Goal: Transaction & Acquisition: Purchase product/service

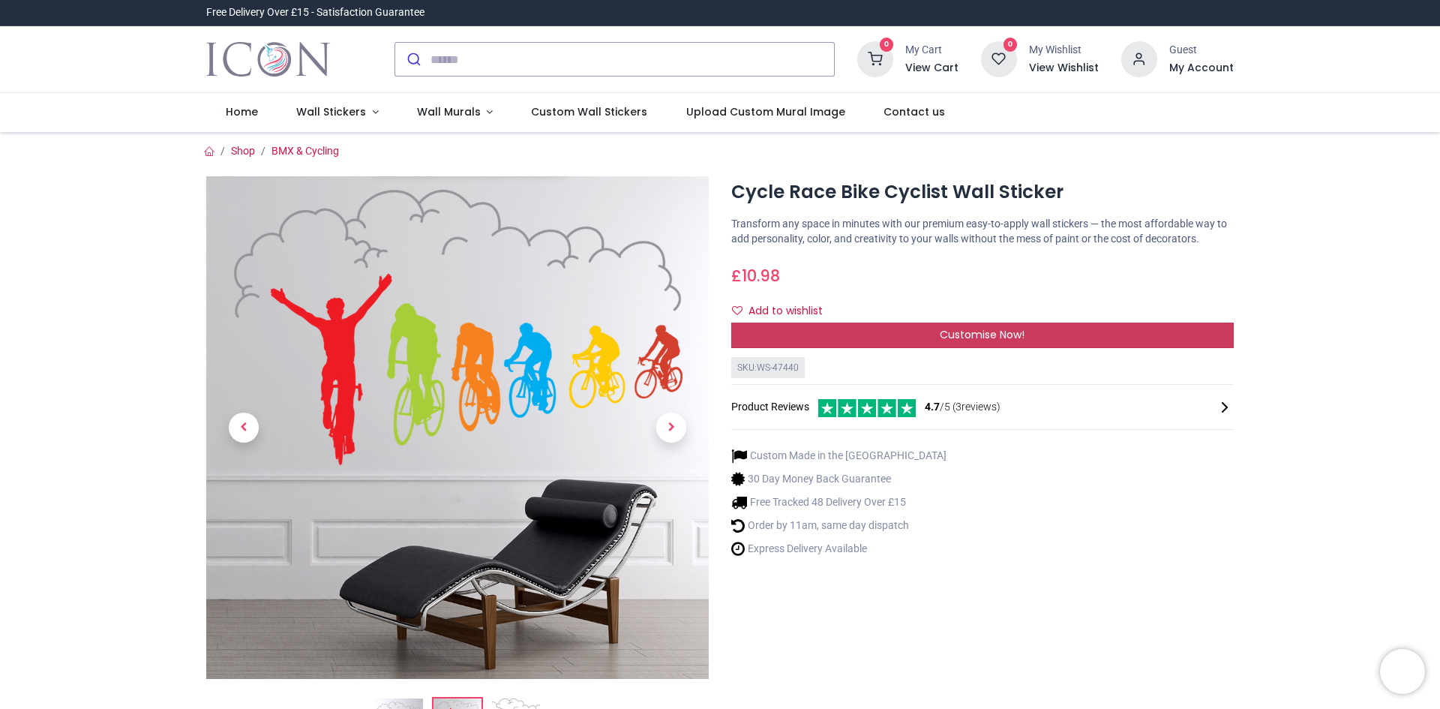
click at [994, 337] on span "Customise Now!" at bounding box center [982, 334] width 85 height 15
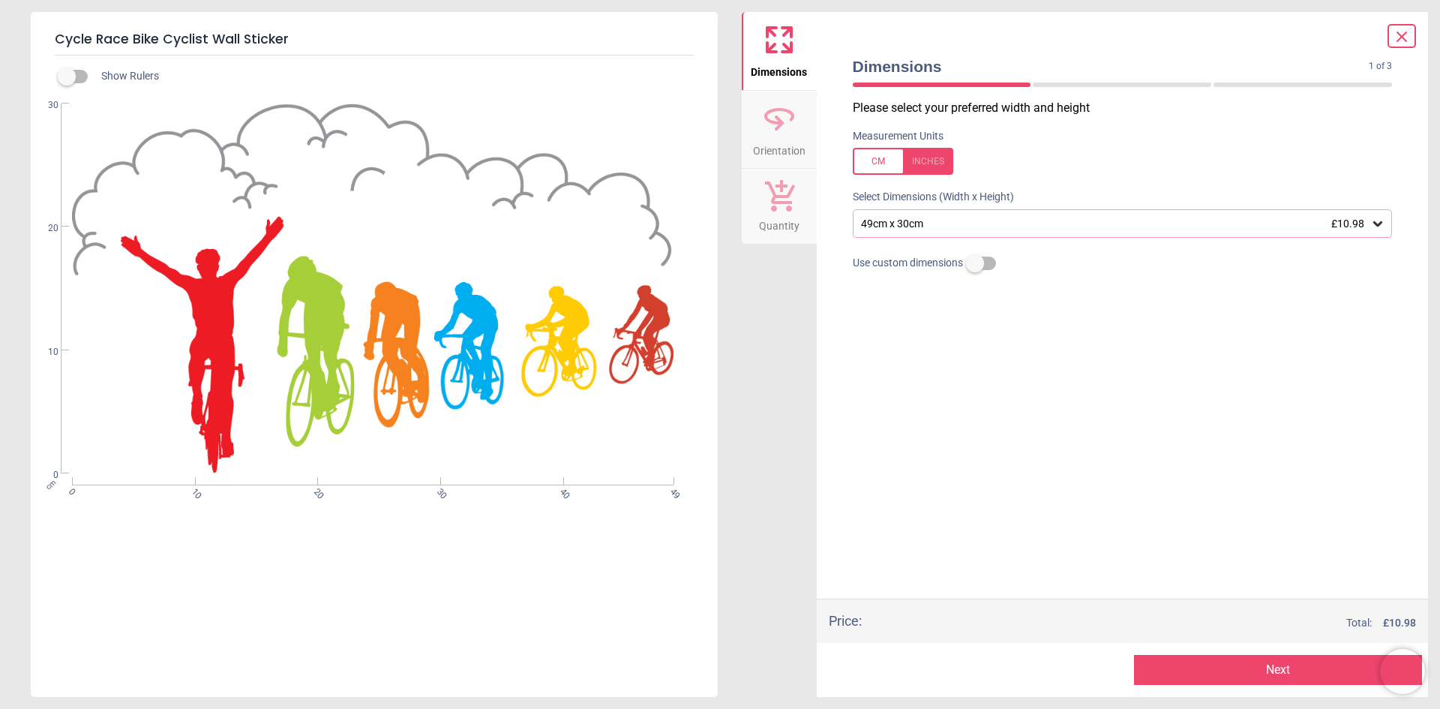
click at [971, 223] on div "49cm x 30cm £10.98" at bounding box center [1116, 224] width 512 height 13
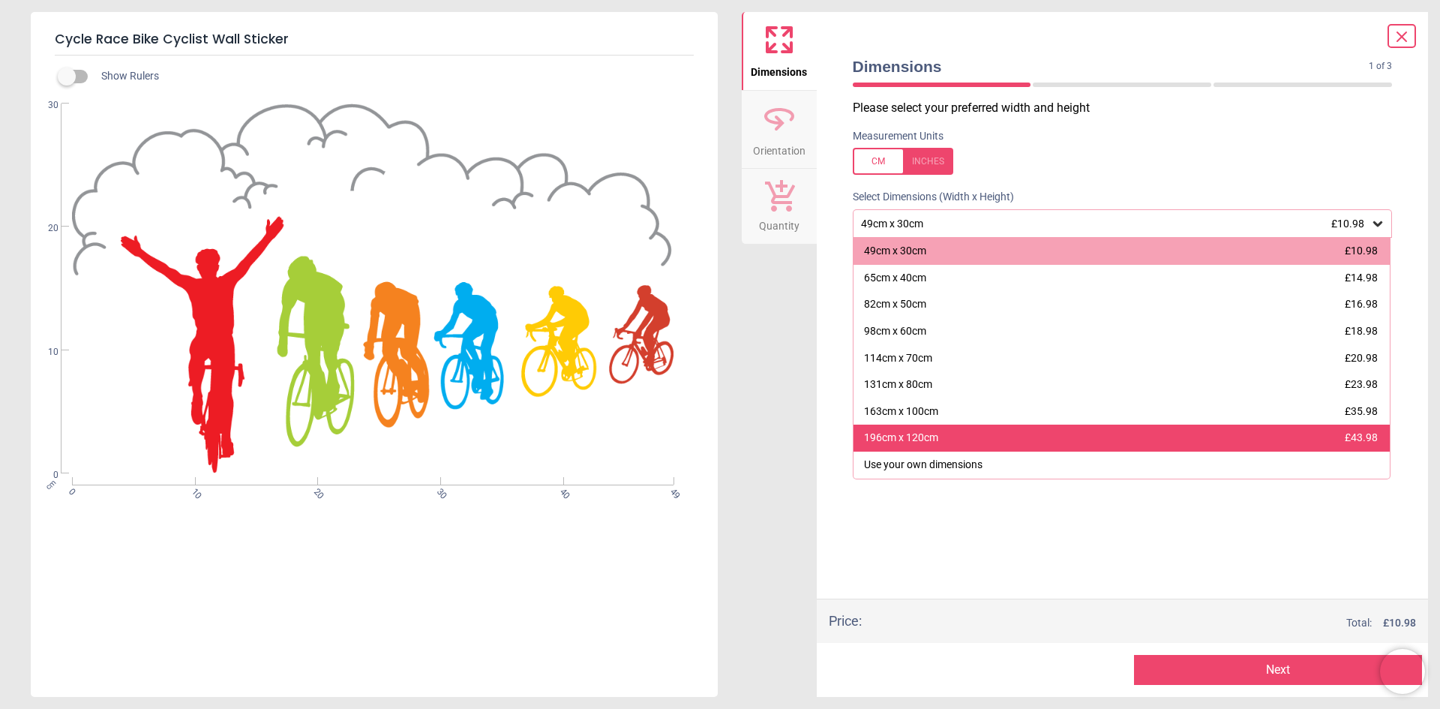
click at [918, 427] on div "196cm x 120cm £43.98" at bounding box center [1122, 438] width 537 height 27
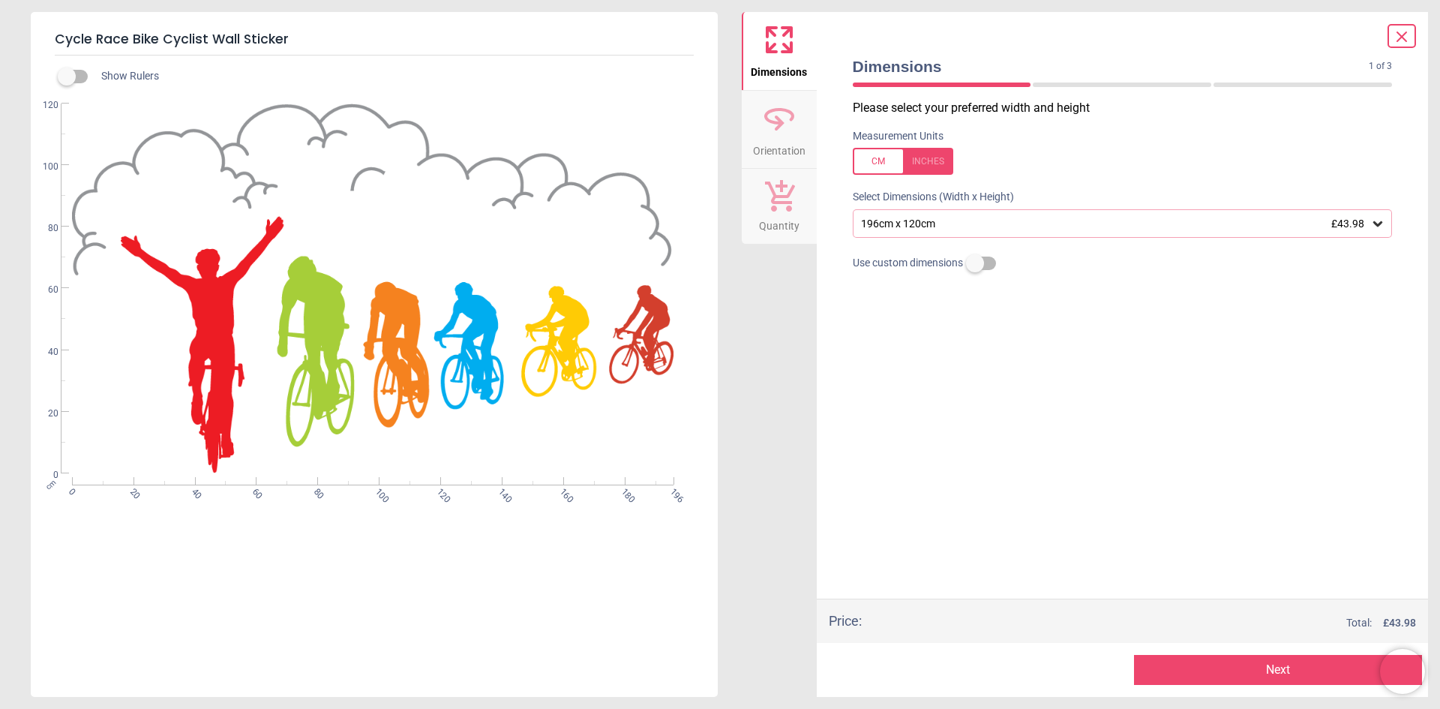
click at [781, 144] on span "Orientation" at bounding box center [779, 148] width 53 height 23
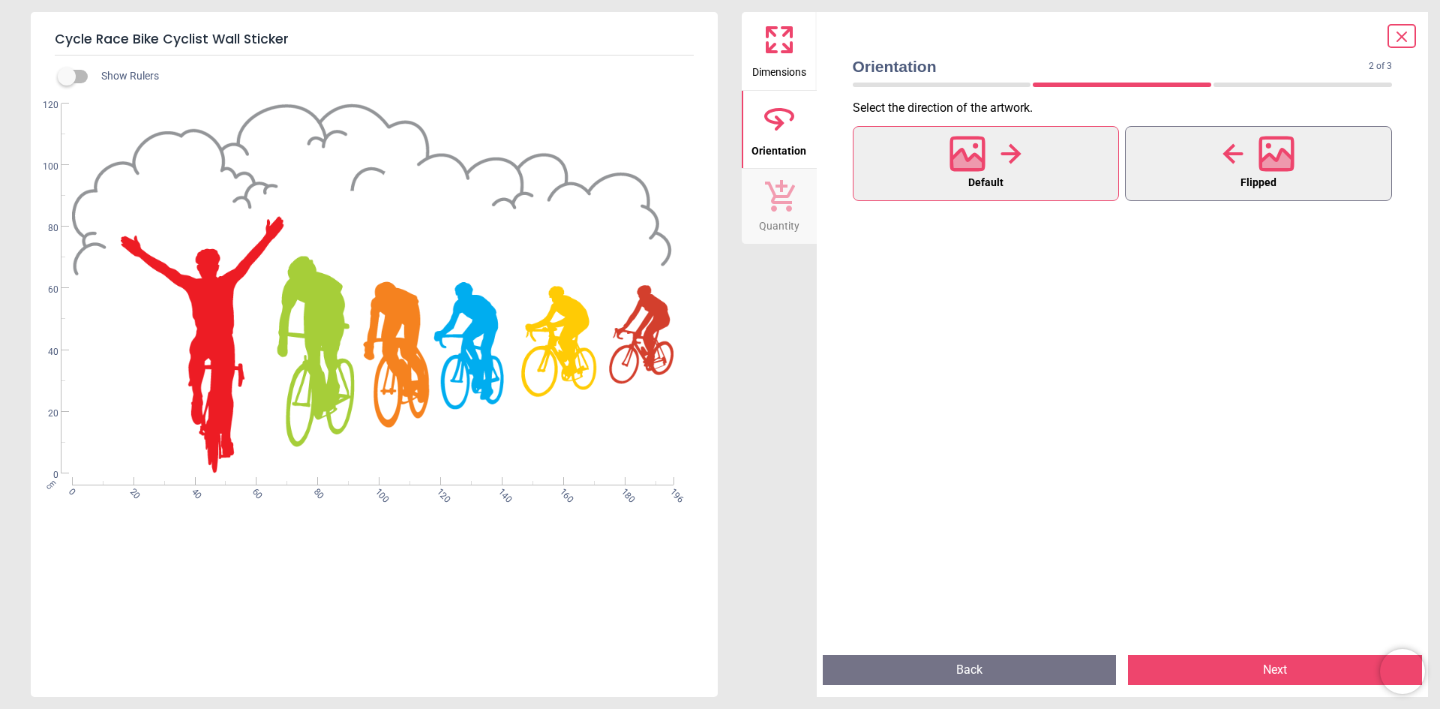
click at [1274, 143] on icon at bounding box center [1277, 154] width 36 height 36
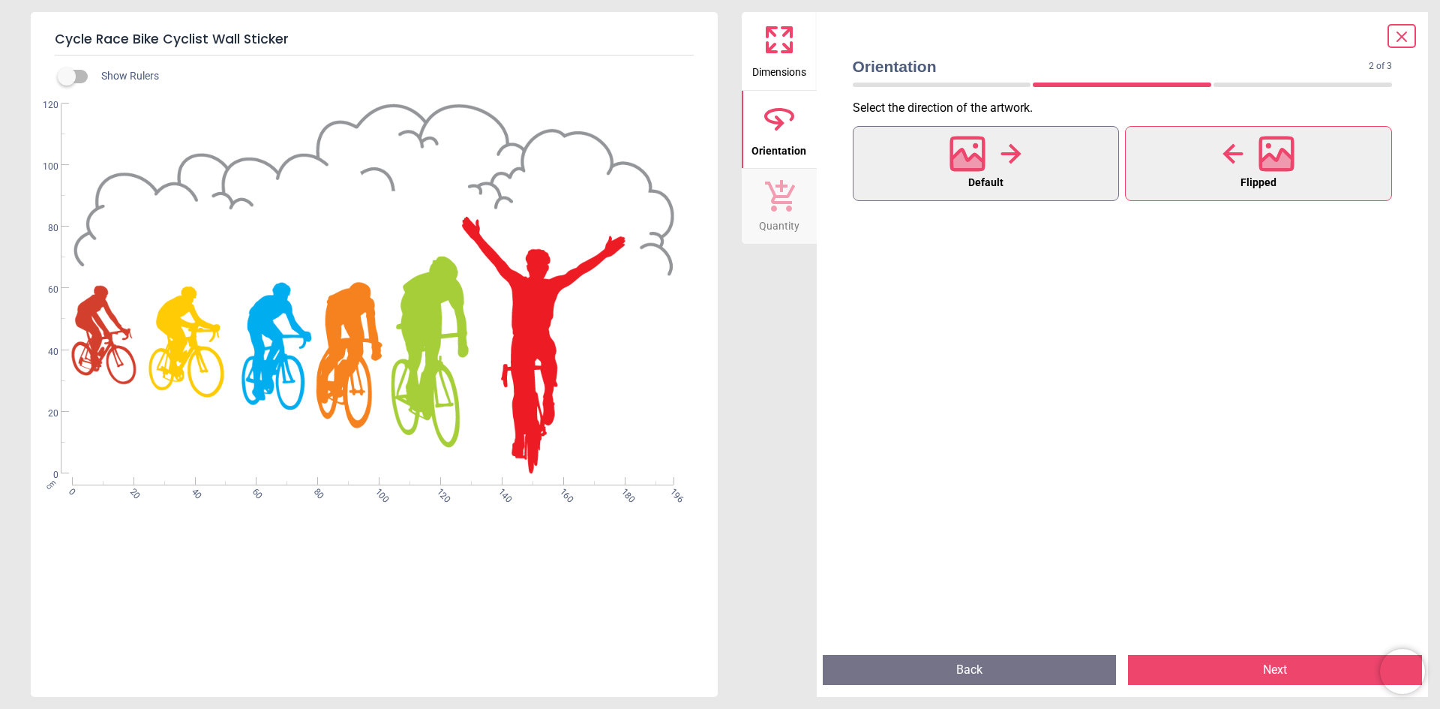
click at [1016, 149] on icon at bounding box center [1011, 153] width 20 height 20
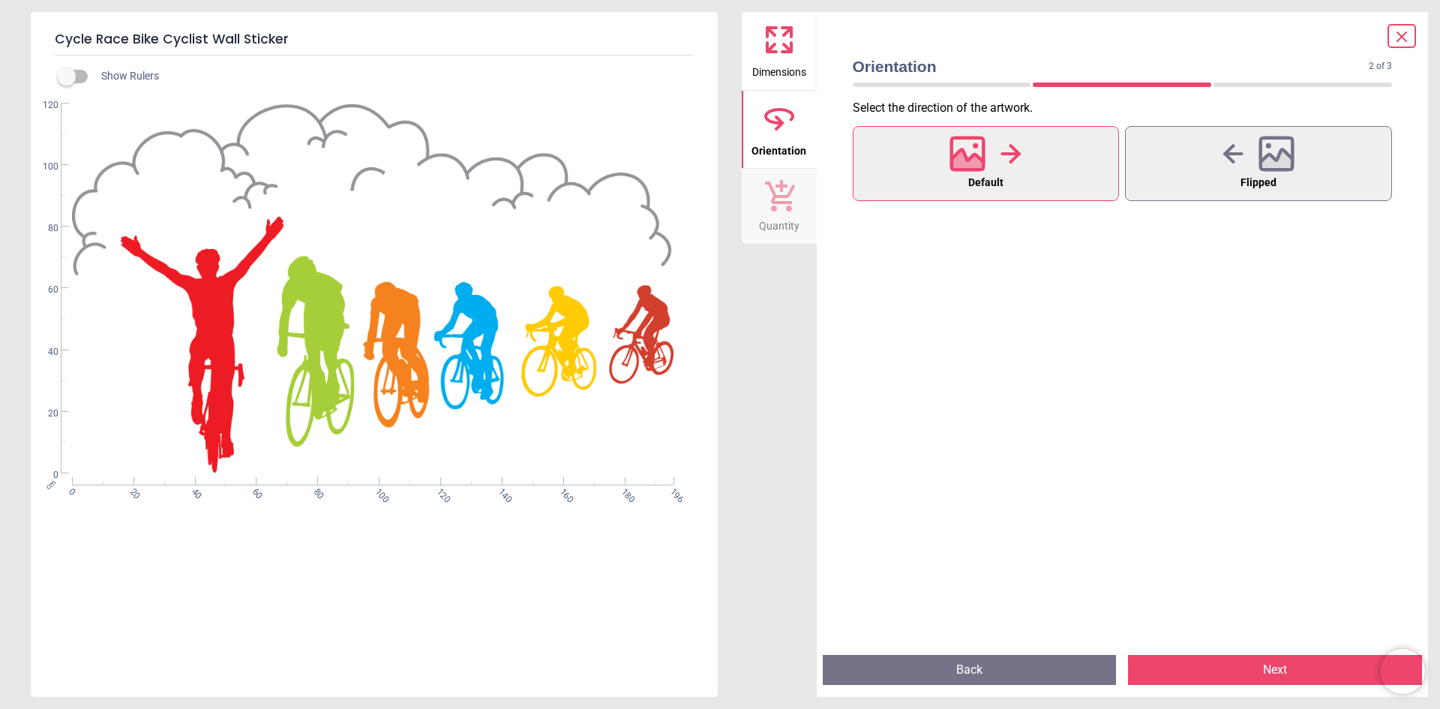
click at [1401, 41] on icon at bounding box center [1402, 37] width 18 height 18
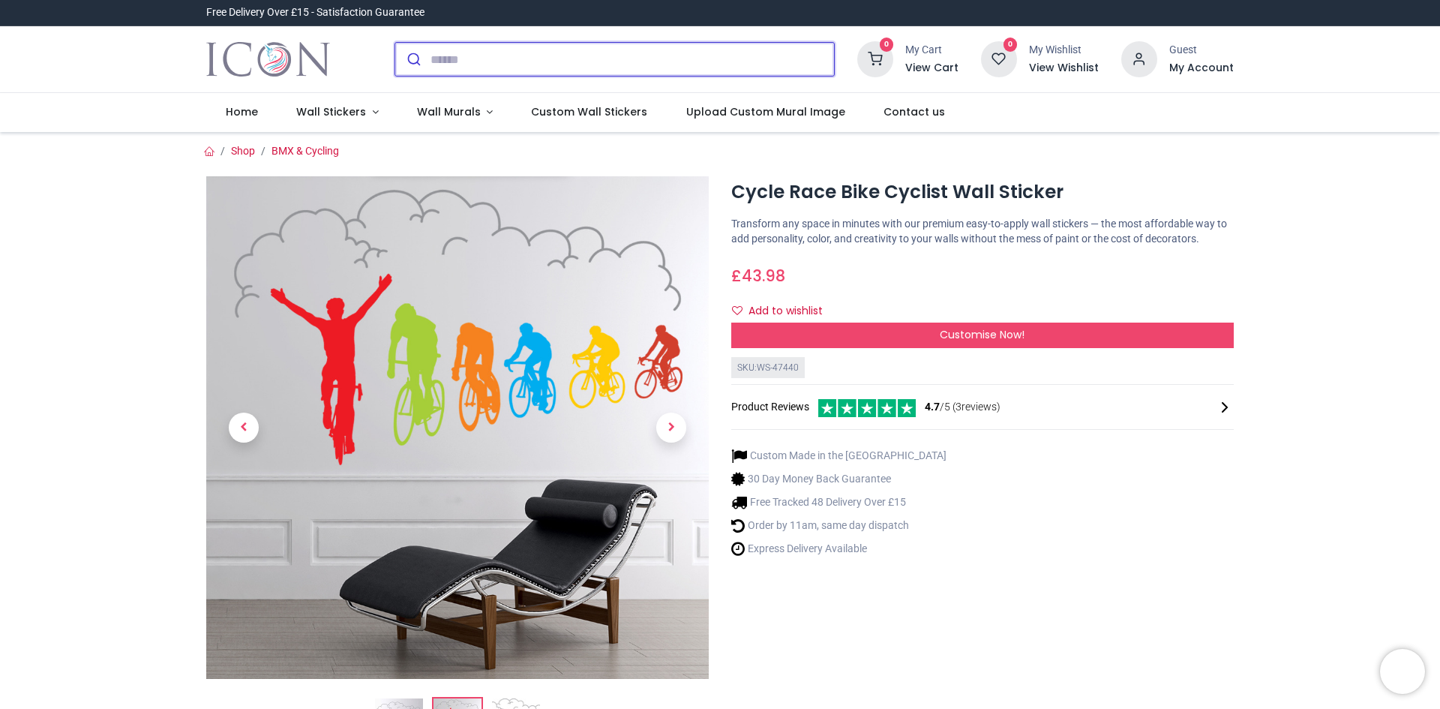
click at [660, 70] on input "search" at bounding box center [633, 59] width 404 height 33
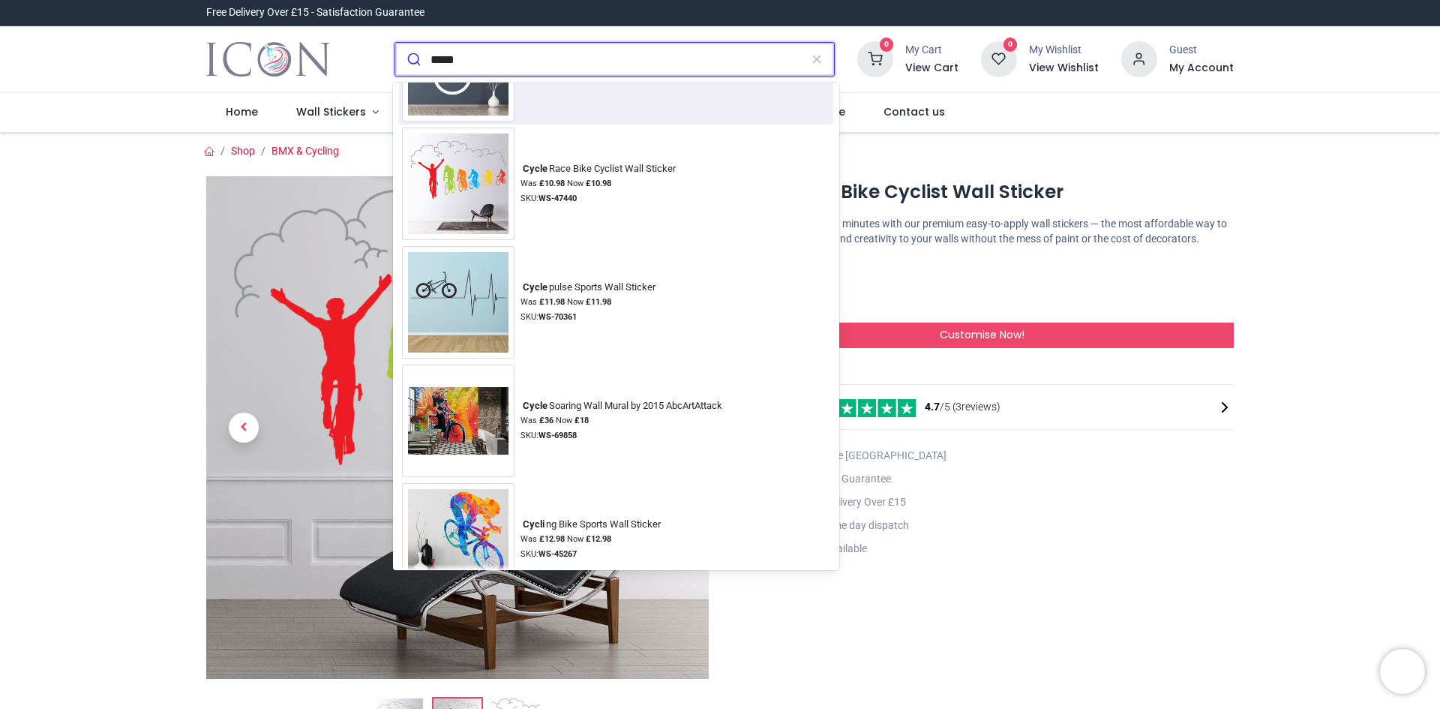
scroll to position [239, 0]
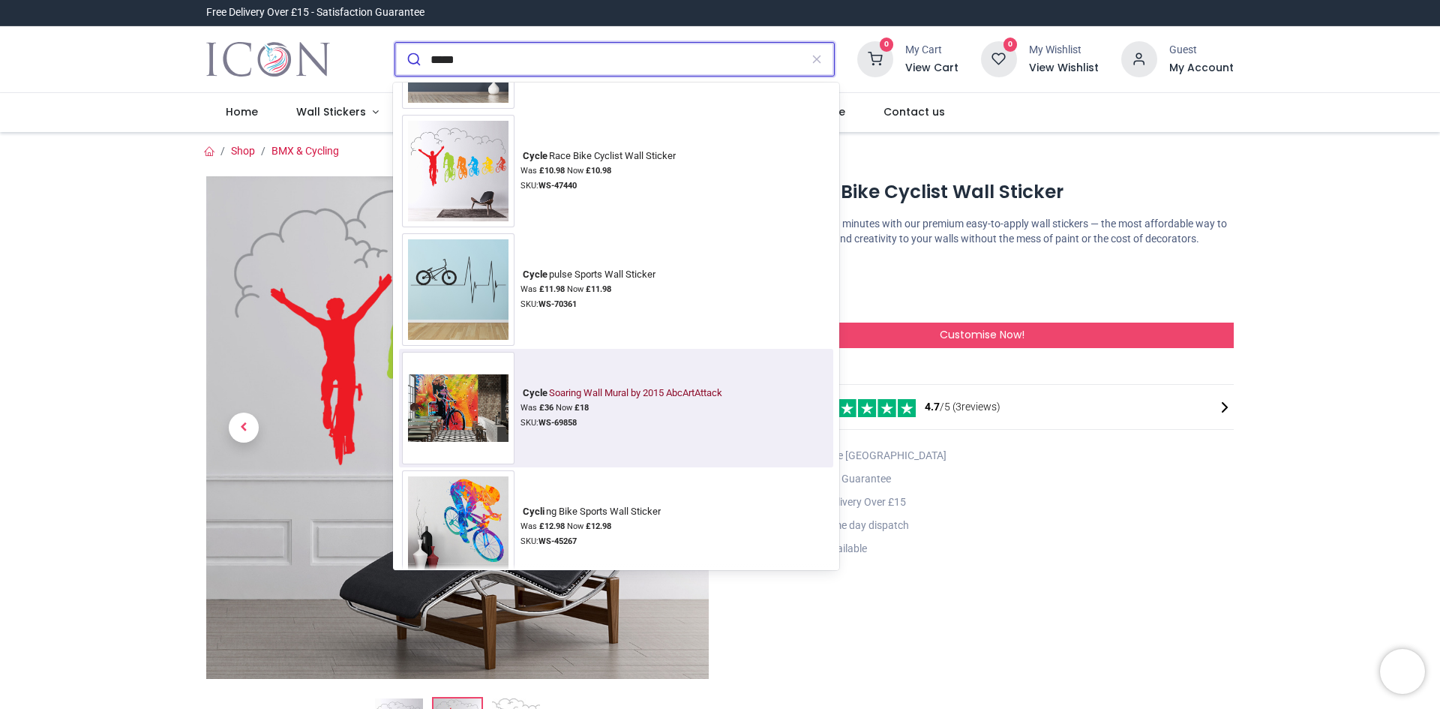
click at [488, 430] on img at bounding box center [458, 408] width 113 height 80
type input "*****"
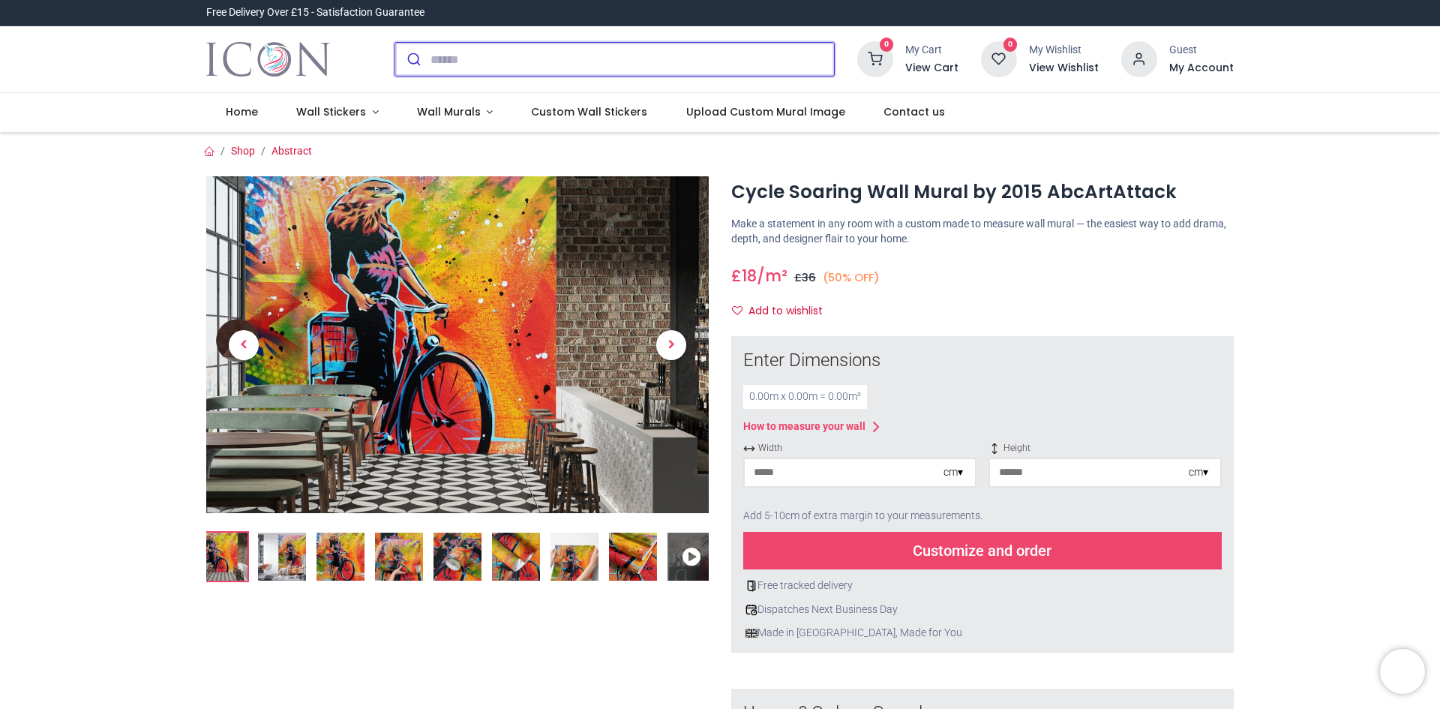
click at [637, 56] on input "search" at bounding box center [633, 59] width 404 height 33
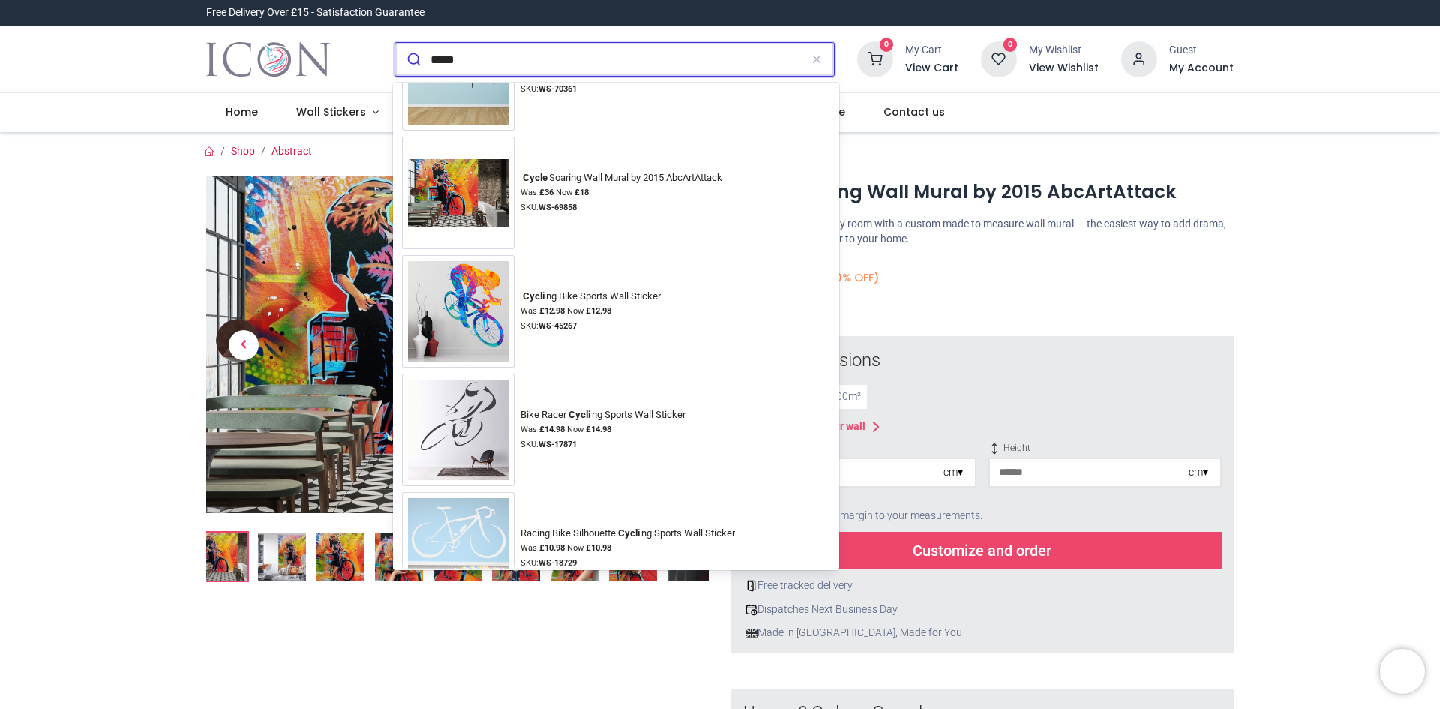
scroll to position [459, 0]
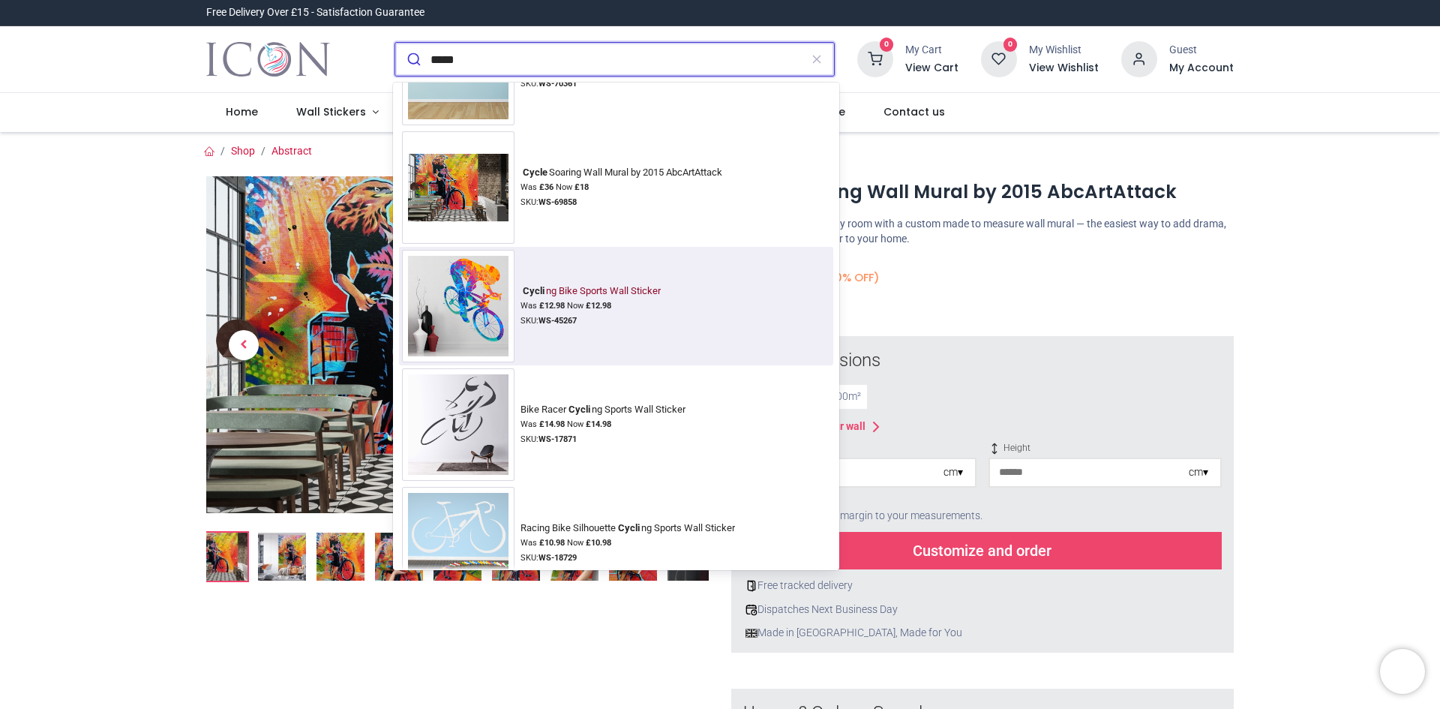
click at [484, 297] on img at bounding box center [458, 306] width 113 height 113
type input "*****"
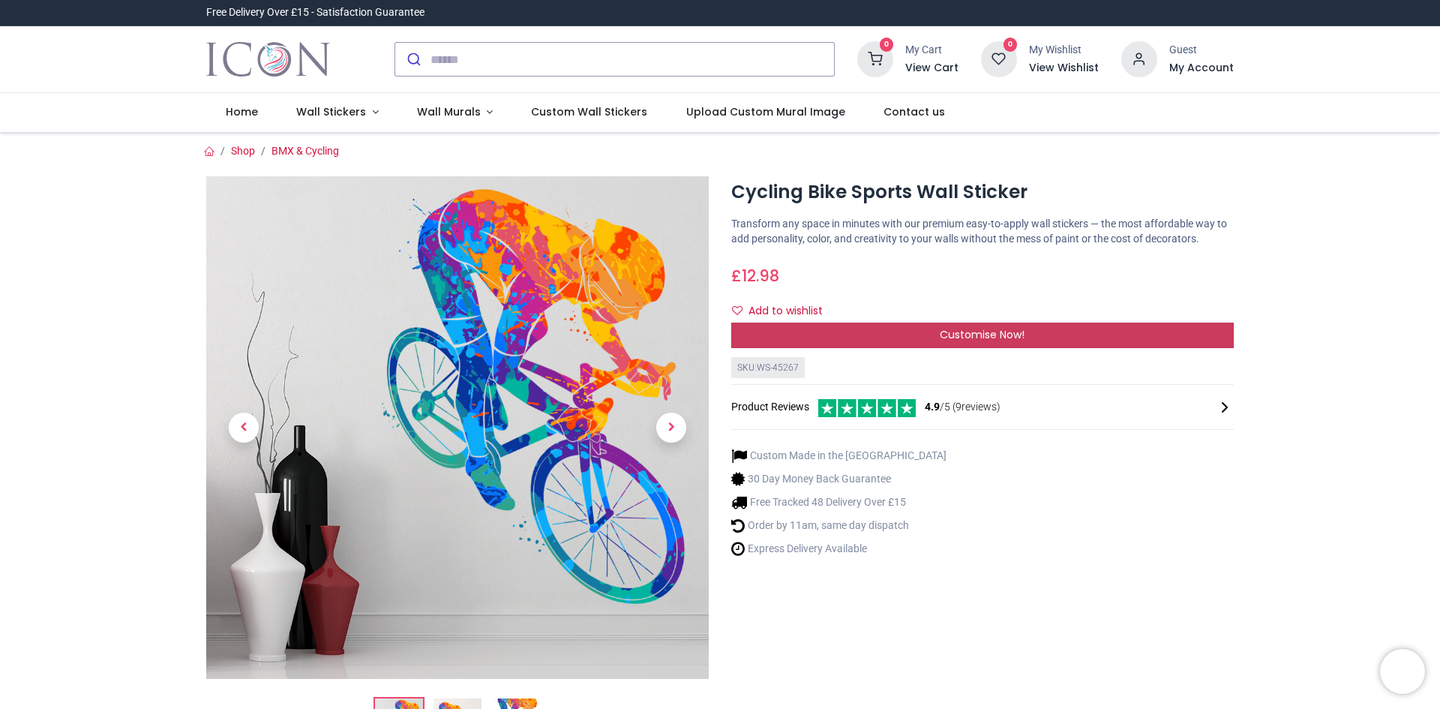
click at [923, 332] on div "Customise Now!" at bounding box center [982, 336] width 503 height 26
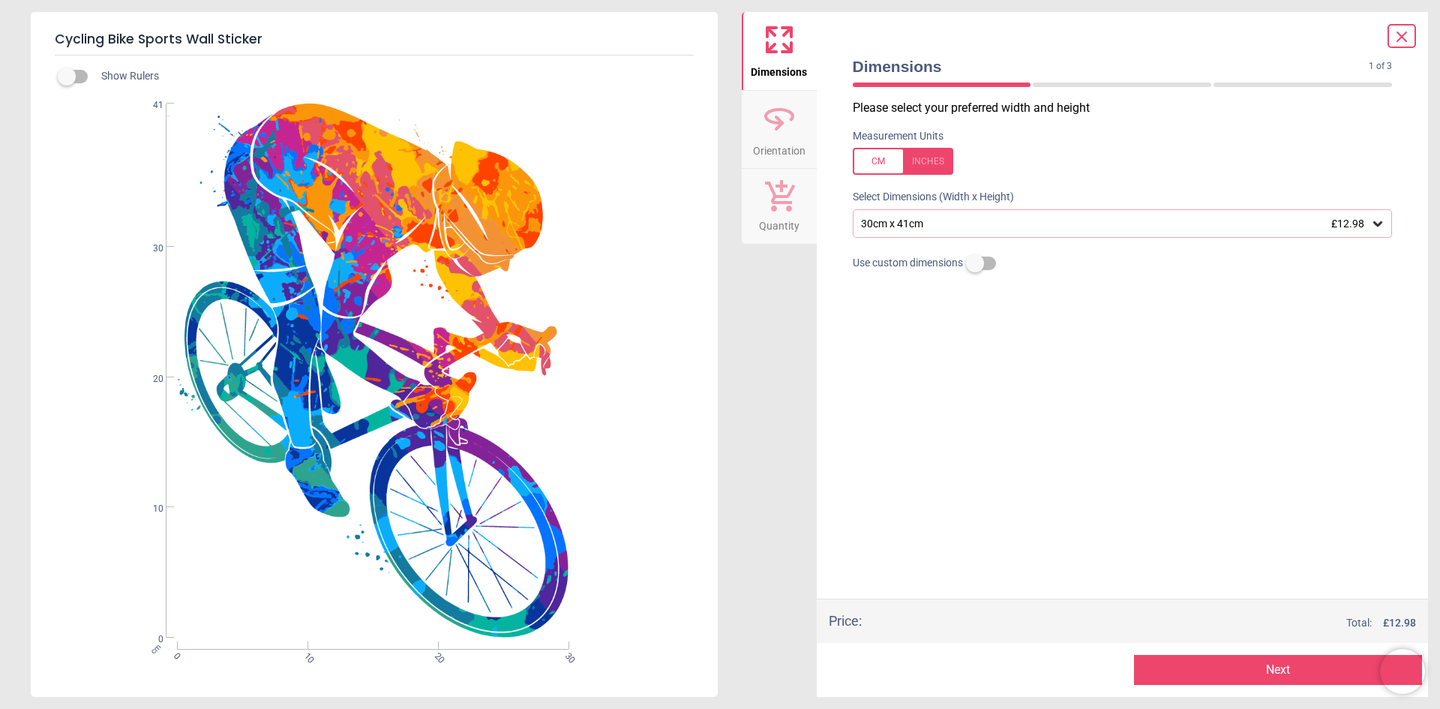
click at [938, 227] on div "30cm x 41cm £12.98" at bounding box center [1116, 224] width 512 height 13
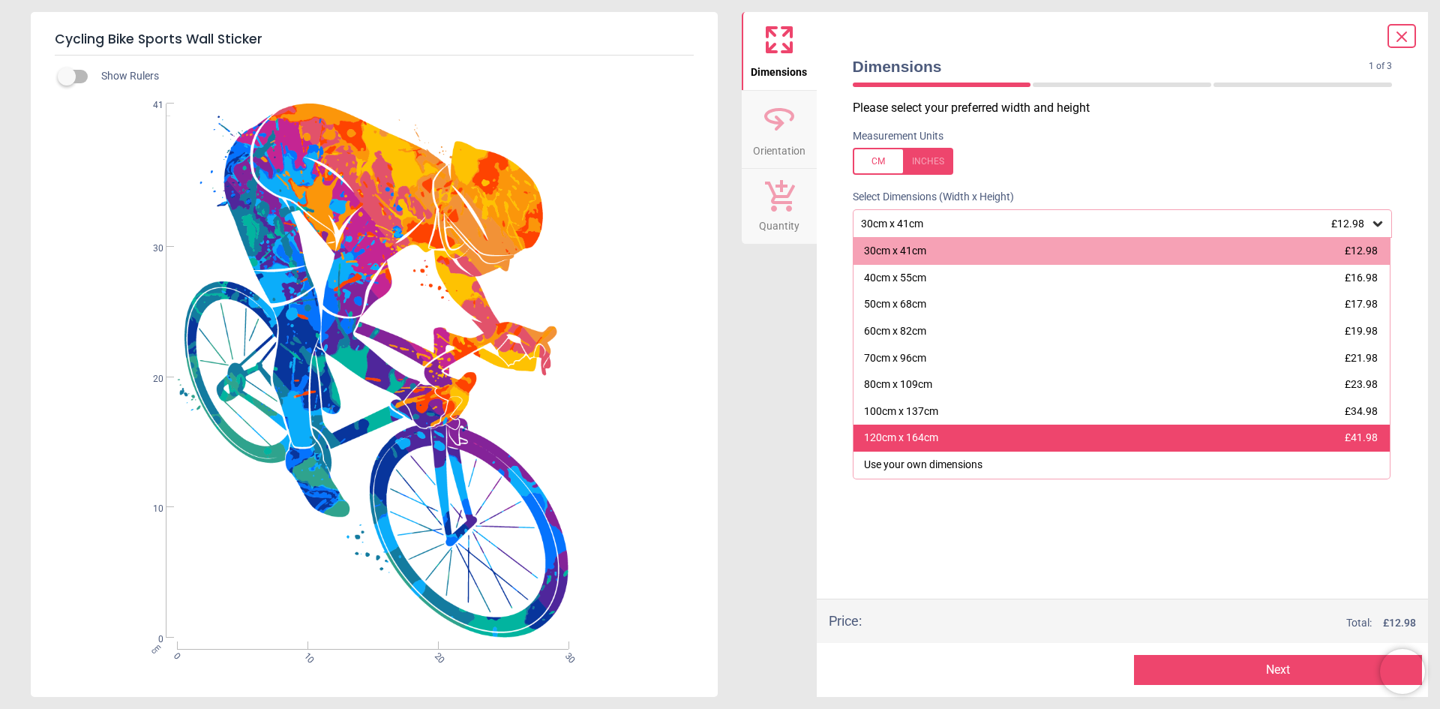
click at [939, 434] on div "120cm x 164cm £41.98" at bounding box center [1122, 438] width 537 height 27
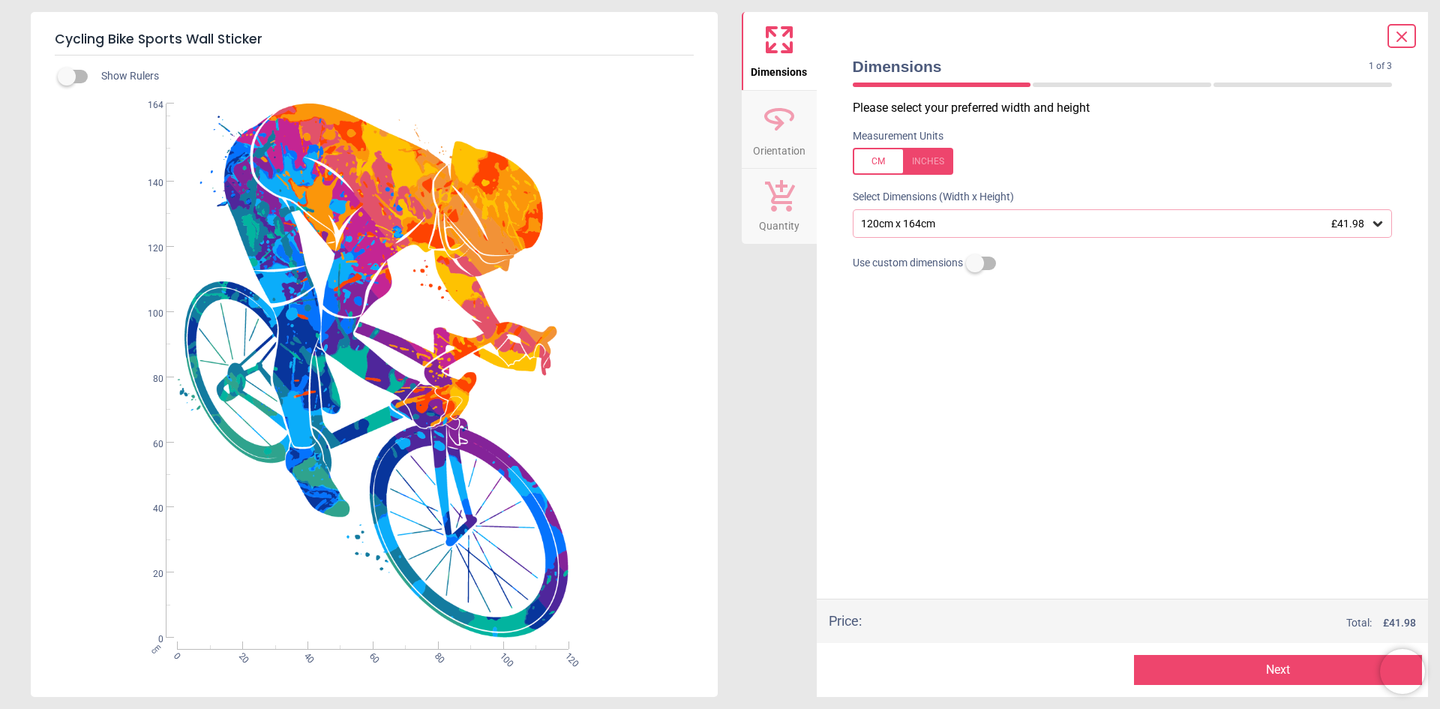
click at [775, 116] on icon at bounding box center [780, 123] width 10 height 15
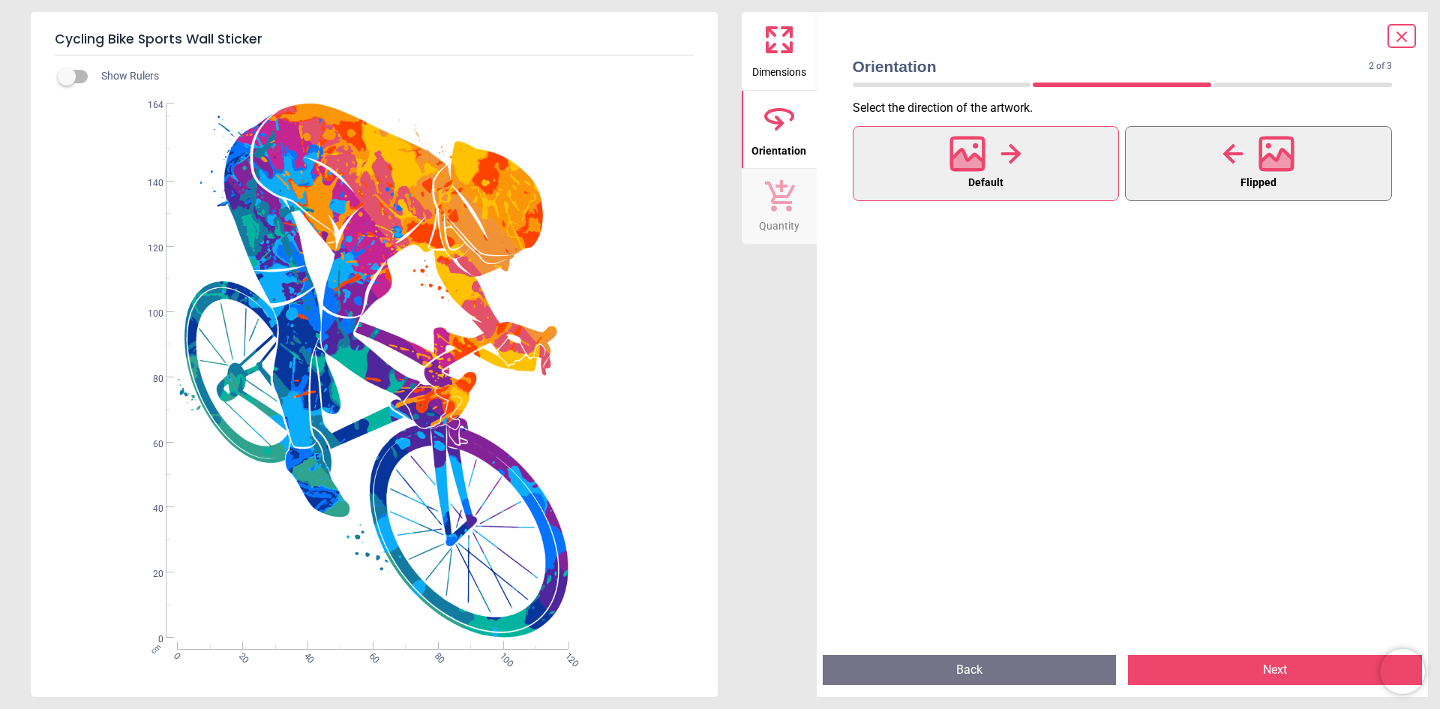
click at [1240, 176] on button "Flipped" at bounding box center [1258, 163] width 267 height 75
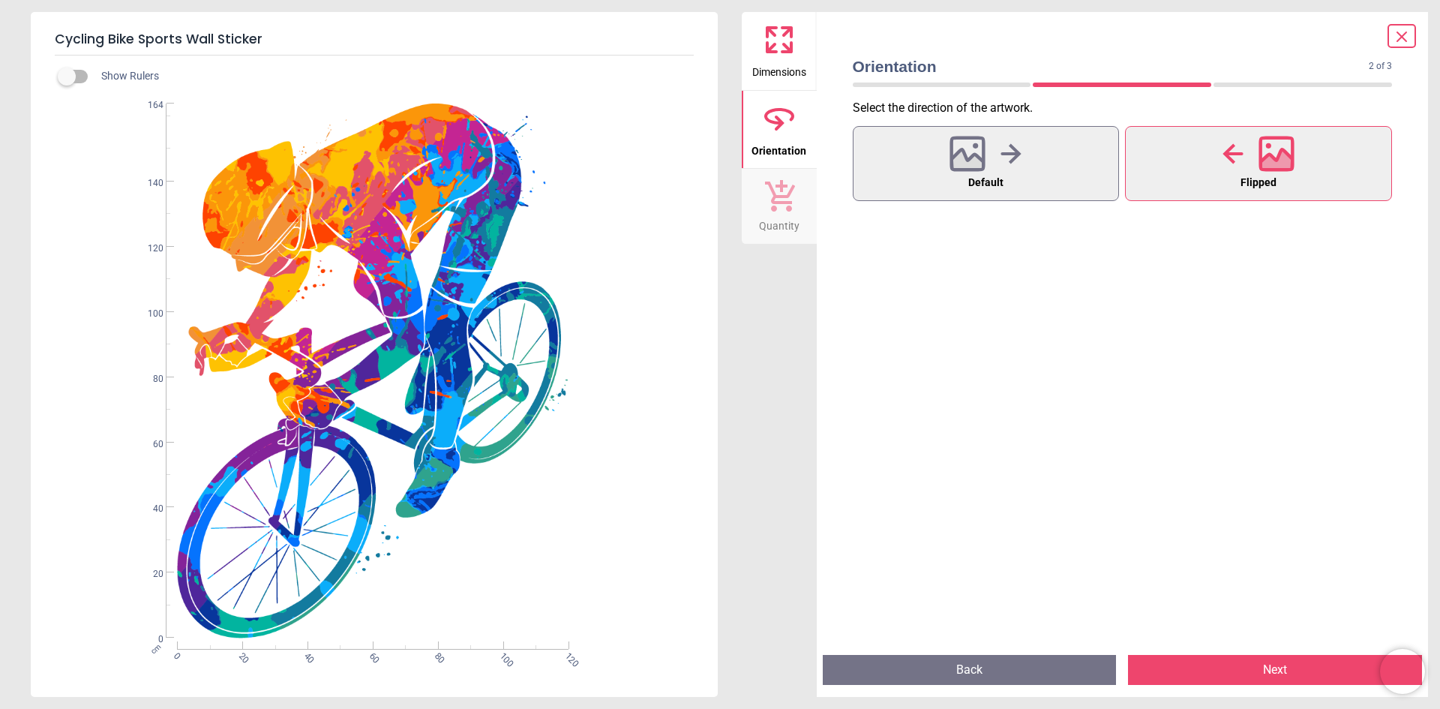
click at [1397, 32] on icon at bounding box center [1401, 36] width 9 height 9
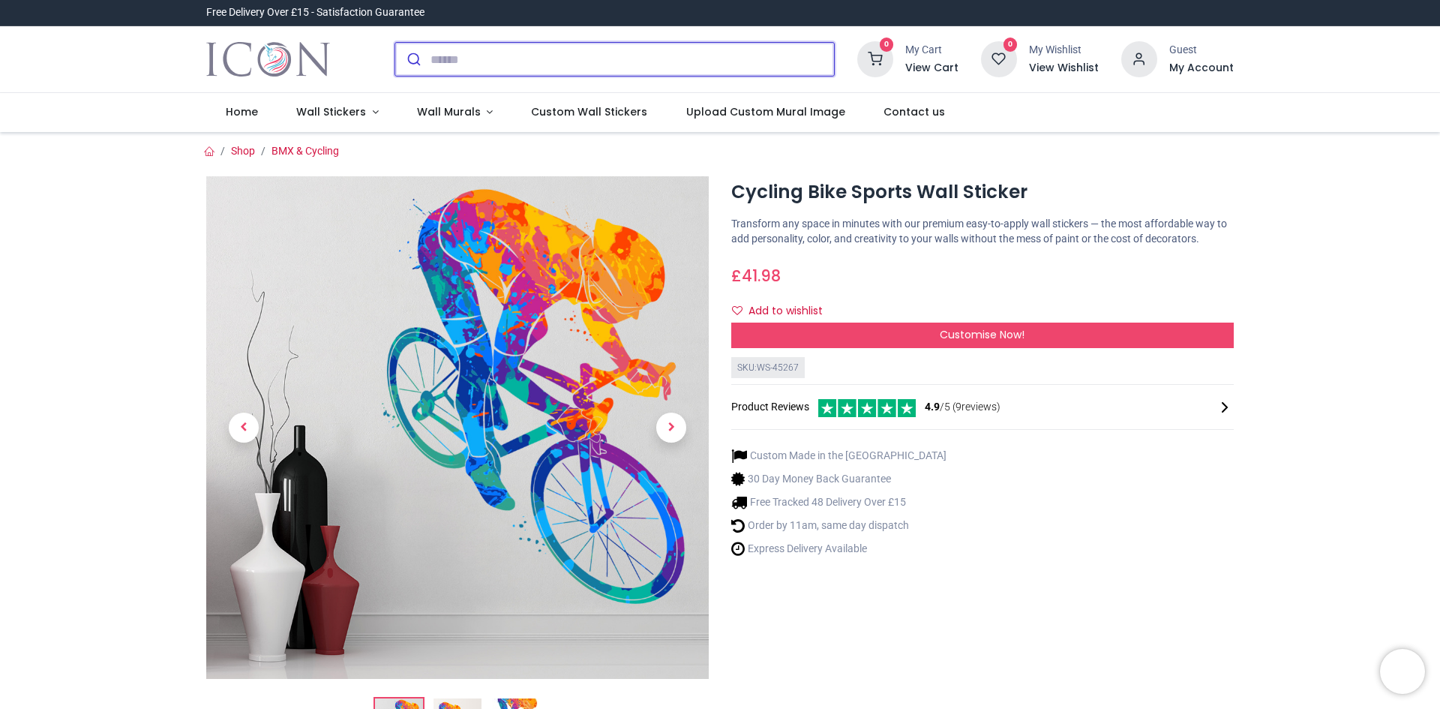
click at [698, 61] on input "search" at bounding box center [633, 59] width 404 height 33
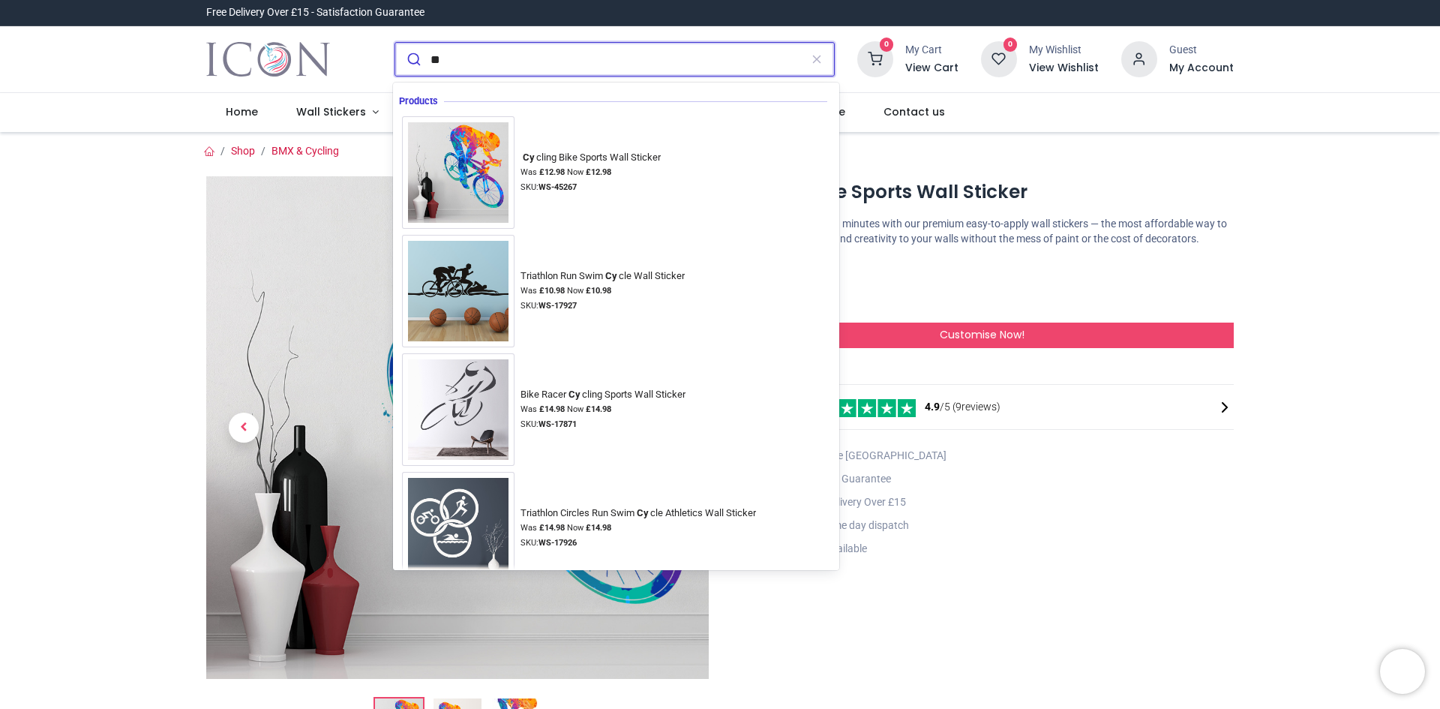
type input "*"
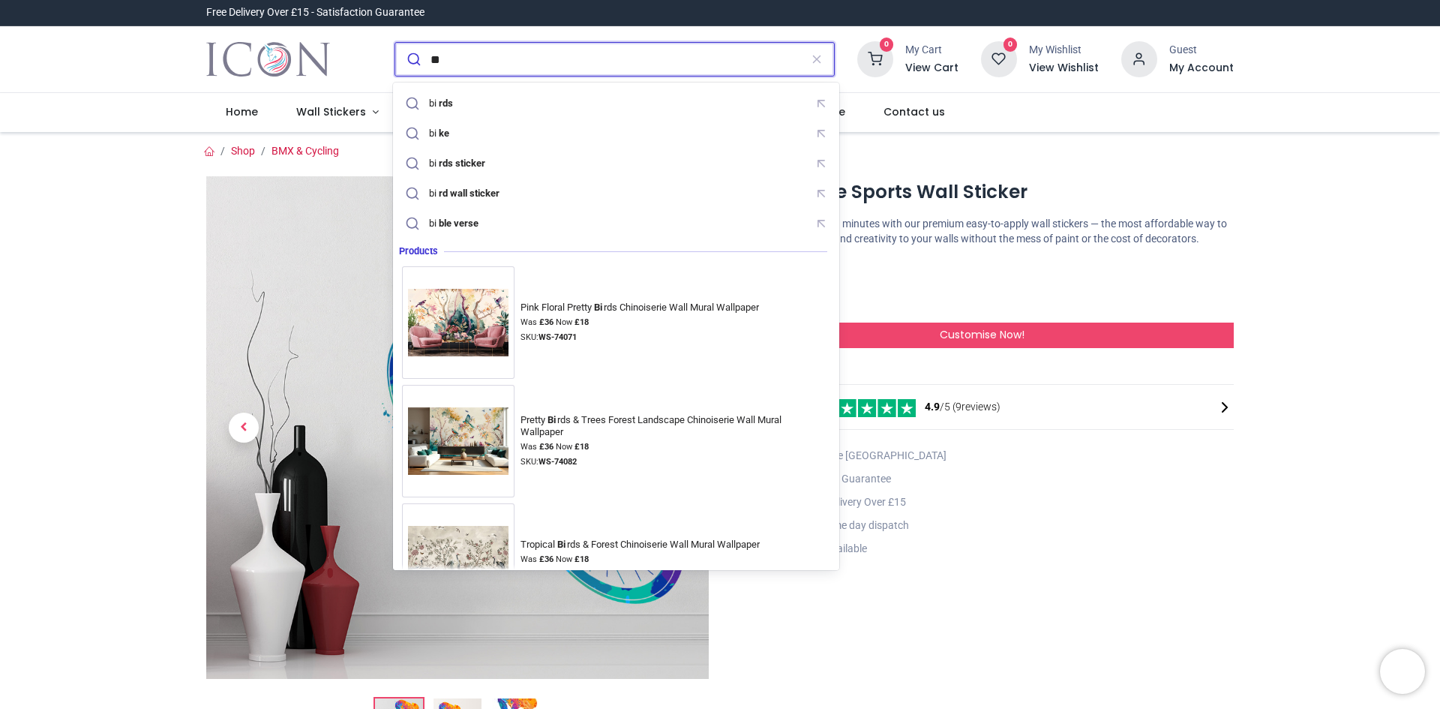
type input "*"
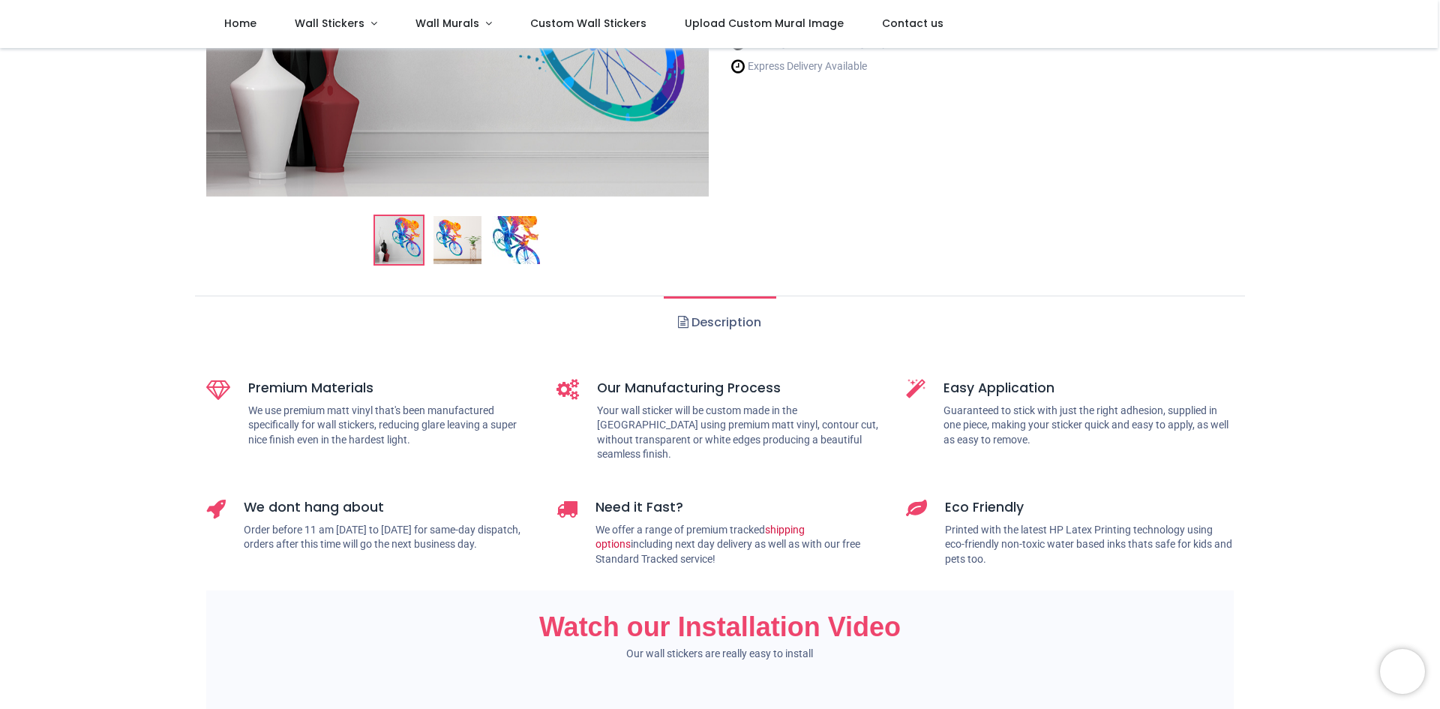
scroll to position [400, 0]
click at [446, 228] on img at bounding box center [458, 239] width 48 height 48
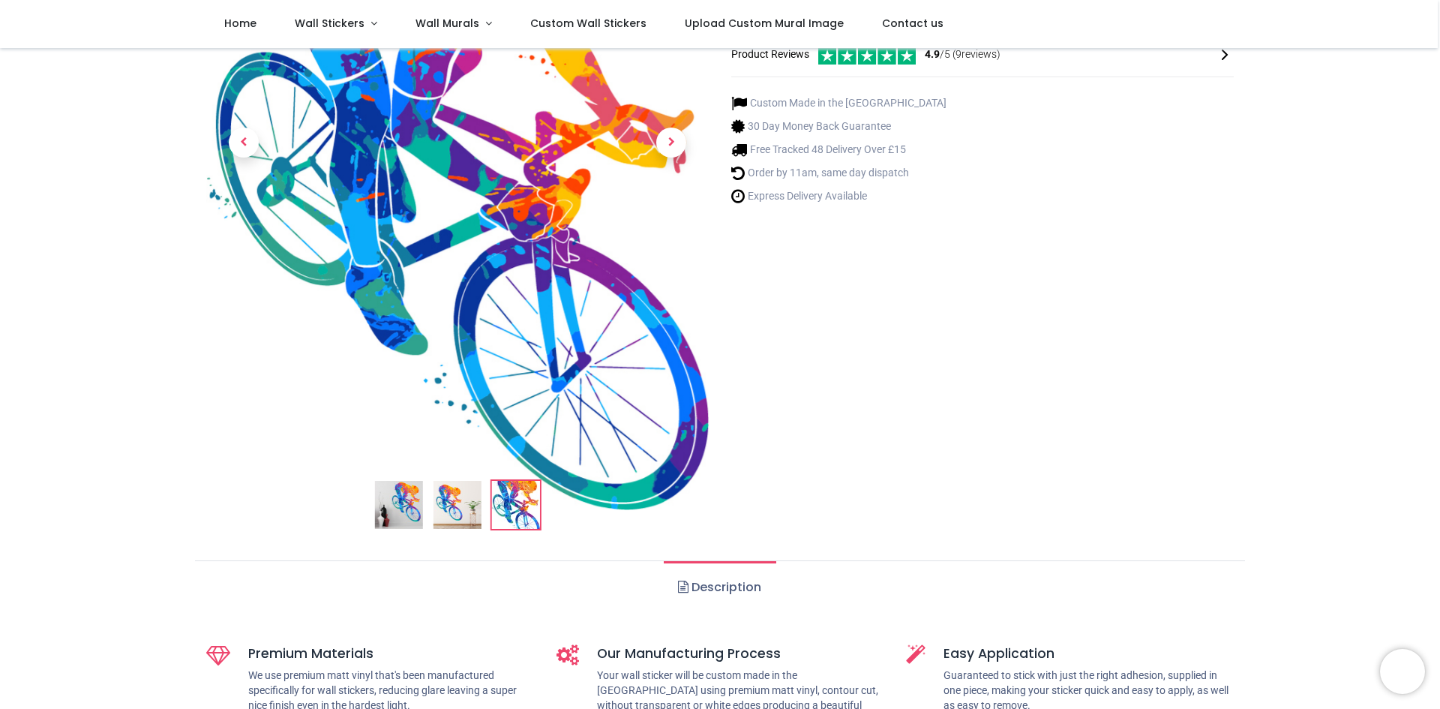
scroll to position [167, 0]
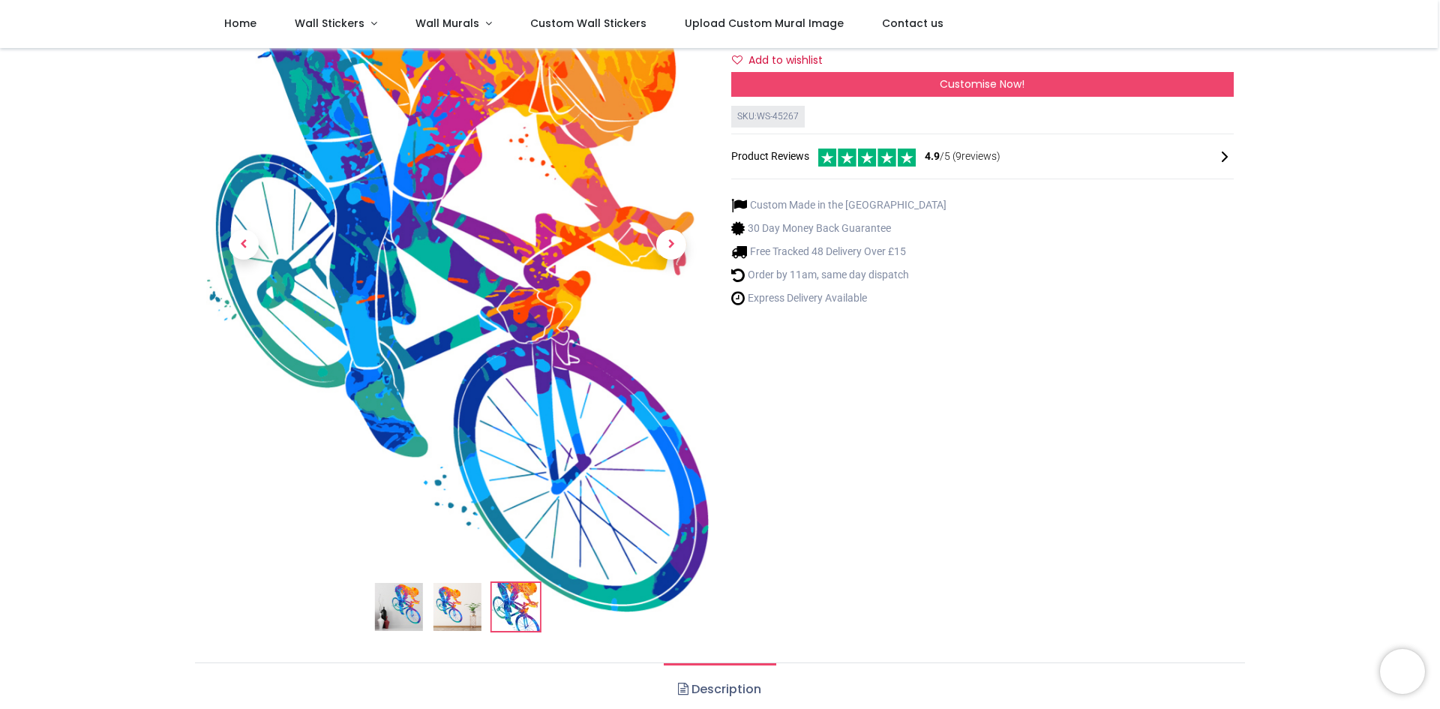
click at [437, 594] on img at bounding box center [458, 607] width 48 height 48
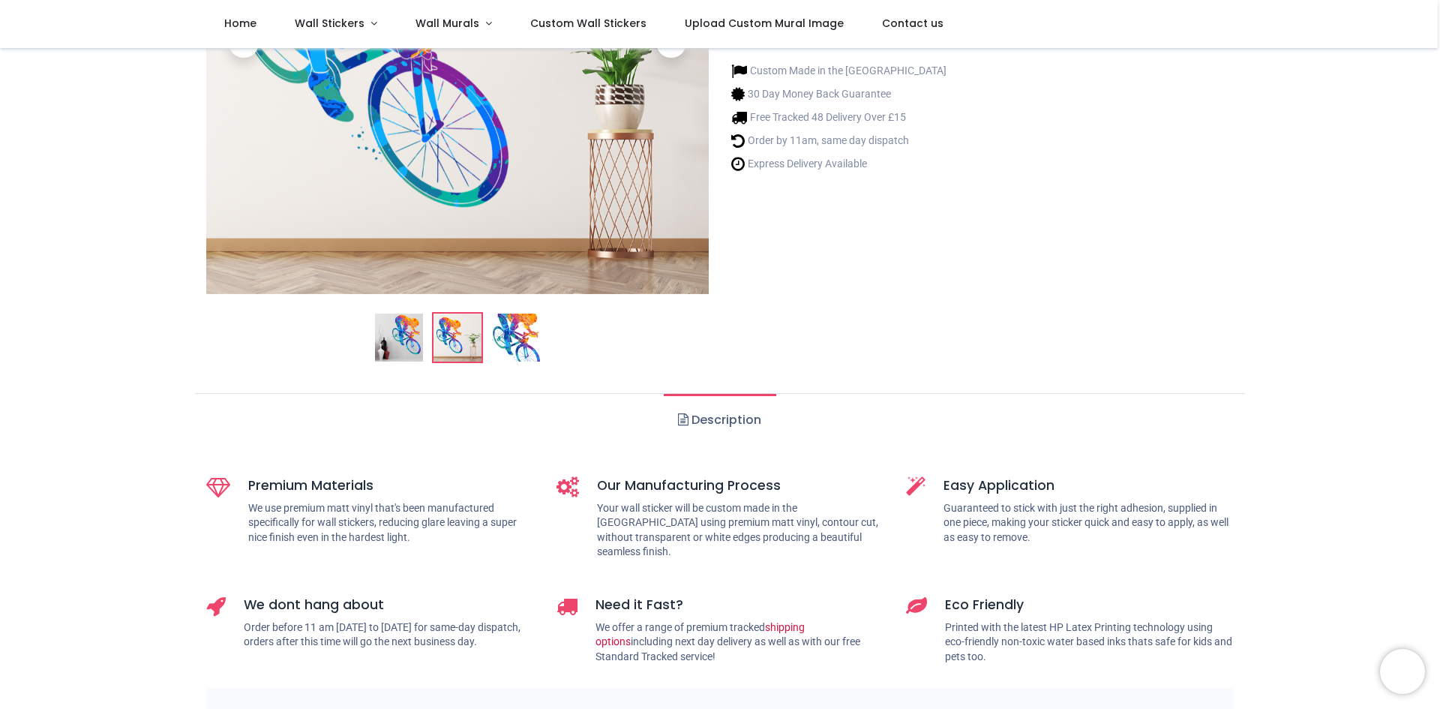
scroll to position [0, 0]
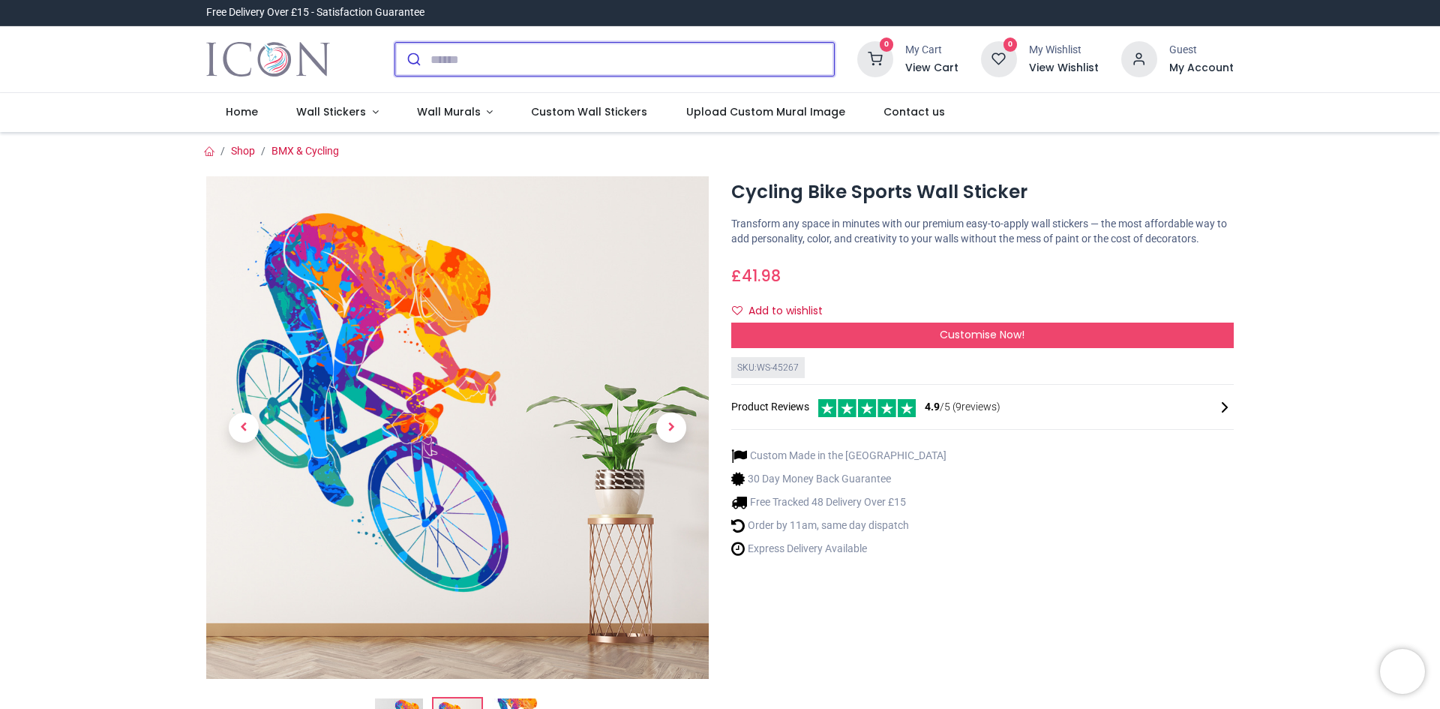
click at [443, 56] on input "search" at bounding box center [633, 59] width 404 height 33
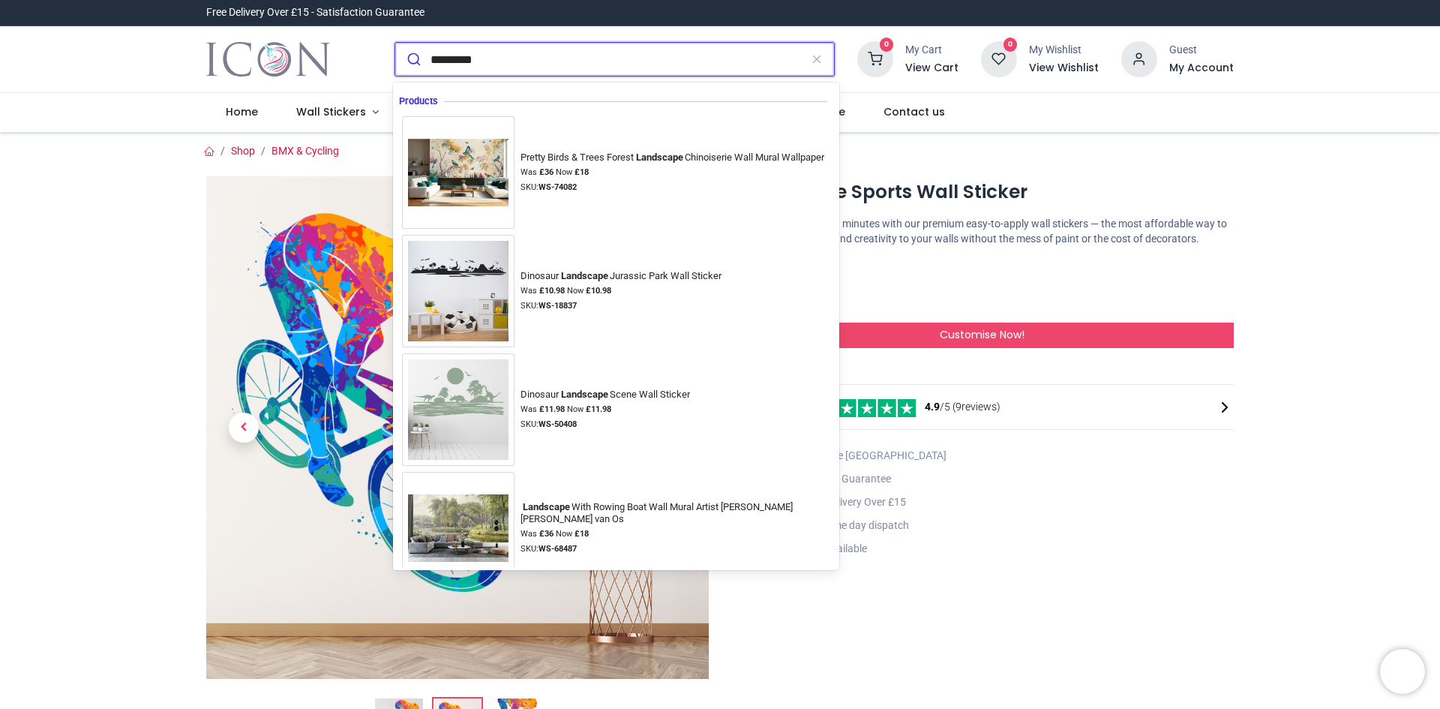
type input "*********"
click at [425, 58] on button "submit" at bounding box center [412, 59] width 35 height 33
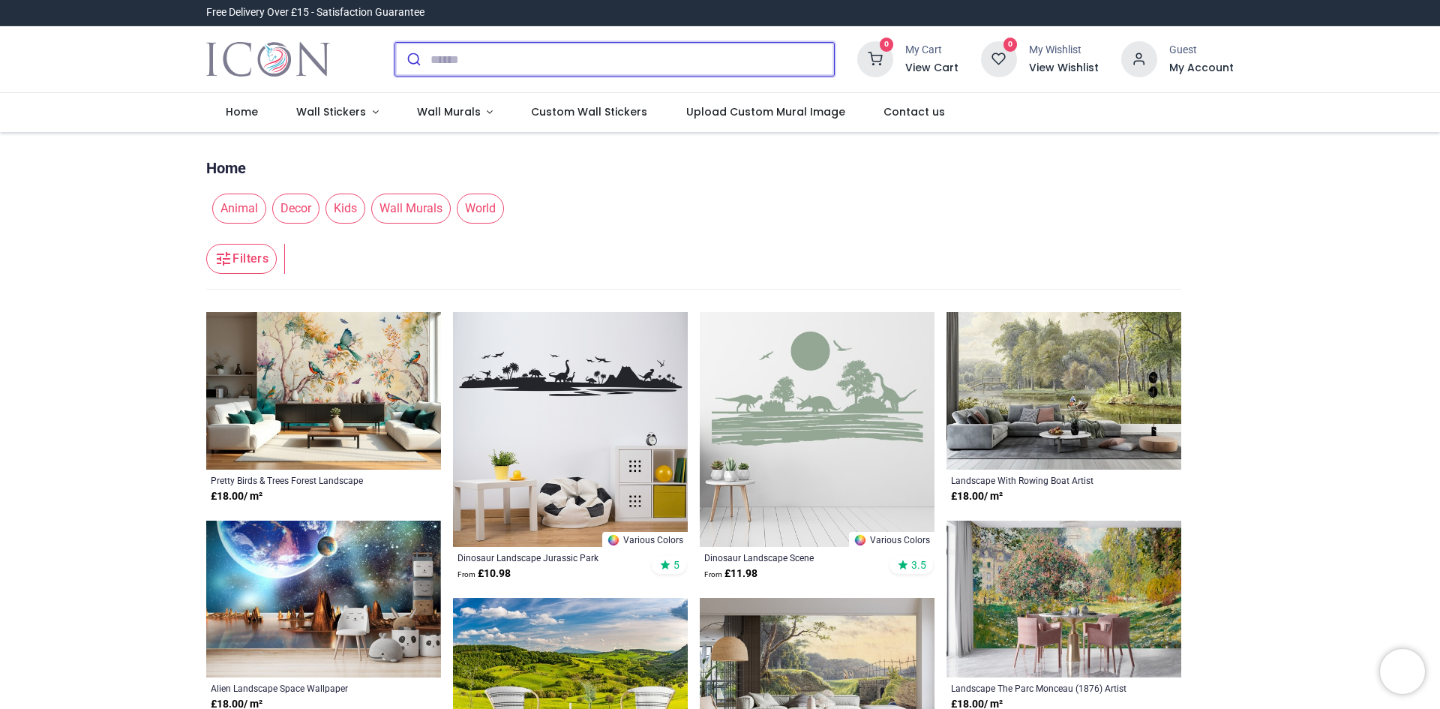
click at [472, 60] on input "search" at bounding box center [633, 59] width 404 height 33
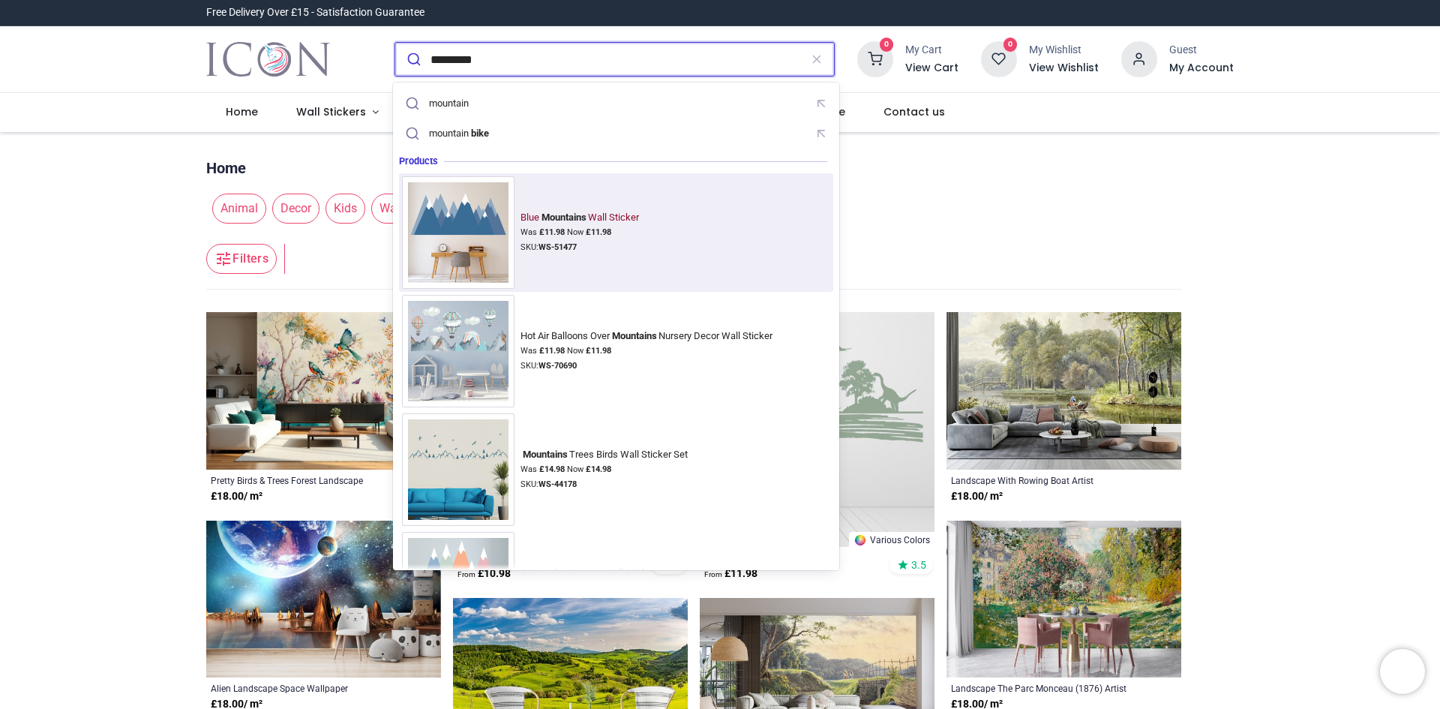
click at [490, 227] on img at bounding box center [458, 232] width 113 height 113
type input "*********"
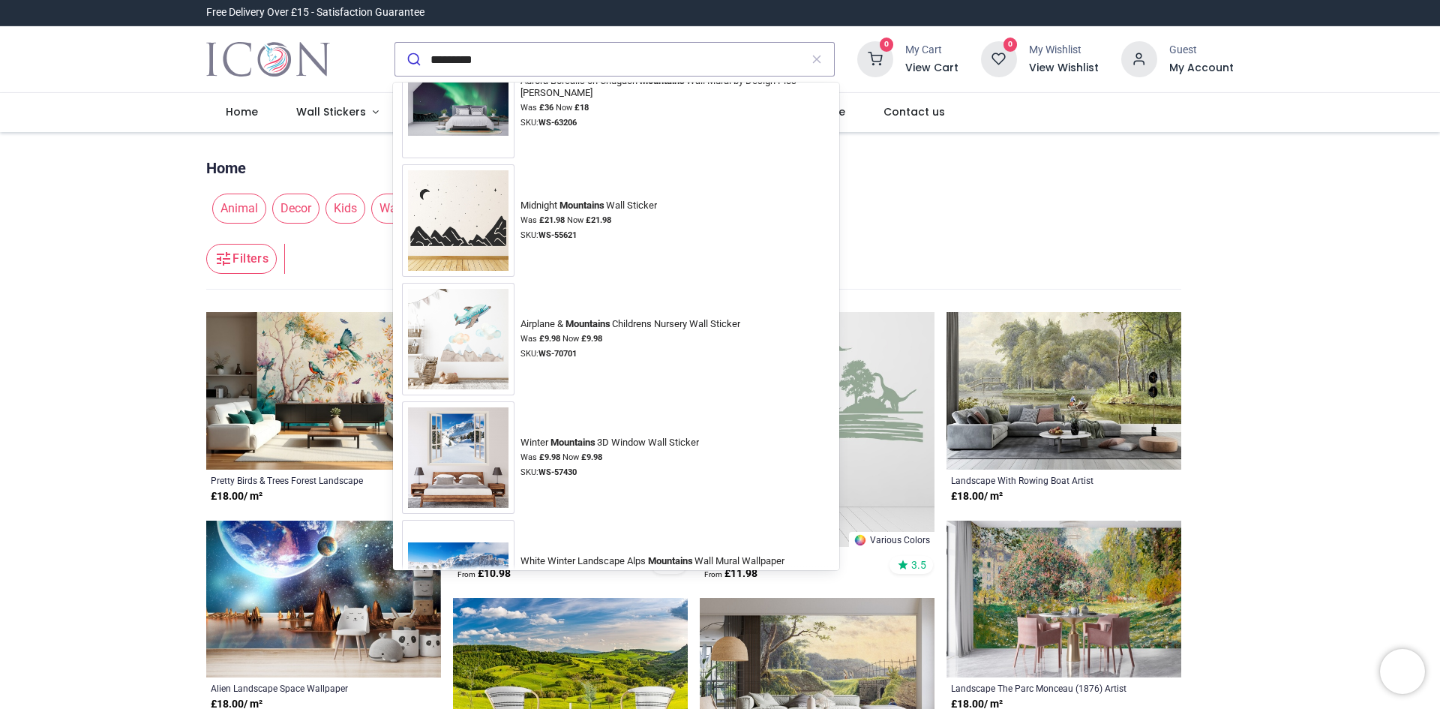
scroll to position [1085, 0]
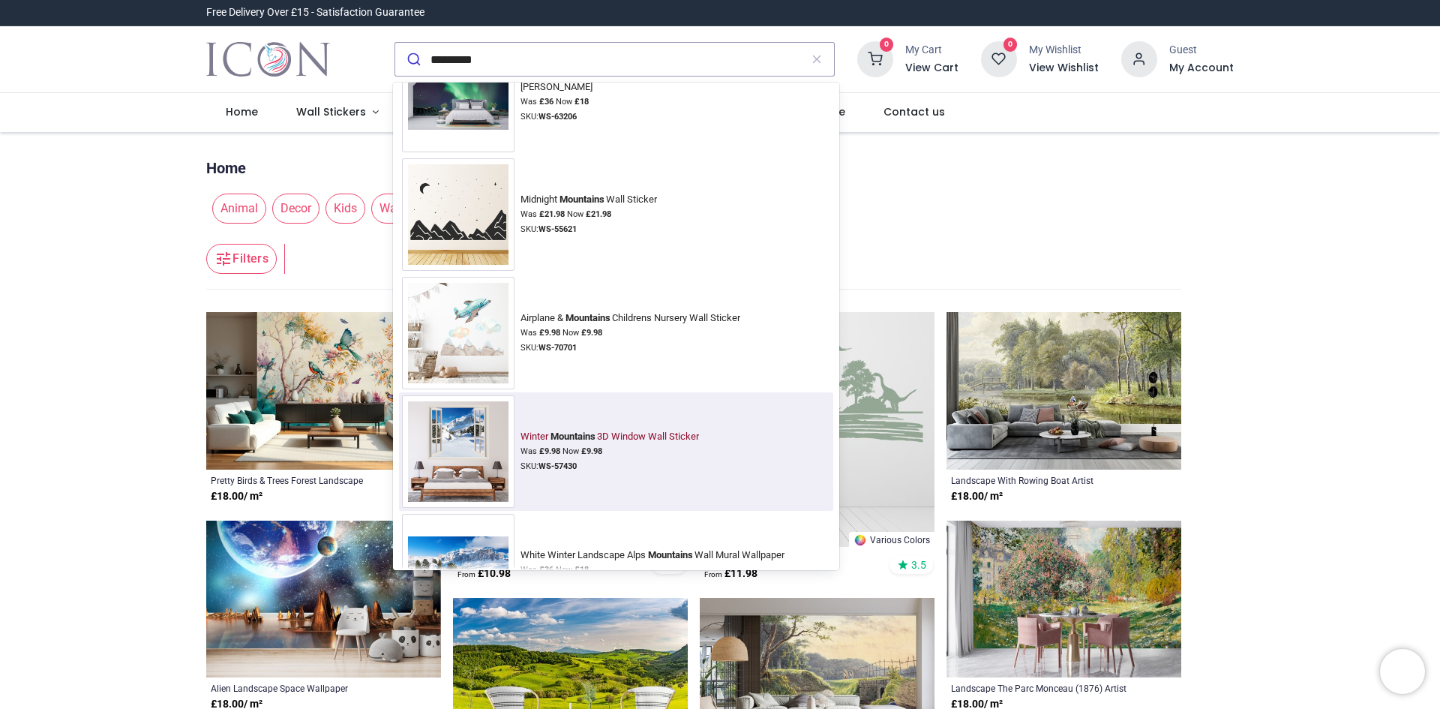
click at [456, 427] on img at bounding box center [458, 451] width 113 height 113
click at [473, 440] on img at bounding box center [458, 451] width 113 height 113
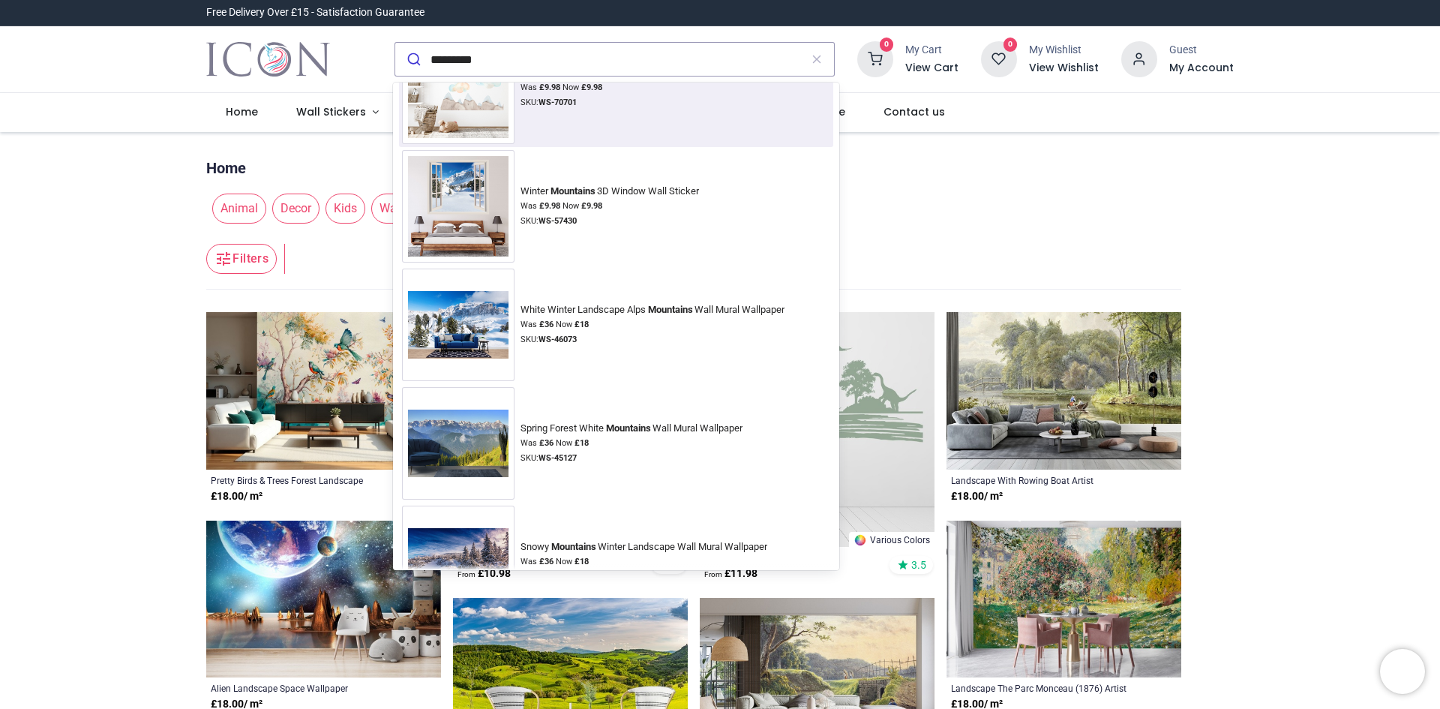
scroll to position [1340, 0]
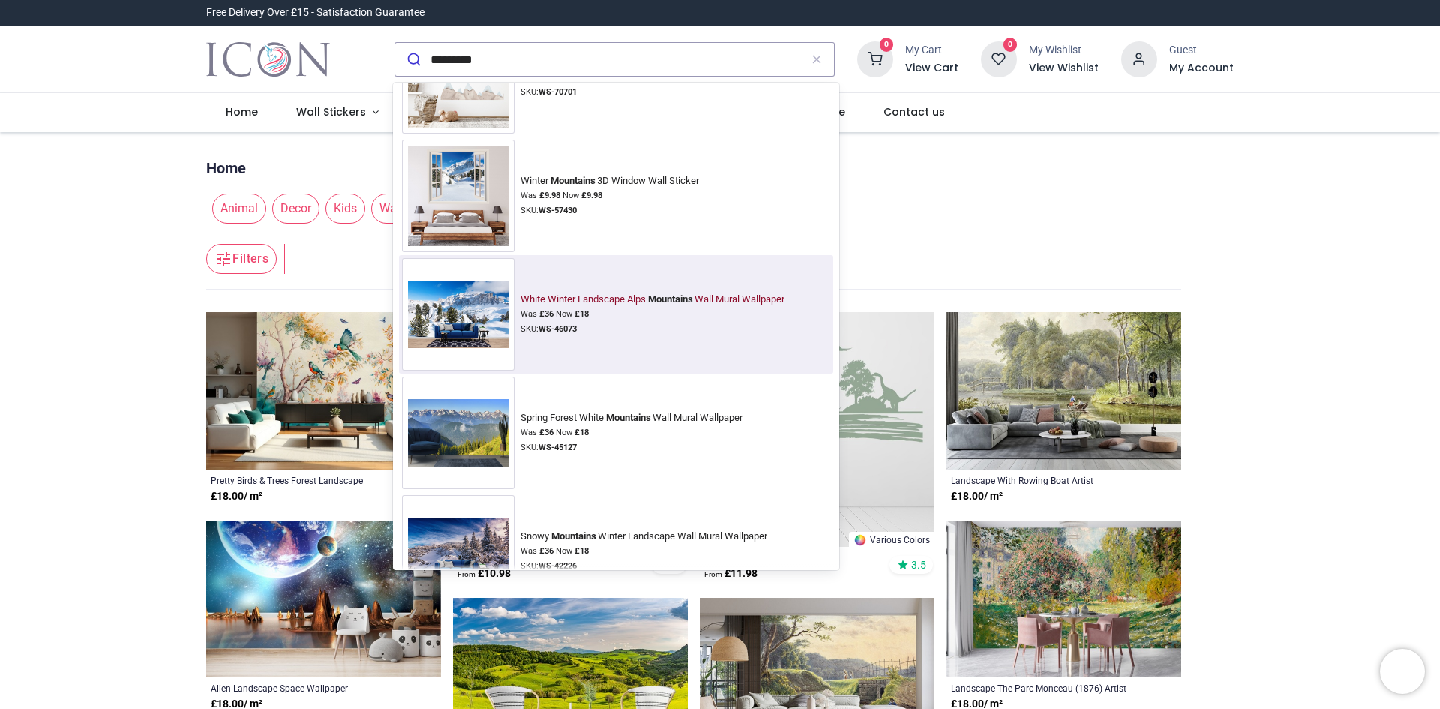
click at [467, 311] on img at bounding box center [458, 315] width 113 height 80
click at [488, 320] on img at bounding box center [458, 315] width 113 height 80
click at [488, 314] on img at bounding box center [458, 315] width 113 height 80
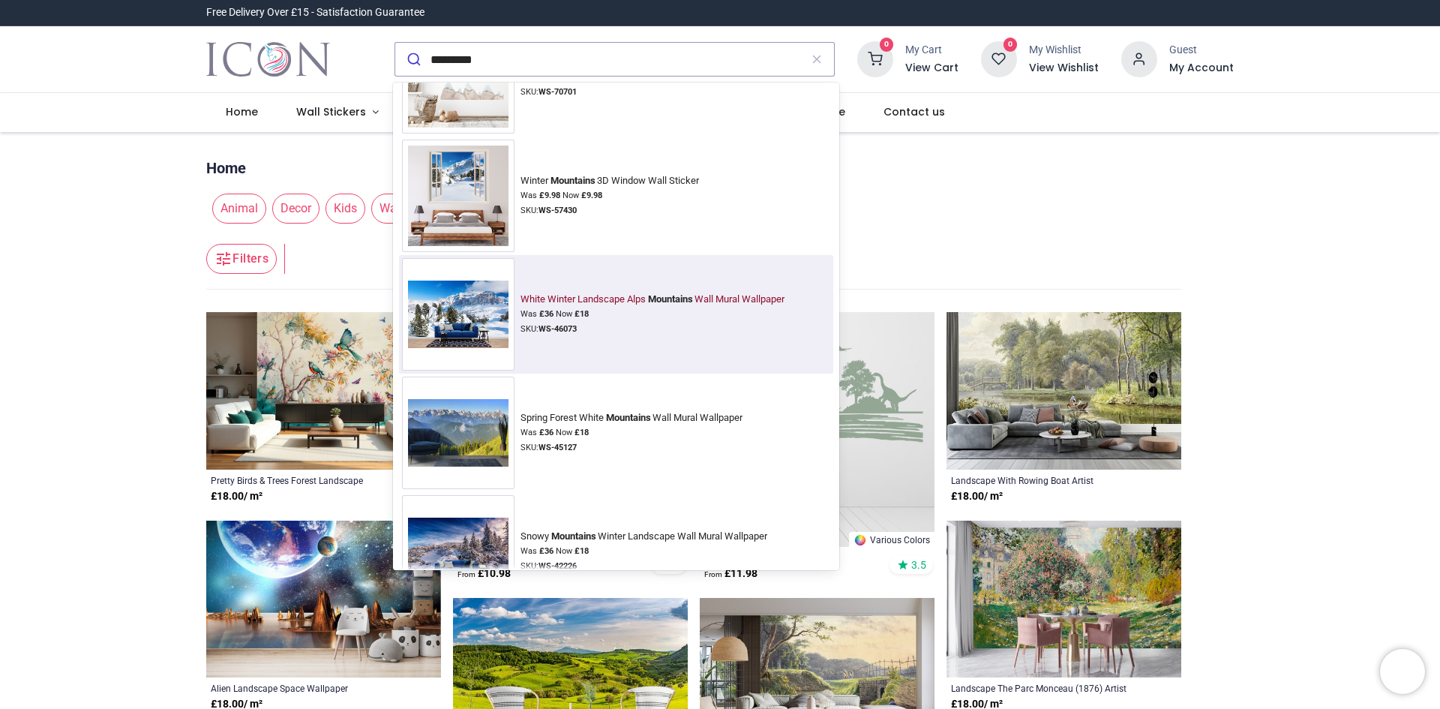
click at [488, 320] on img at bounding box center [458, 315] width 113 height 80
click at [475, 302] on img at bounding box center [458, 315] width 113 height 80
click at [480, 315] on img at bounding box center [458, 315] width 113 height 80
click at [490, 302] on img at bounding box center [458, 315] width 113 height 80
click at [553, 299] on div "White Winter Landscape Alps Mountains Wall Mural Wallpaper" at bounding box center [653, 299] width 264 height 12
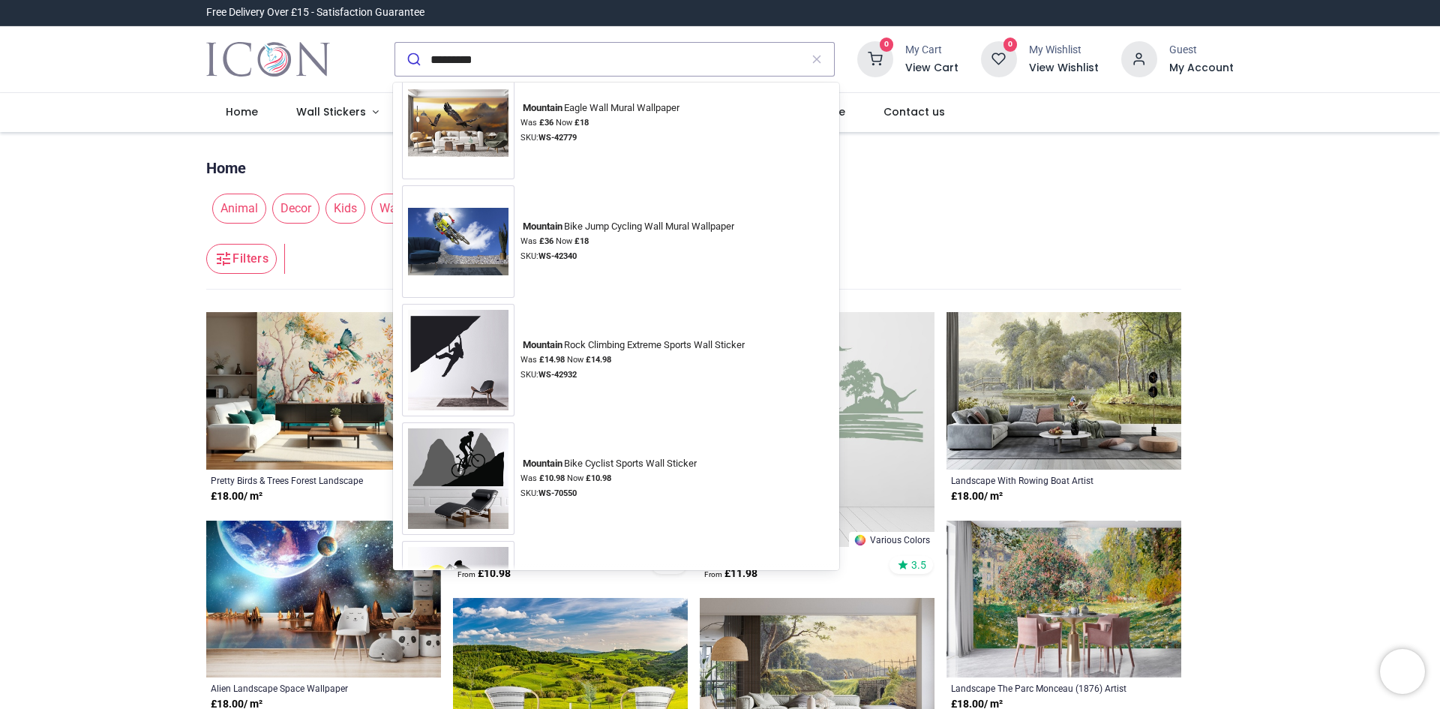
scroll to position [3563, 0]
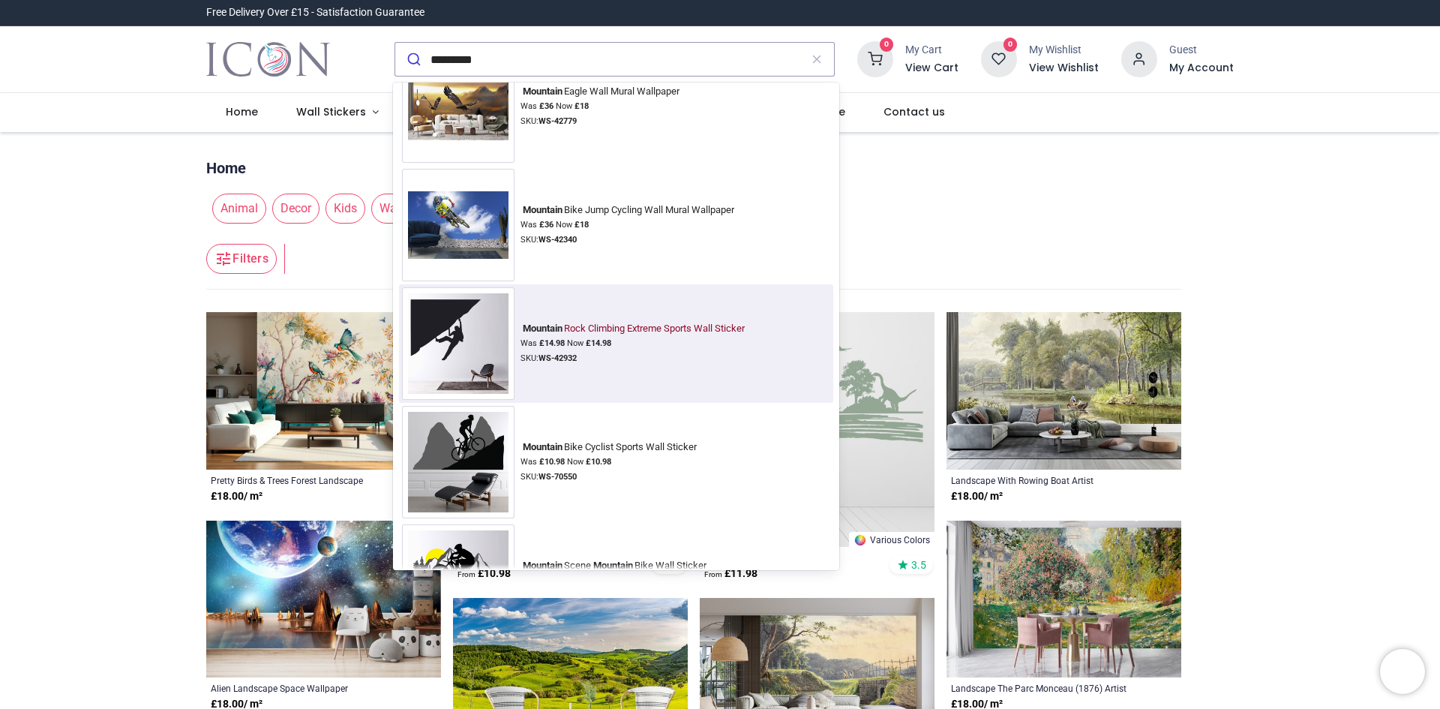
click at [441, 324] on img at bounding box center [458, 343] width 113 height 113
click at [452, 337] on img at bounding box center [458, 343] width 113 height 113
click at [582, 326] on div "Mountain Rock Climbing Extreme Sports Wall Sticker" at bounding box center [633, 329] width 224 height 12
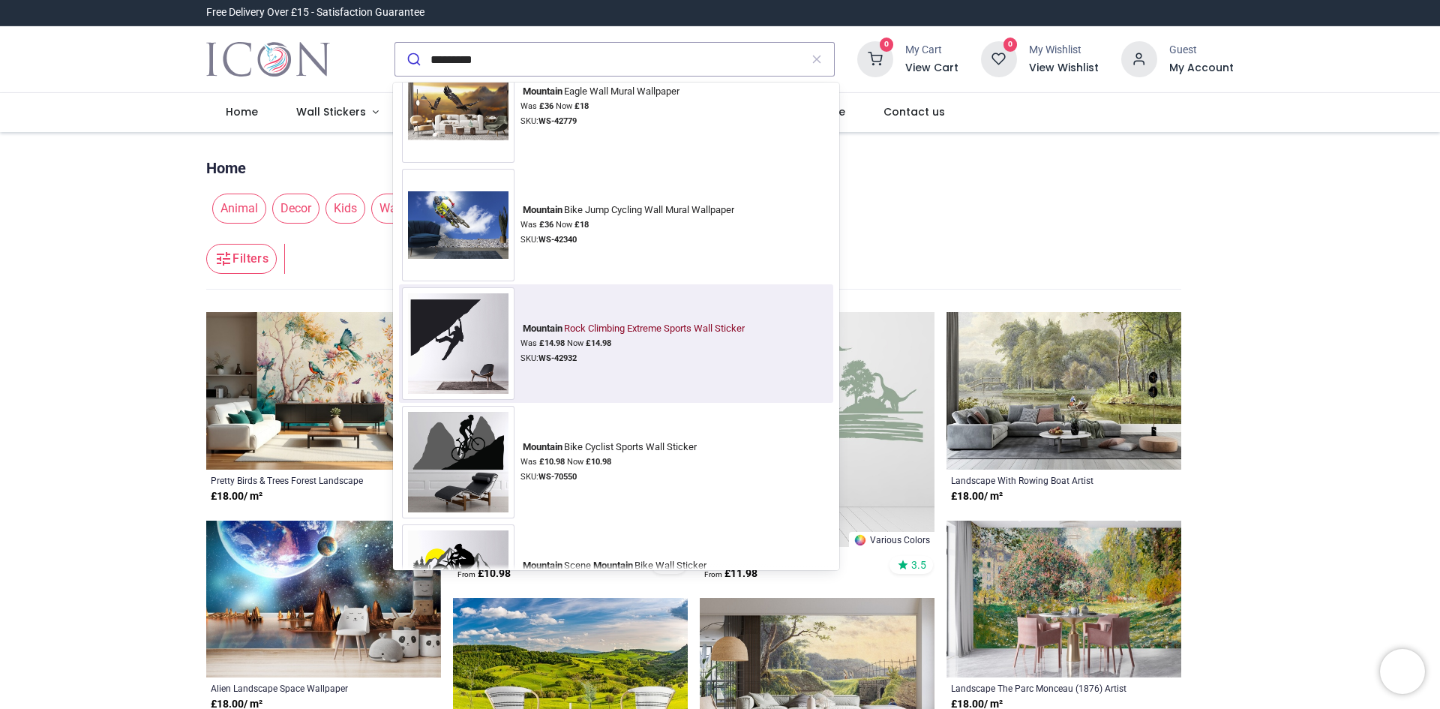
click at [587, 329] on div "Mountain Rock Climbing Extreme Sports Wall Sticker" at bounding box center [633, 329] width 224 height 12
click at [620, 331] on div "Mountain Rock Climbing Extreme Sports Wall Sticker" at bounding box center [633, 329] width 224 height 12
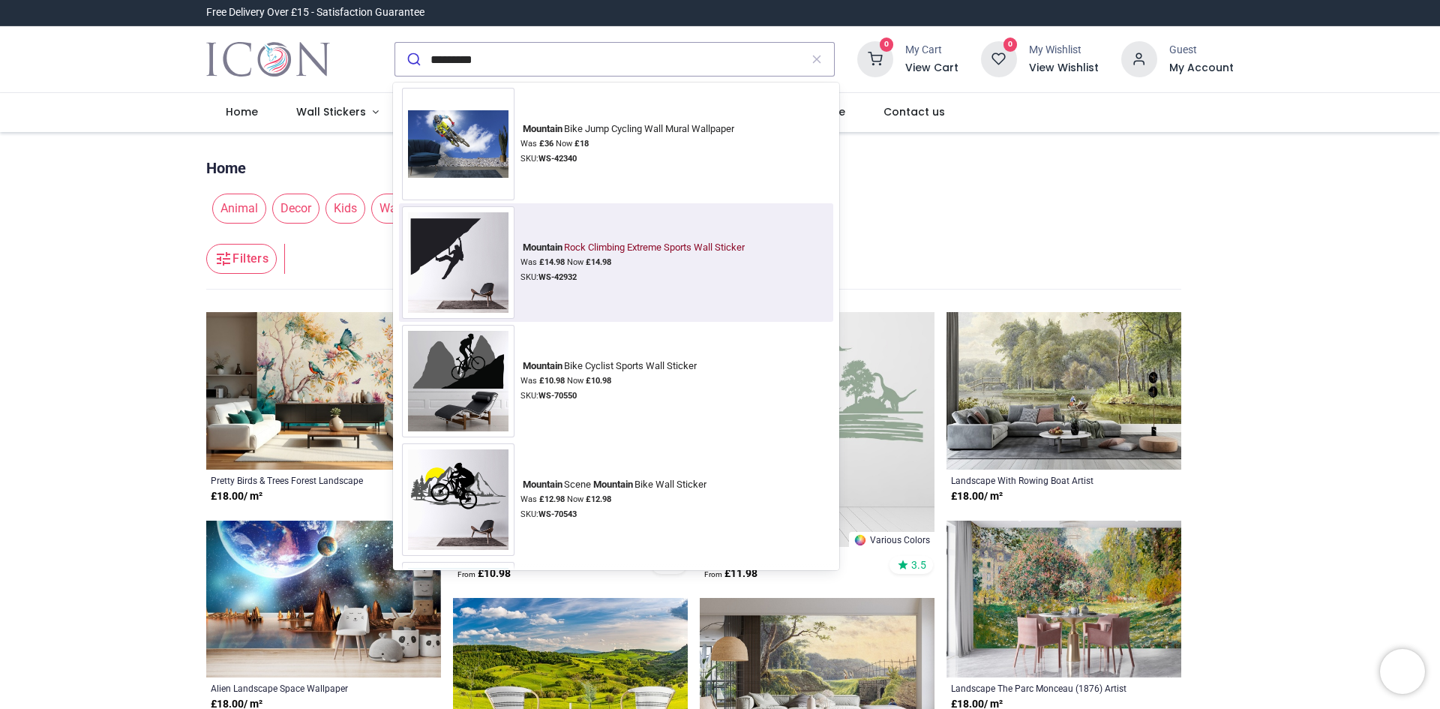
scroll to position [3646, 0]
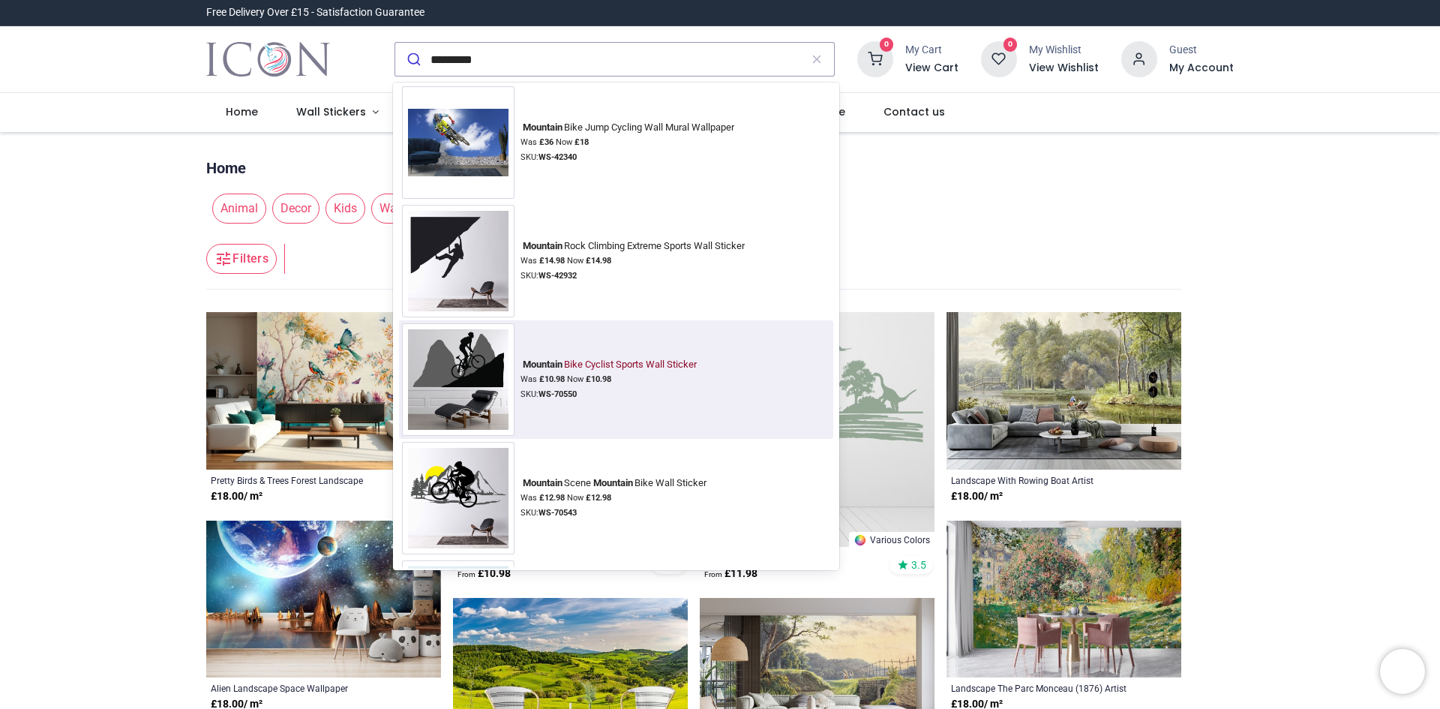
click at [479, 361] on img at bounding box center [458, 379] width 113 height 113
click at [598, 363] on div "Mountain Bike Cyclist Sports Wall Sticker" at bounding box center [609, 365] width 176 height 12
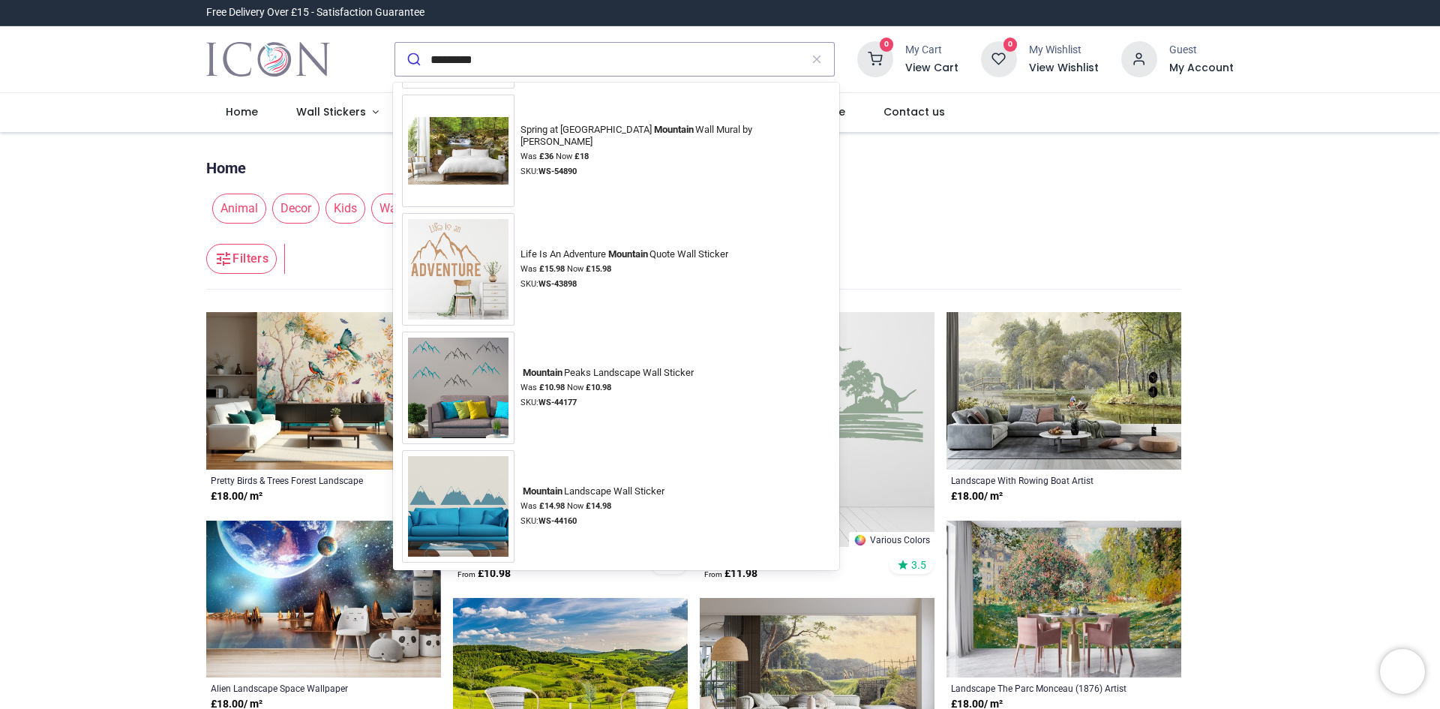
scroll to position [4597, 0]
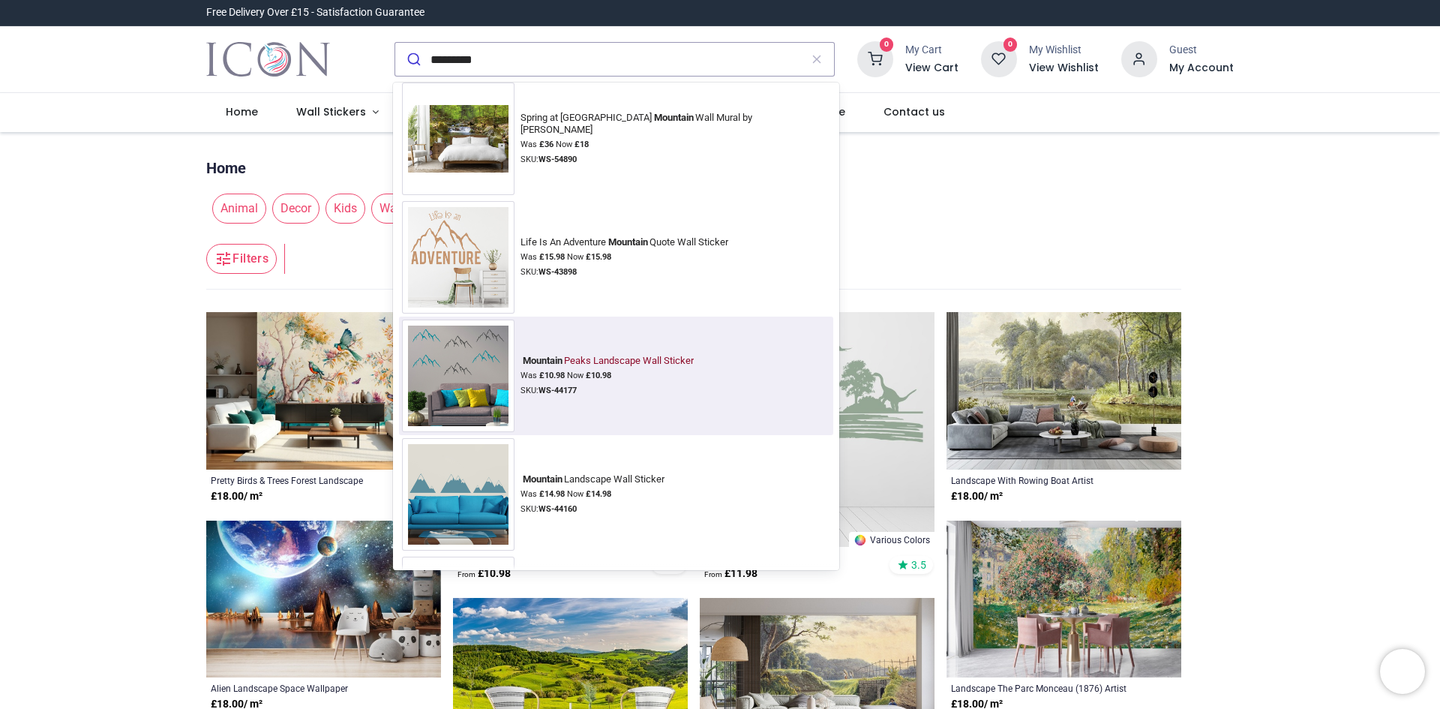
click at [474, 376] on img at bounding box center [458, 376] width 113 height 113
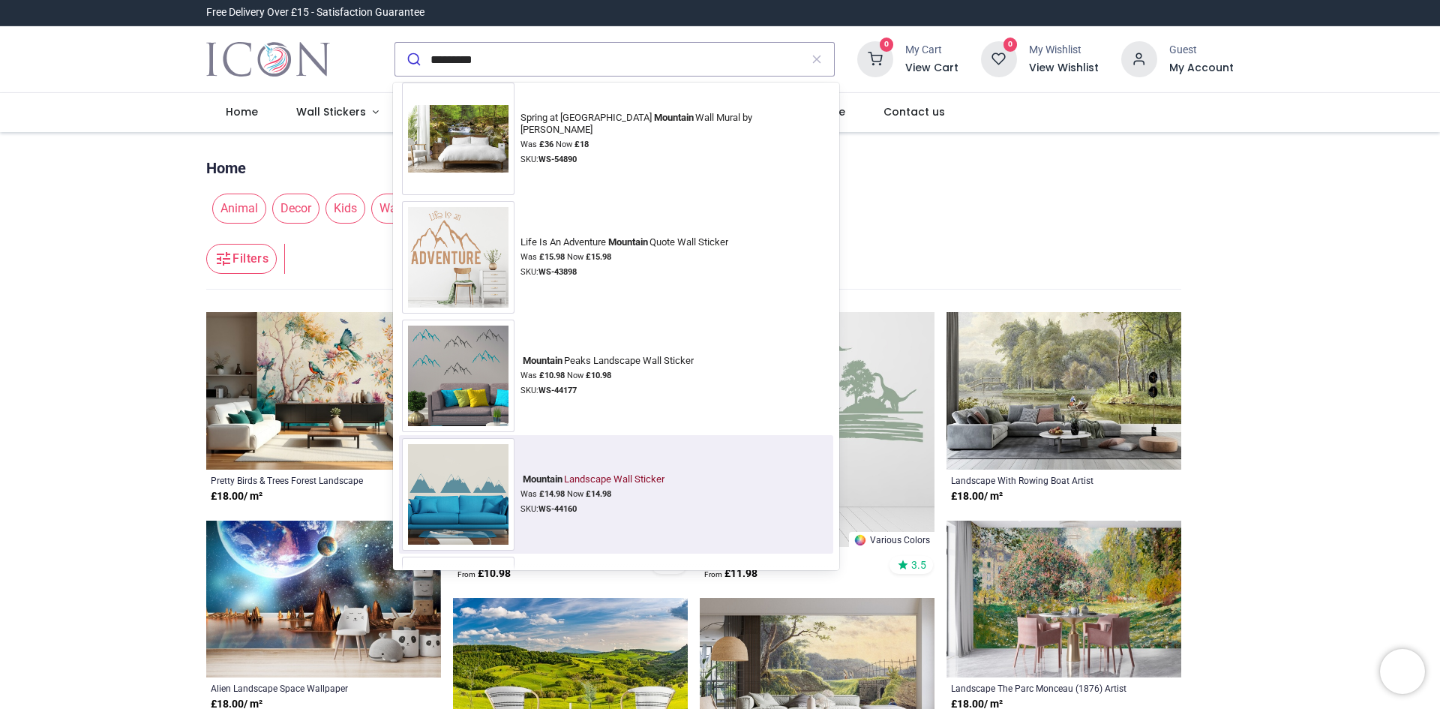
click at [489, 493] on img at bounding box center [458, 494] width 113 height 113
click at [603, 477] on div "Mountain Landscape Wall Sticker" at bounding box center [593, 479] width 144 height 12
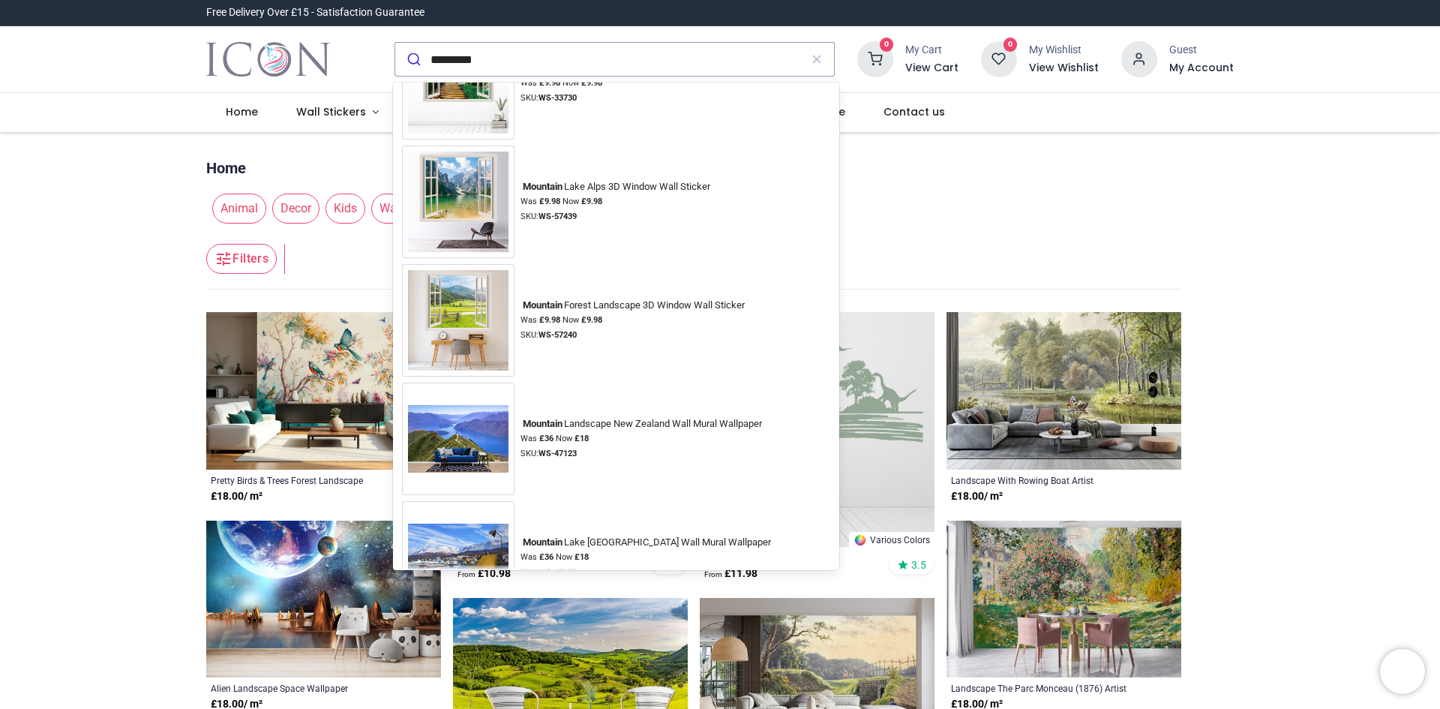
scroll to position [11461, 0]
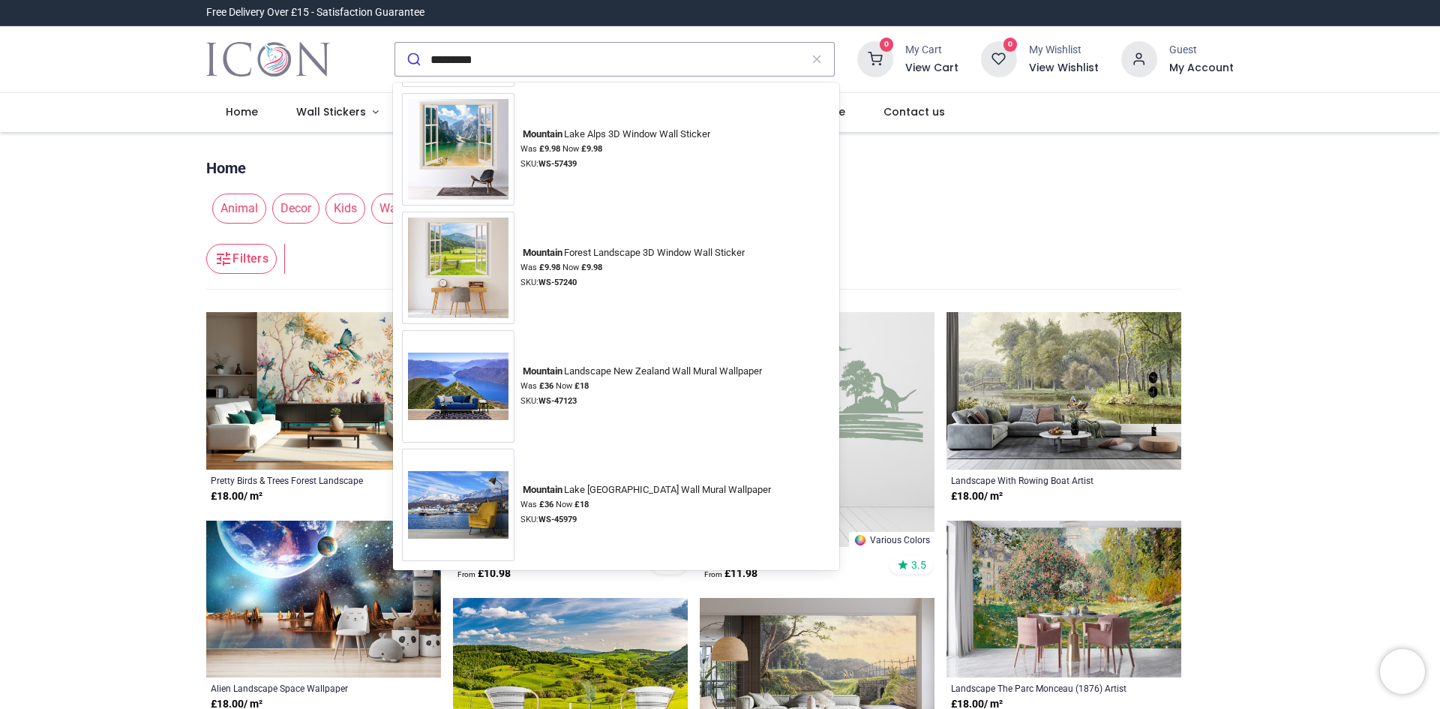
click at [920, 173] on ul "Home" at bounding box center [693, 164] width 975 height 29
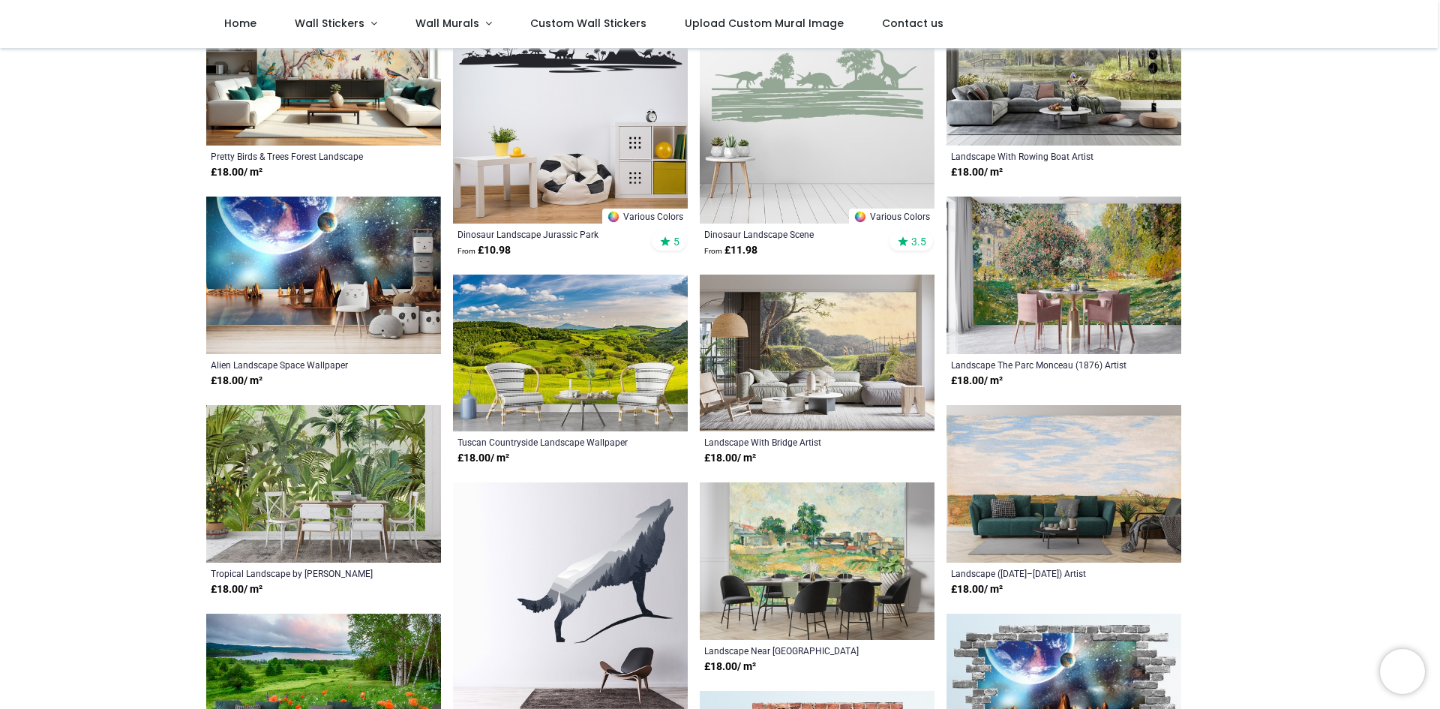
scroll to position [241, 0]
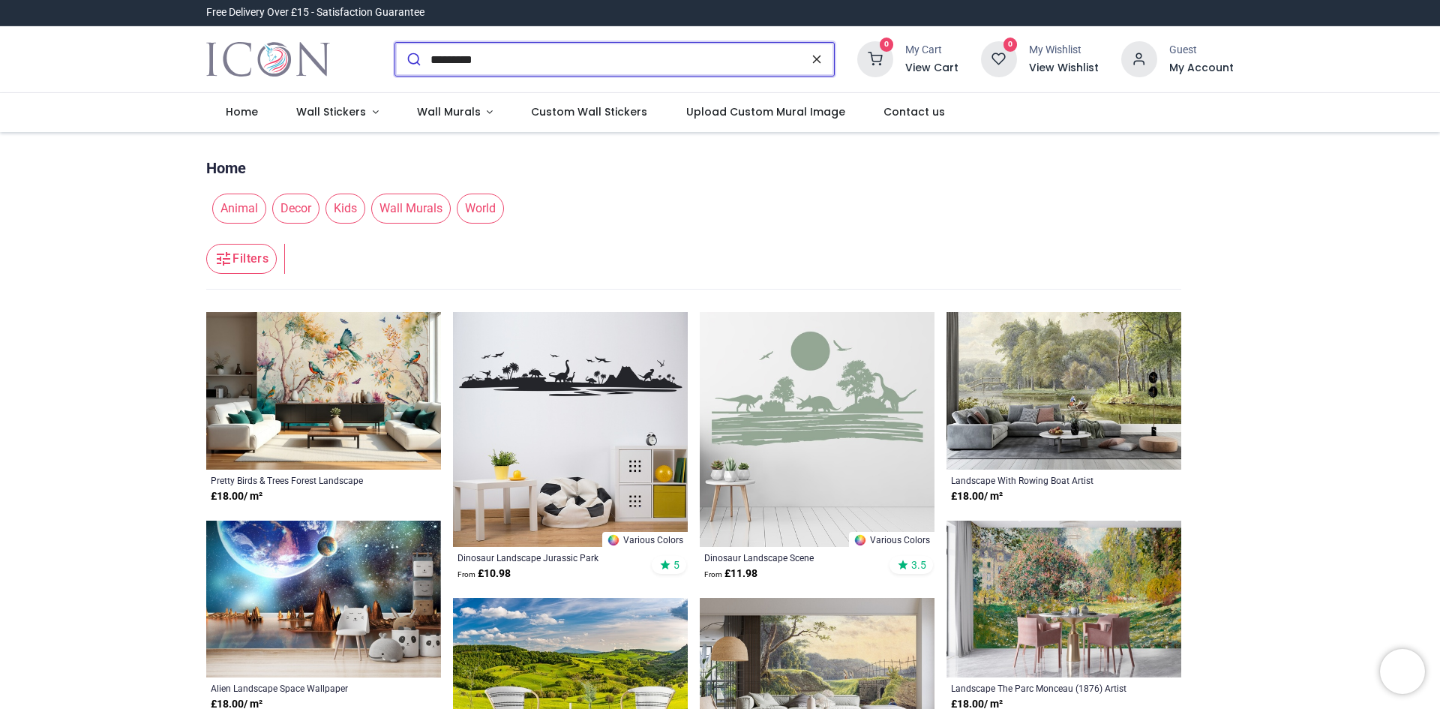
click at [818, 58] on icon "reset" at bounding box center [816, 60] width 15 height 14
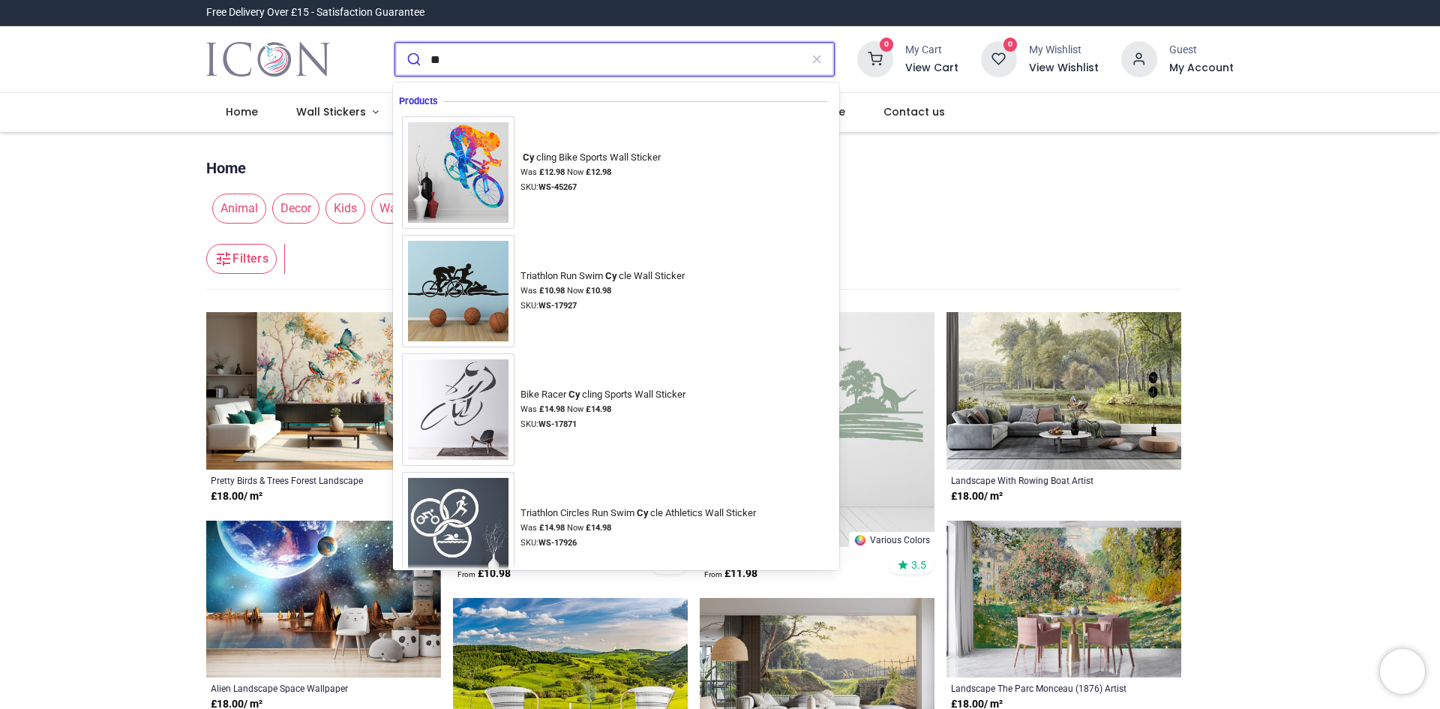
type input "*"
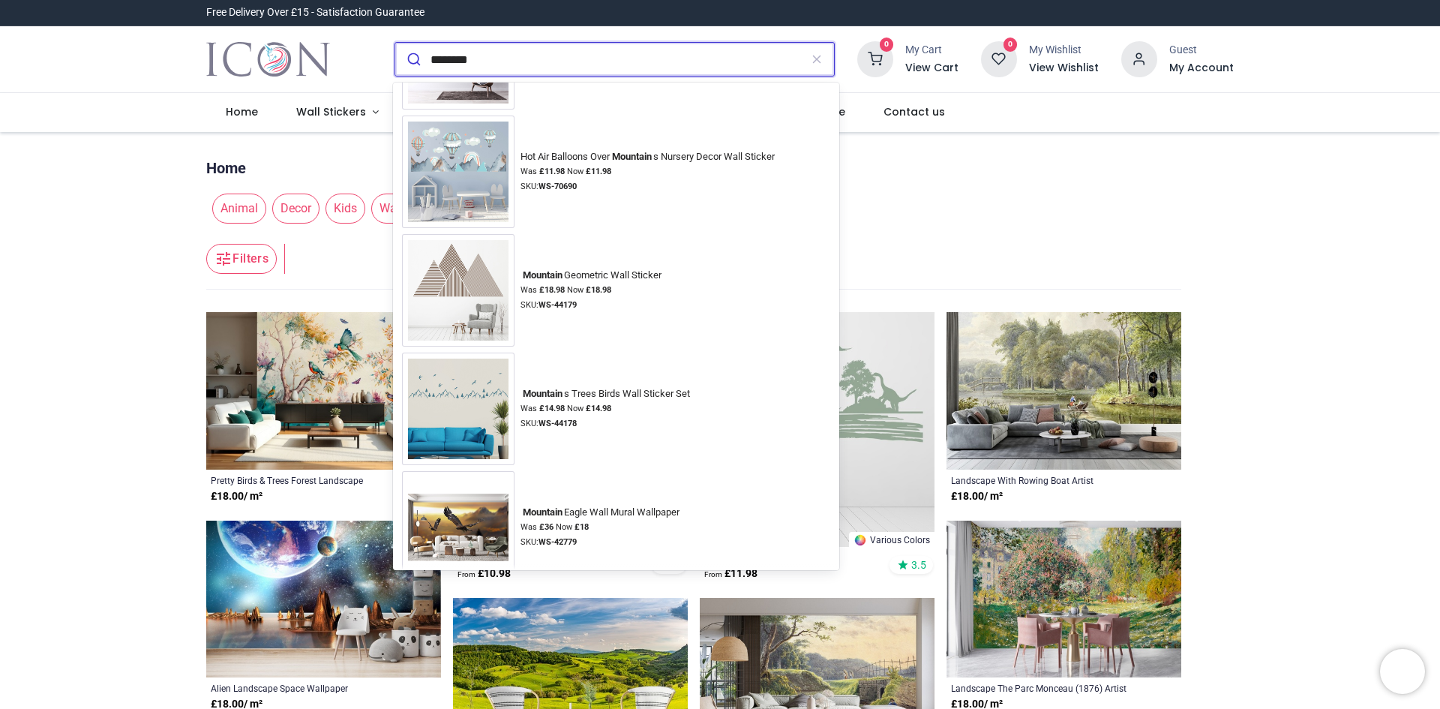
scroll to position [651, 0]
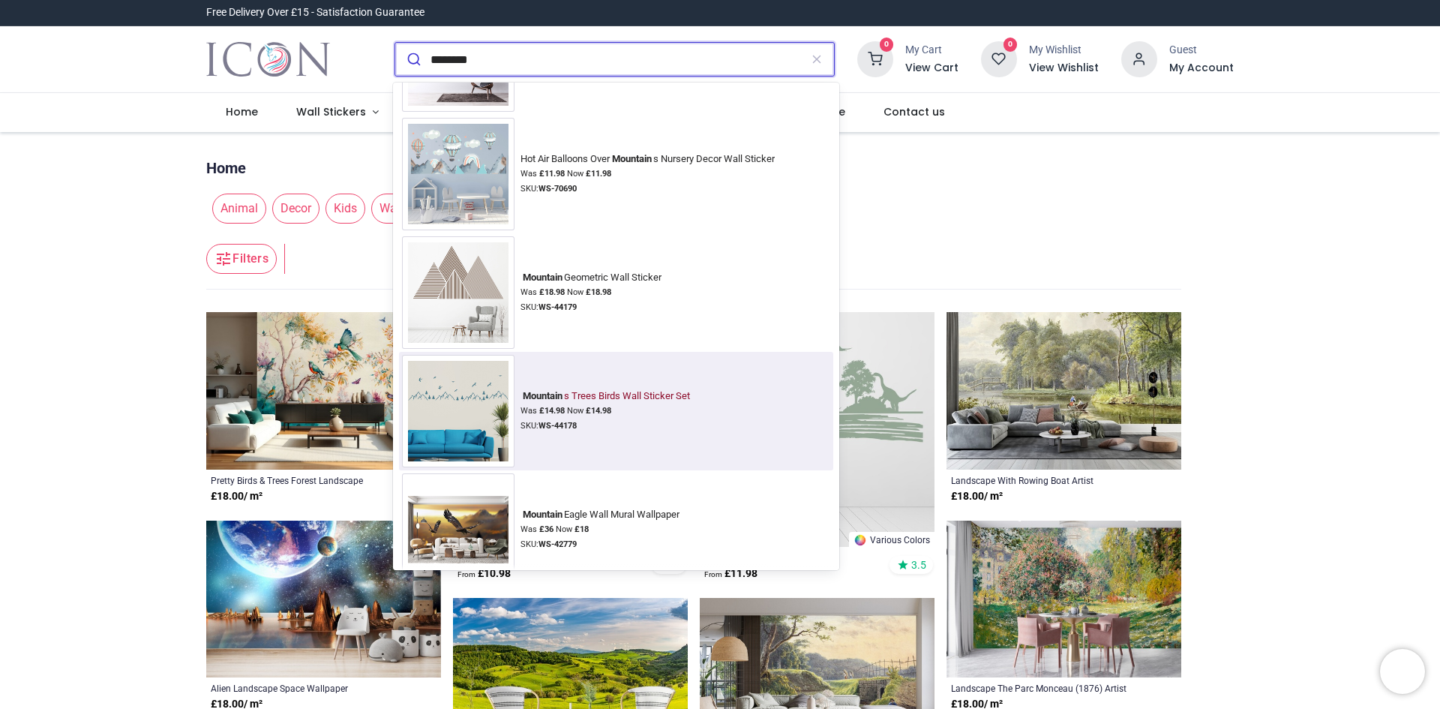
click at [470, 392] on img at bounding box center [458, 411] width 113 height 113
type input "********"
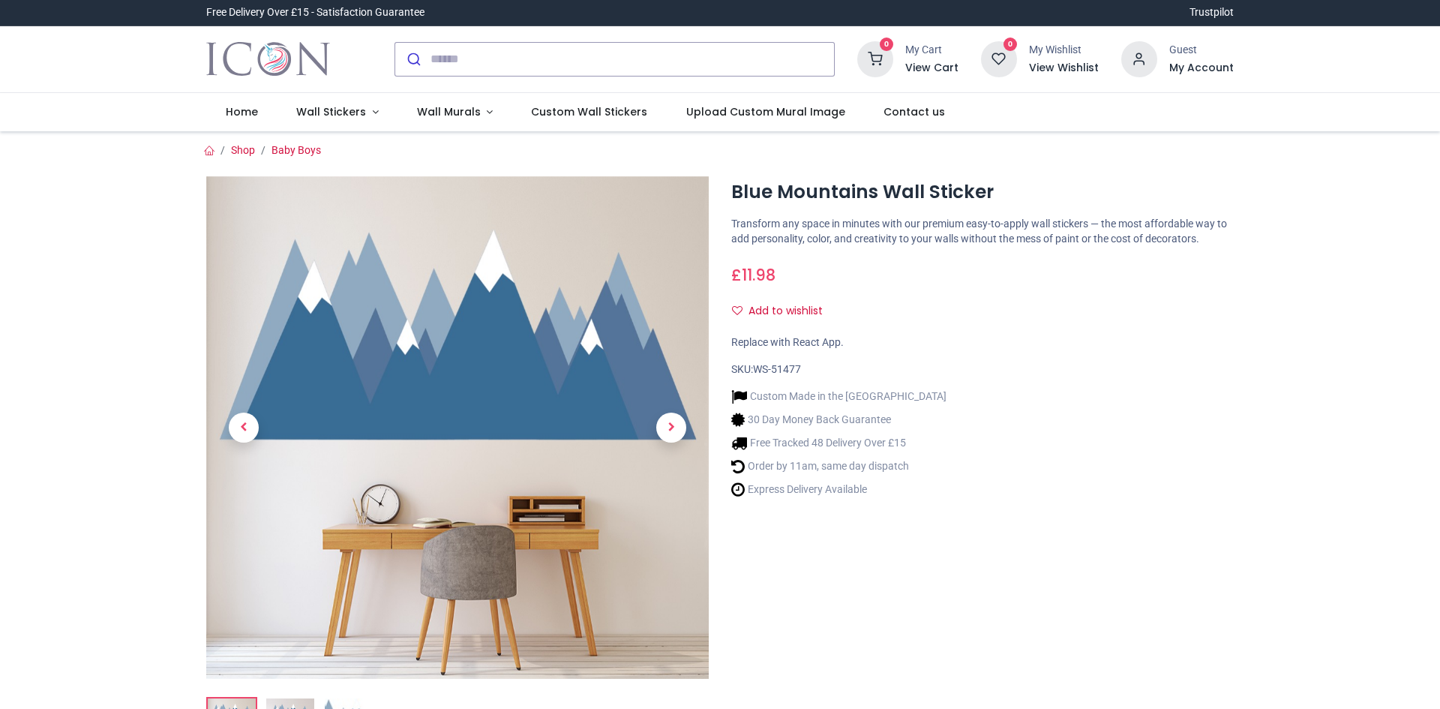
click at [473, 213] on img at bounding box center [457, 427] width 503 height 503
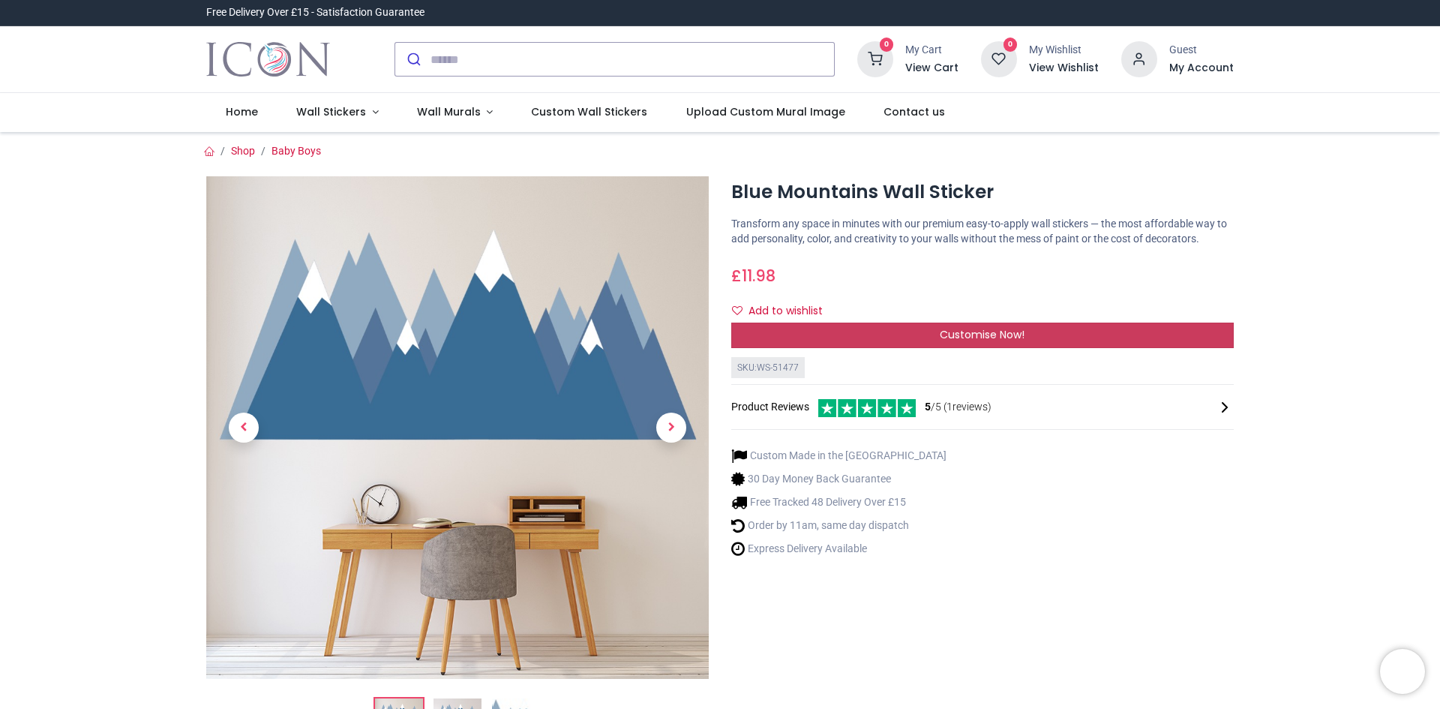
click at [1004, 341] on span "Customise Now!" at bounding box center [982, 334] width 85 height 15
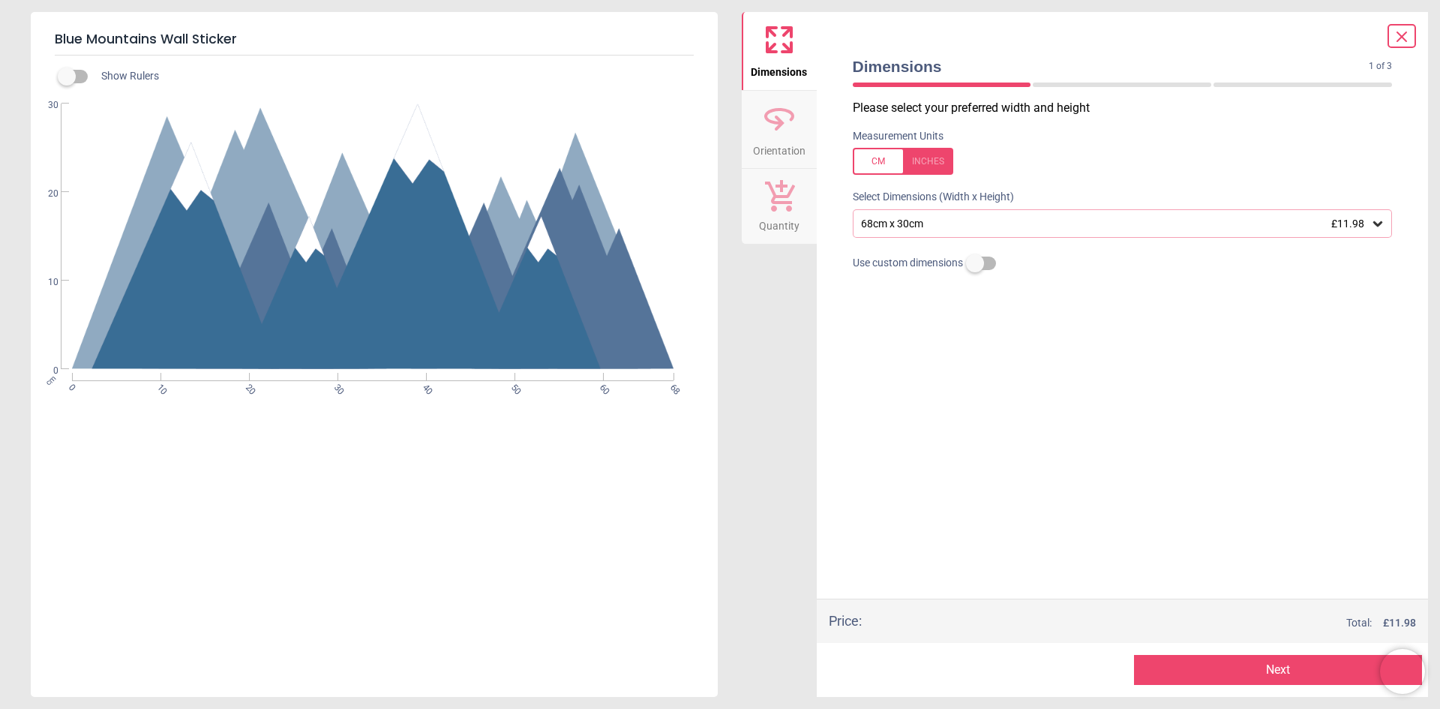
click at [931, 231] on div "68cm x 30cm £11.98" at bounding box center [1123, 223] width 540 height 29
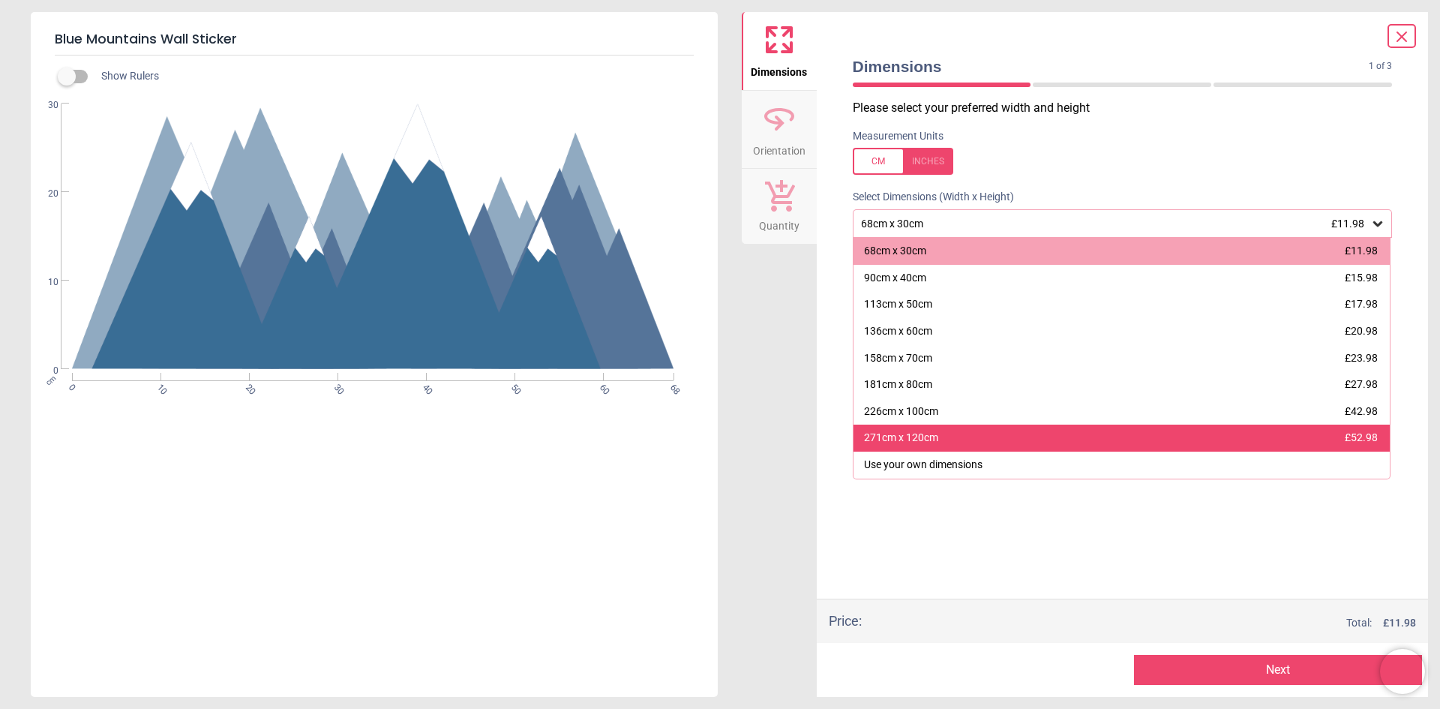
click at [922, 425] on div "271cm x 120cm £52.98" at bounding box center [1122, 438] width 537 height 27
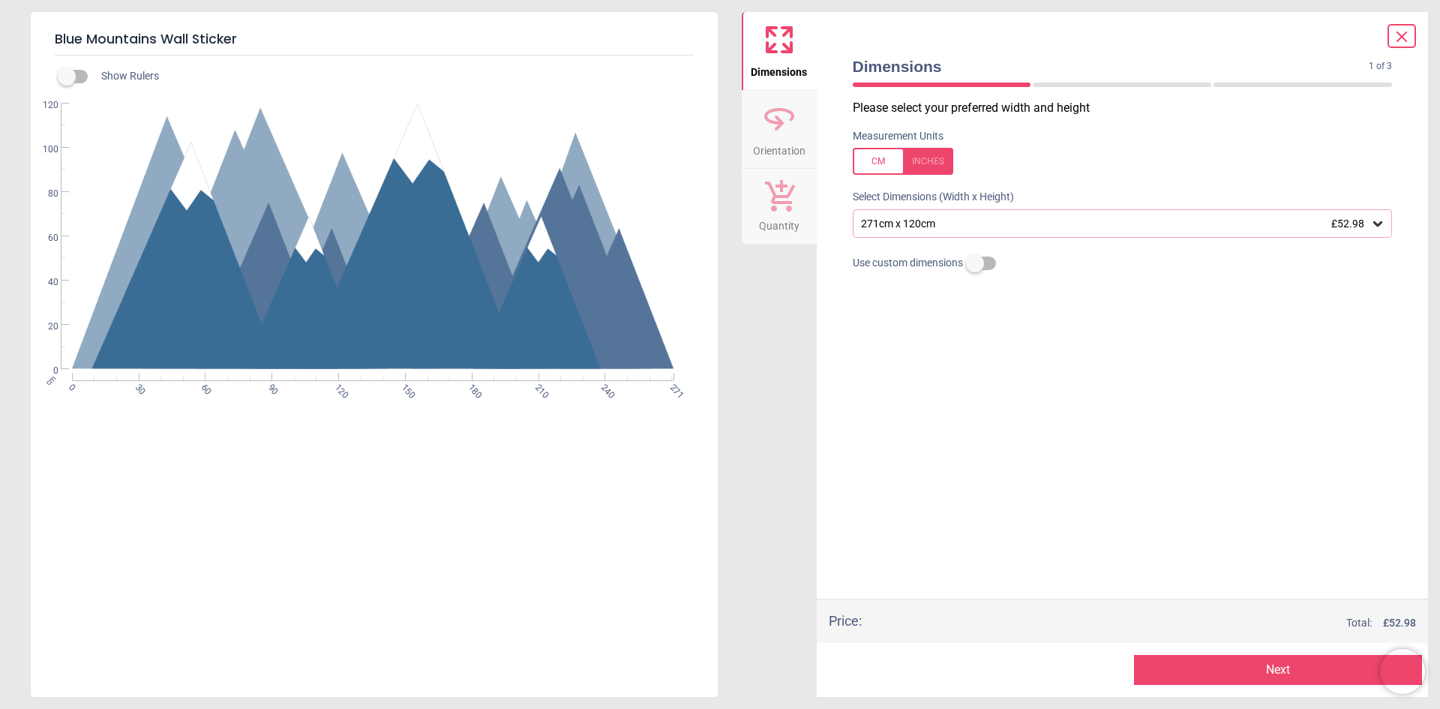
click at [1402, 31] on icon at bounding box center [1402, 37] width 18 height 18
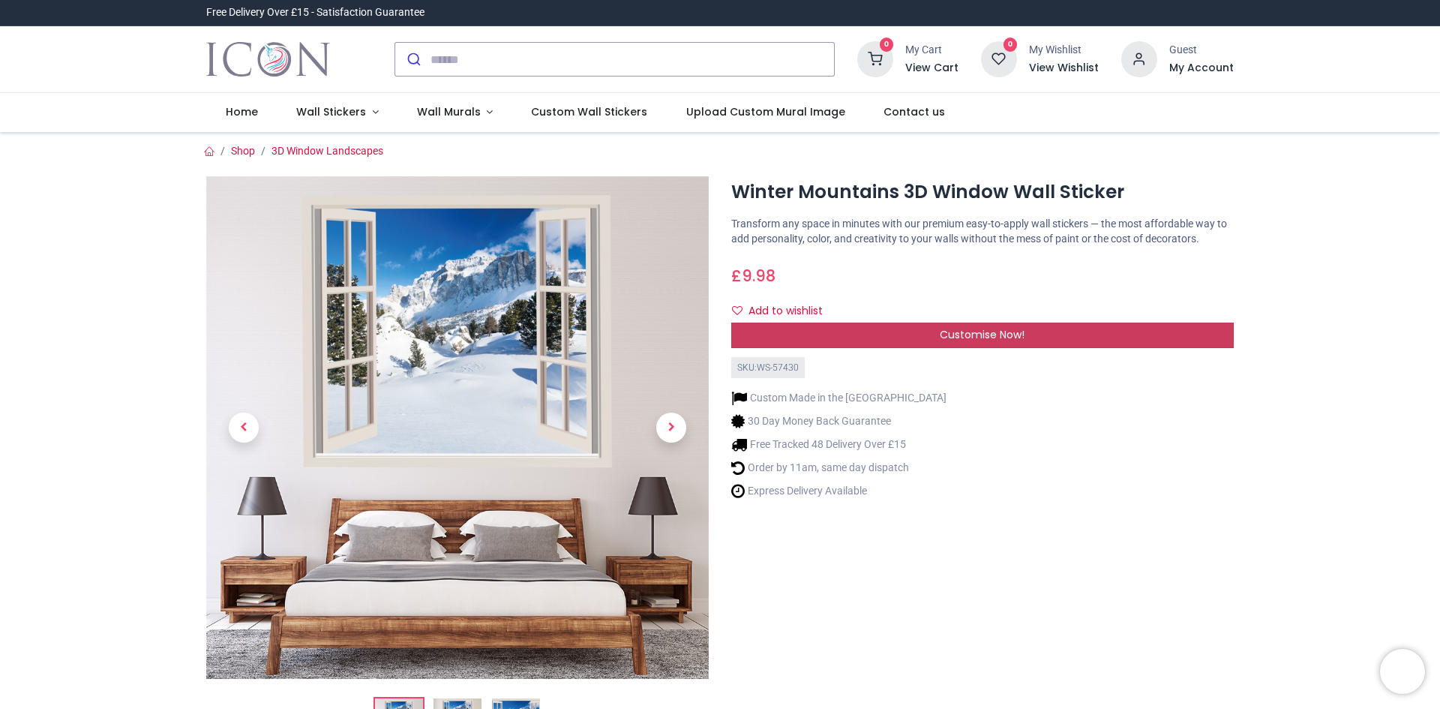
click at [892, 338] on div "Customise Now!" at bounding box center [982, 336] width 503 height 26
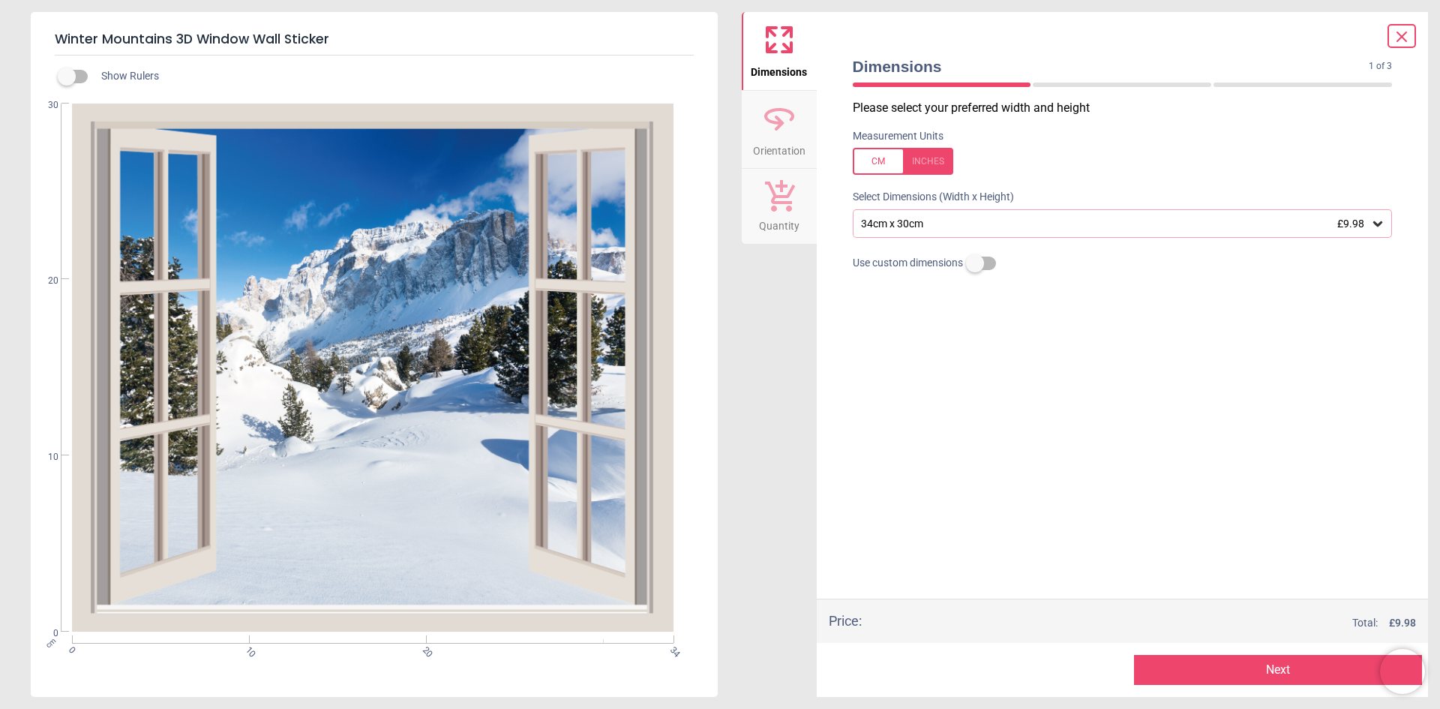
click at [899, 227] on div "34cm x 30cm £9.98" at bounding box center [1116, 224] width 512 height 13
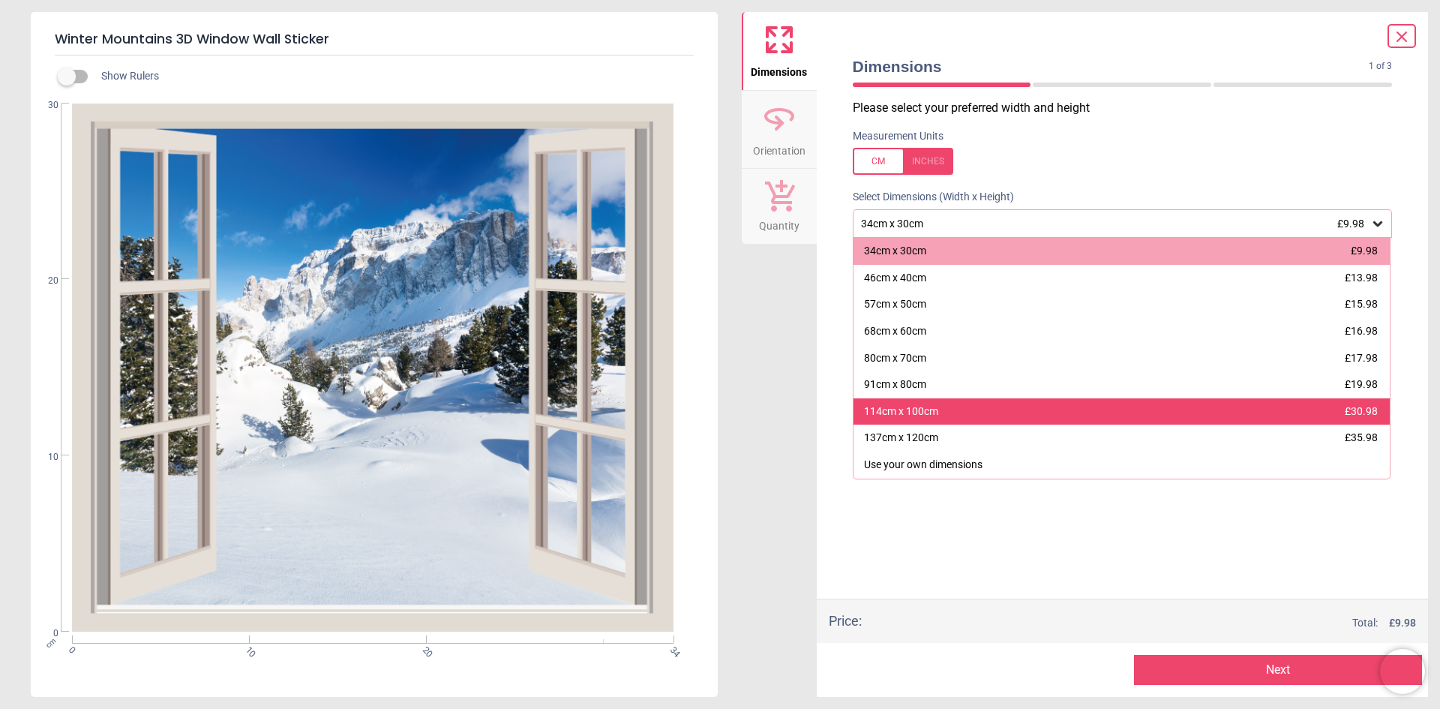
click at [900, 409] on div "114cm x 100cm" at bounding box center [901, 411] width 74 height 15
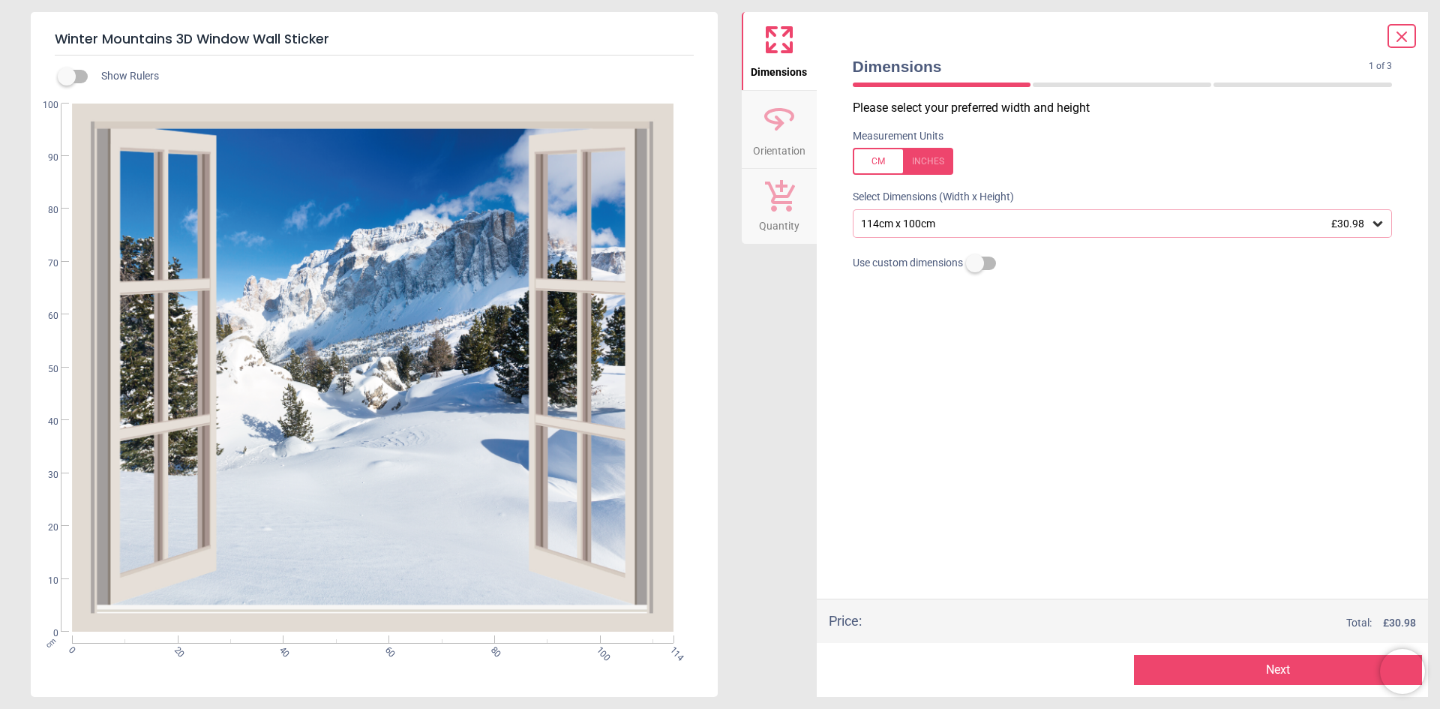
click at [1405, 38] on icon at bounding box center [1402, 37] width 18 height 18
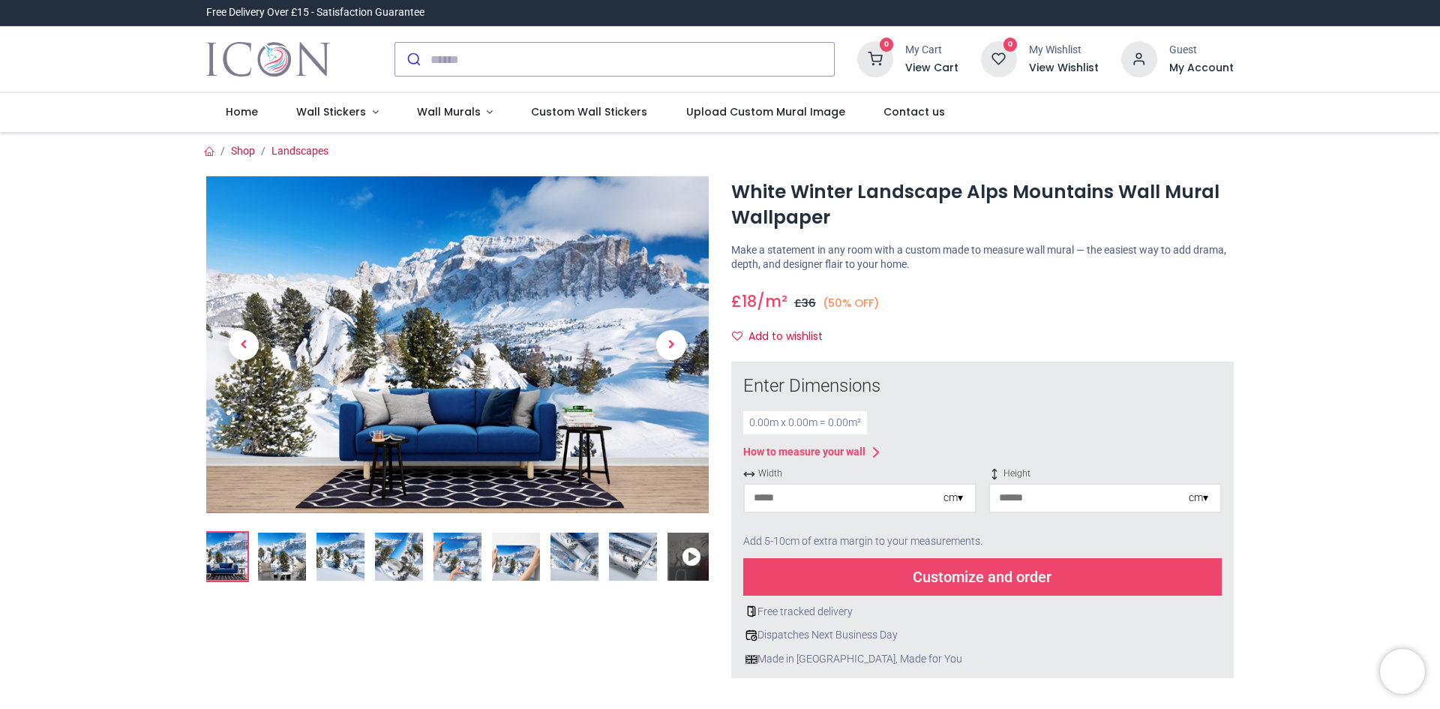
click at [284, 559] on img at bounding box center [282, 557] width 48 height 48
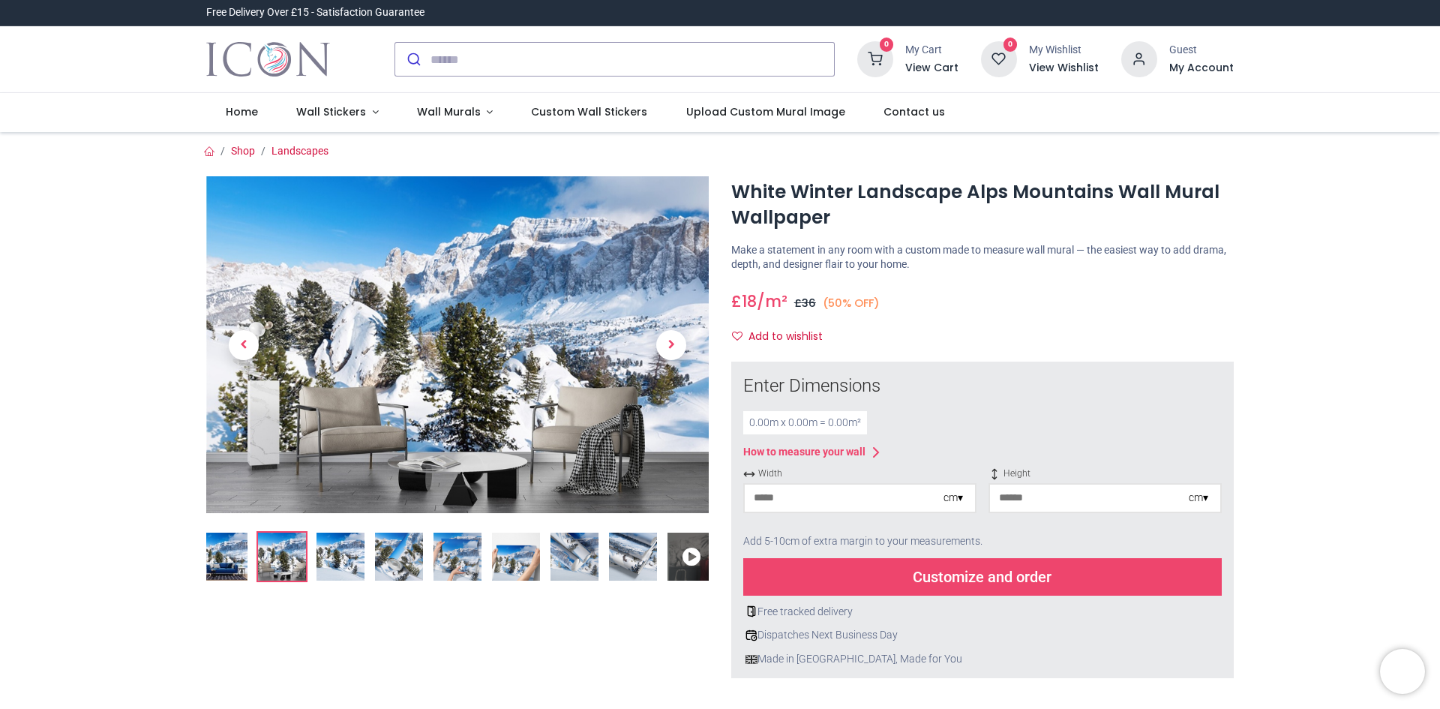
click at [363, 561] on li at bounding box center [340, 556] width 51 height 51
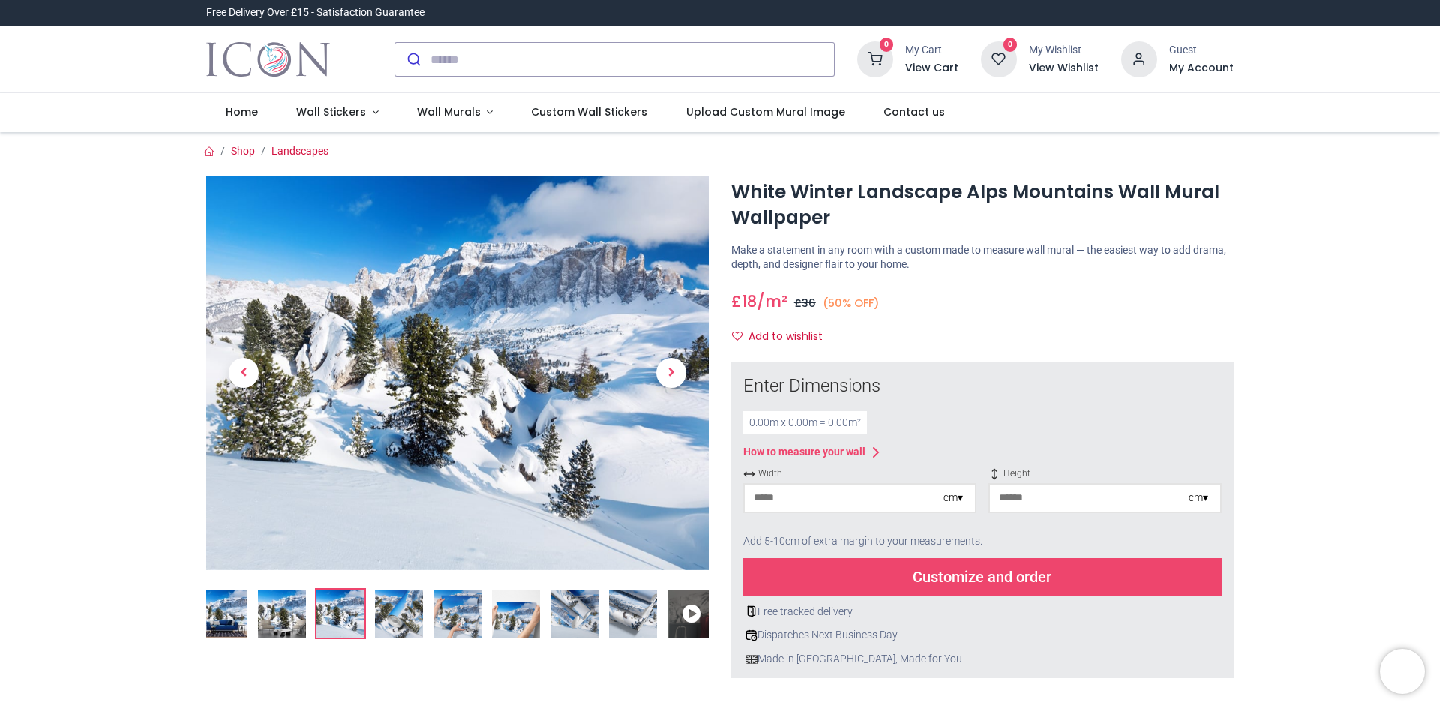
click at [401, 617] on img at bounding box center [399, 614] width 48 height 48
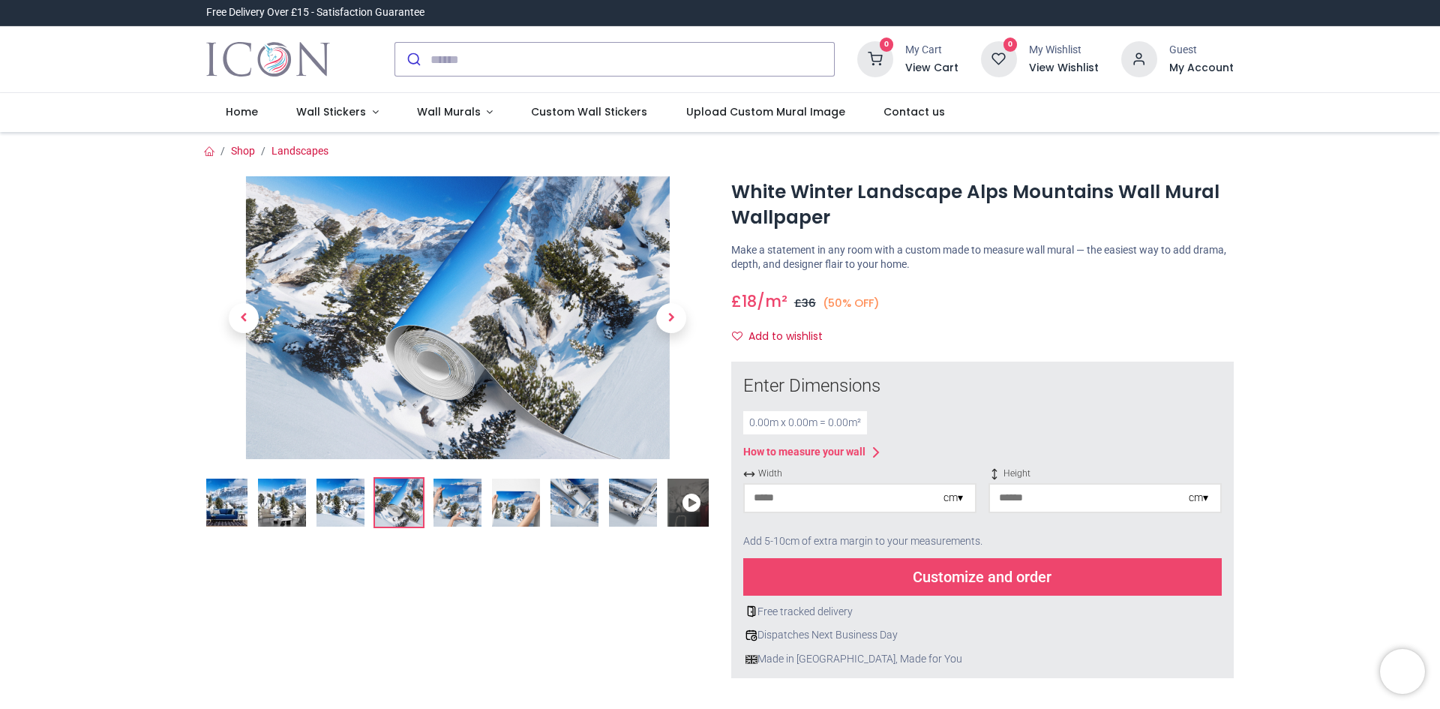
click at [482, 506] on ol at bounding box center [457, 502] width 503 height 51
click at [466, 499] on img at bounding box center [458, 503] width 48 height 48
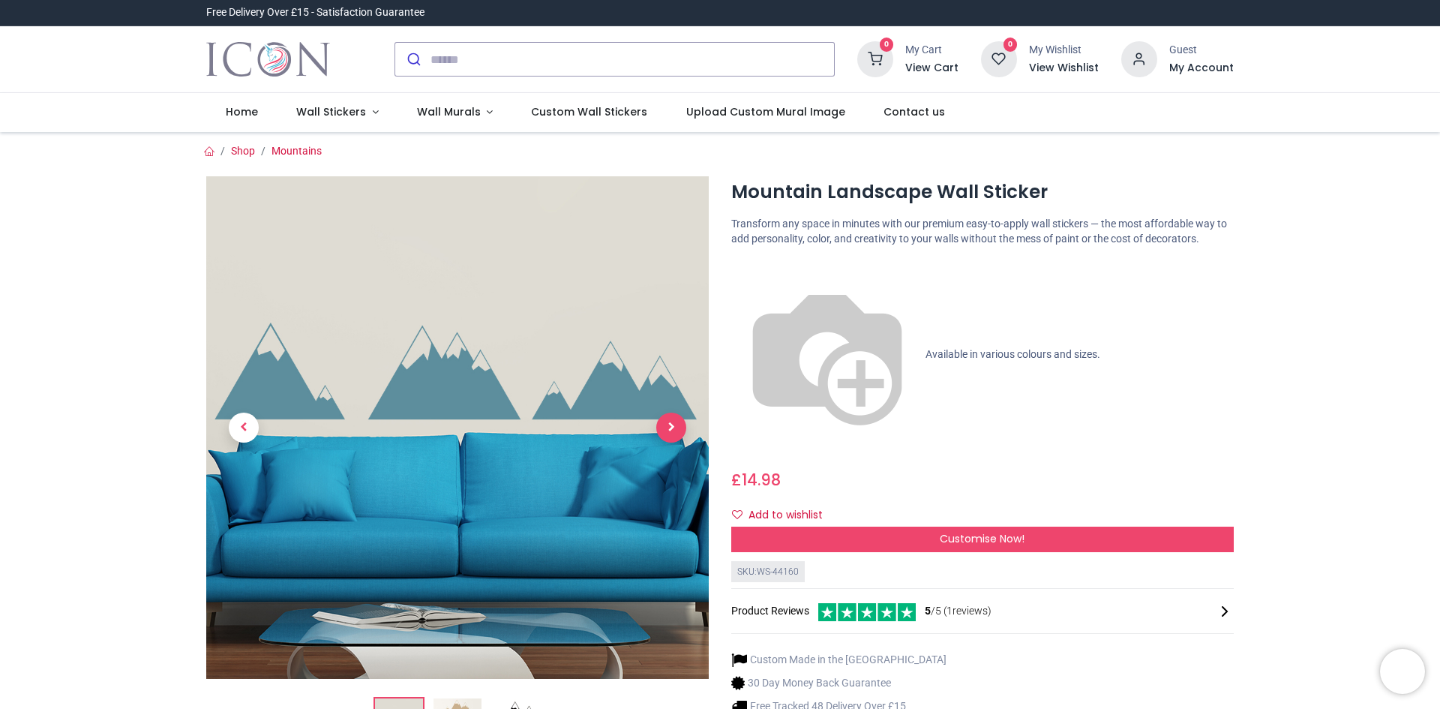
click at [669, 430] on span "Next" at bounding box center [671, 428] width 30 height 30
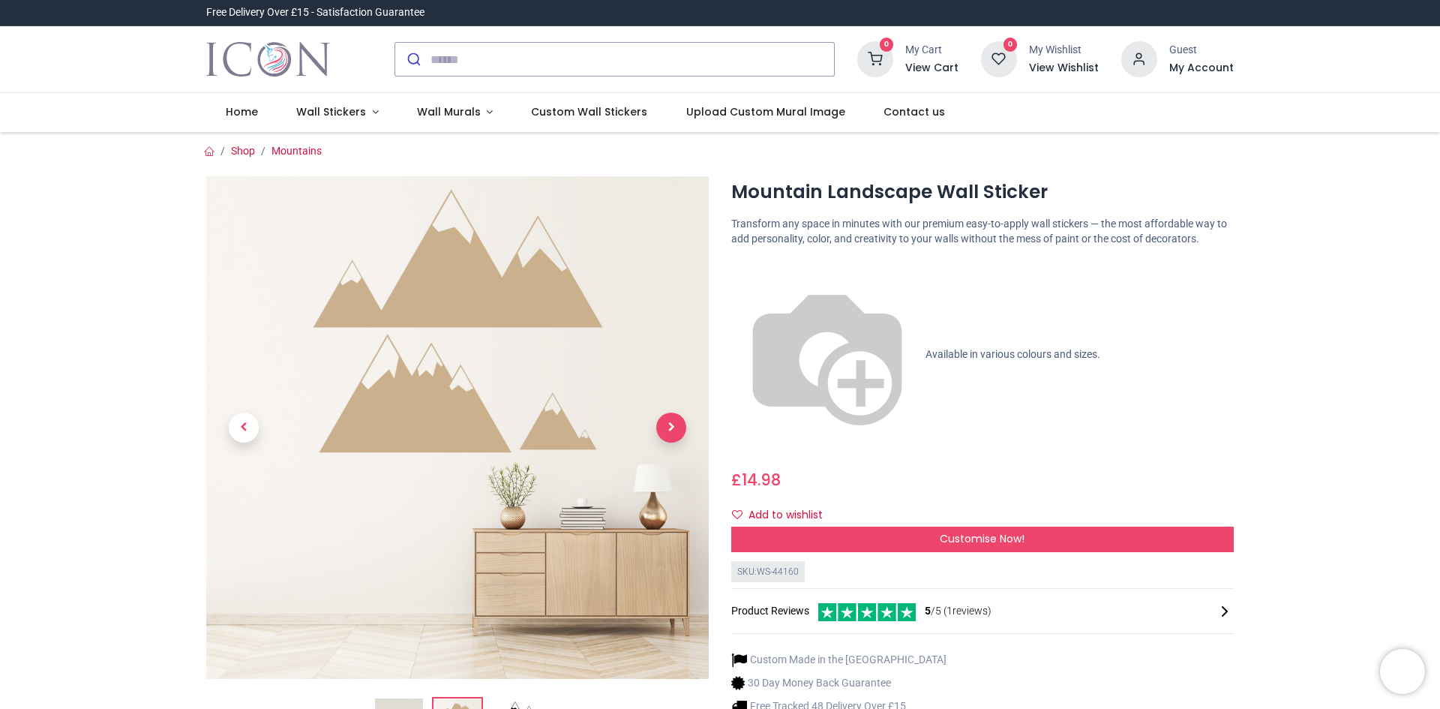
click at [669, 430] on span "Next" at bounding box center [671, 428] width 30 height 30
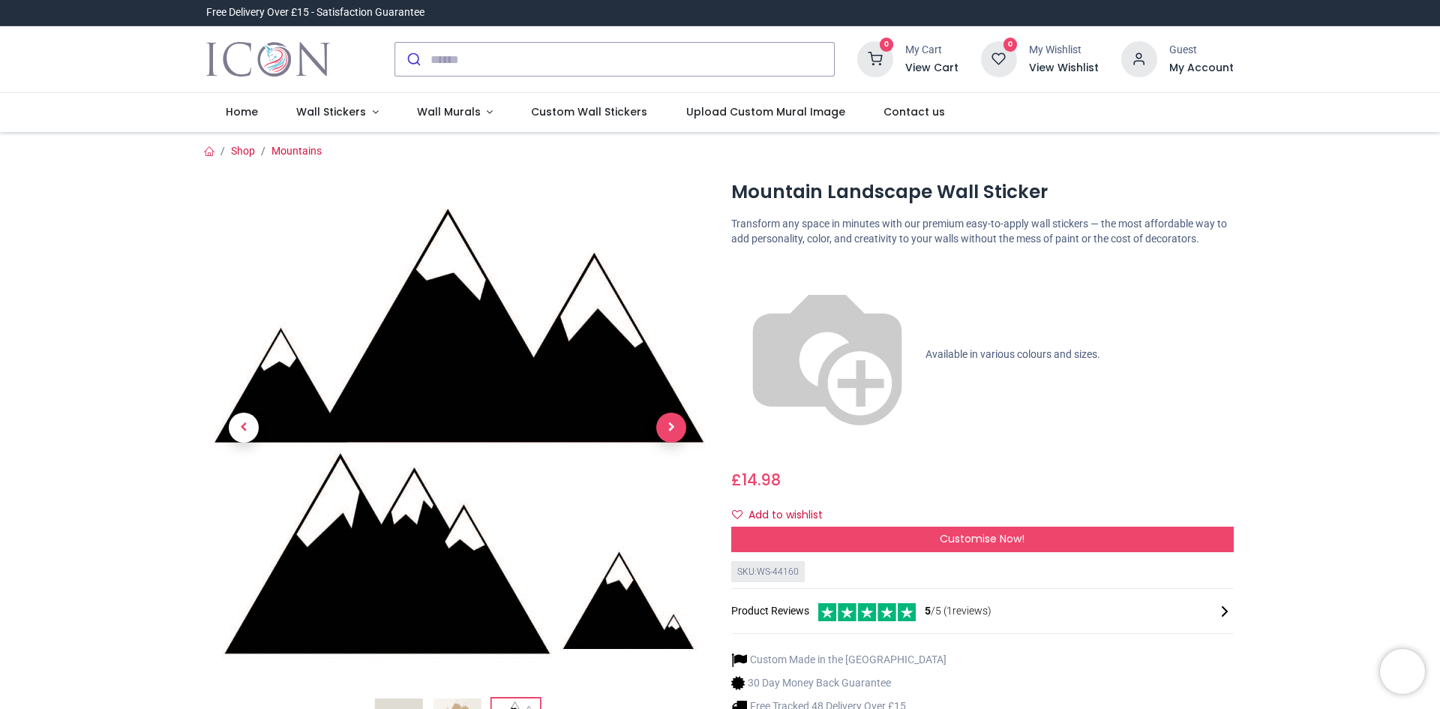
click at [669, 430] on span "Next" at bounding box center [671, 428] width 30 height 30
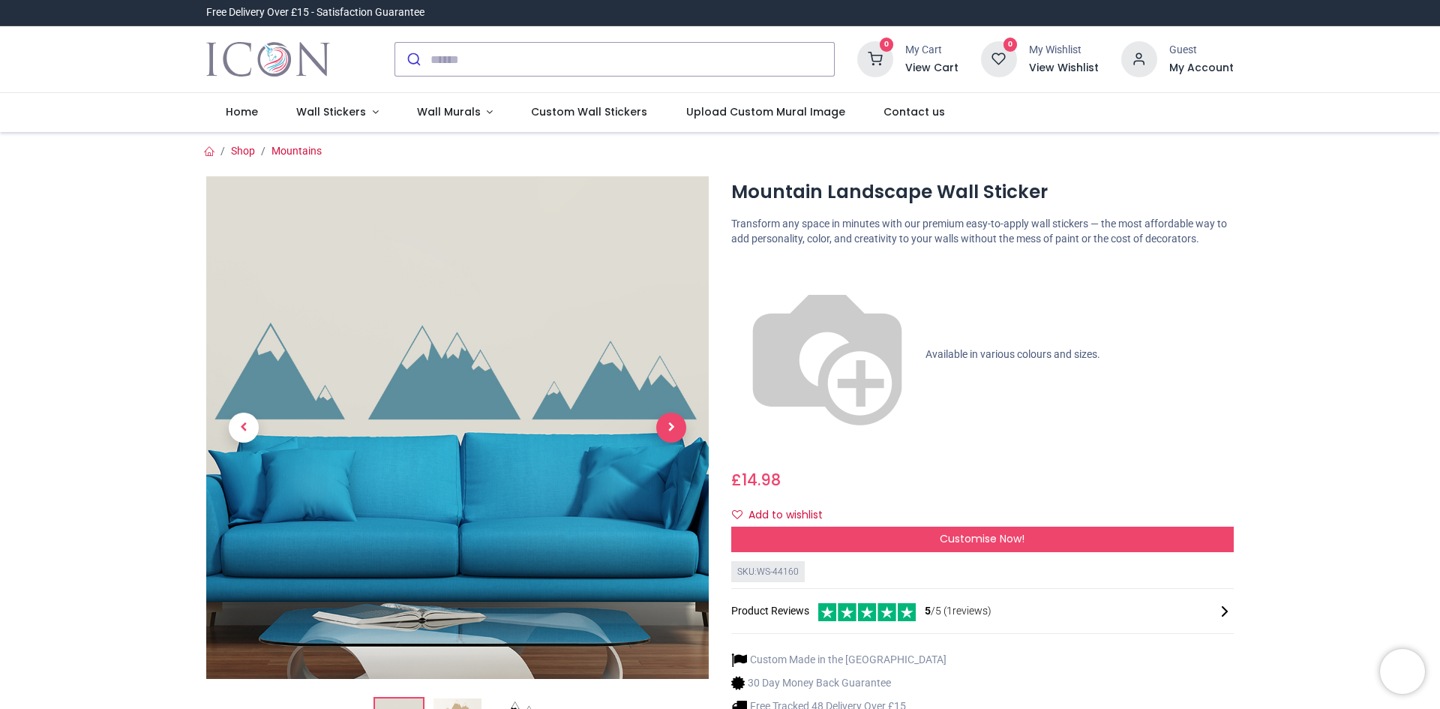
click at [669, 430] on span "Next" at bounding box center [671, 428] width 30 height 30
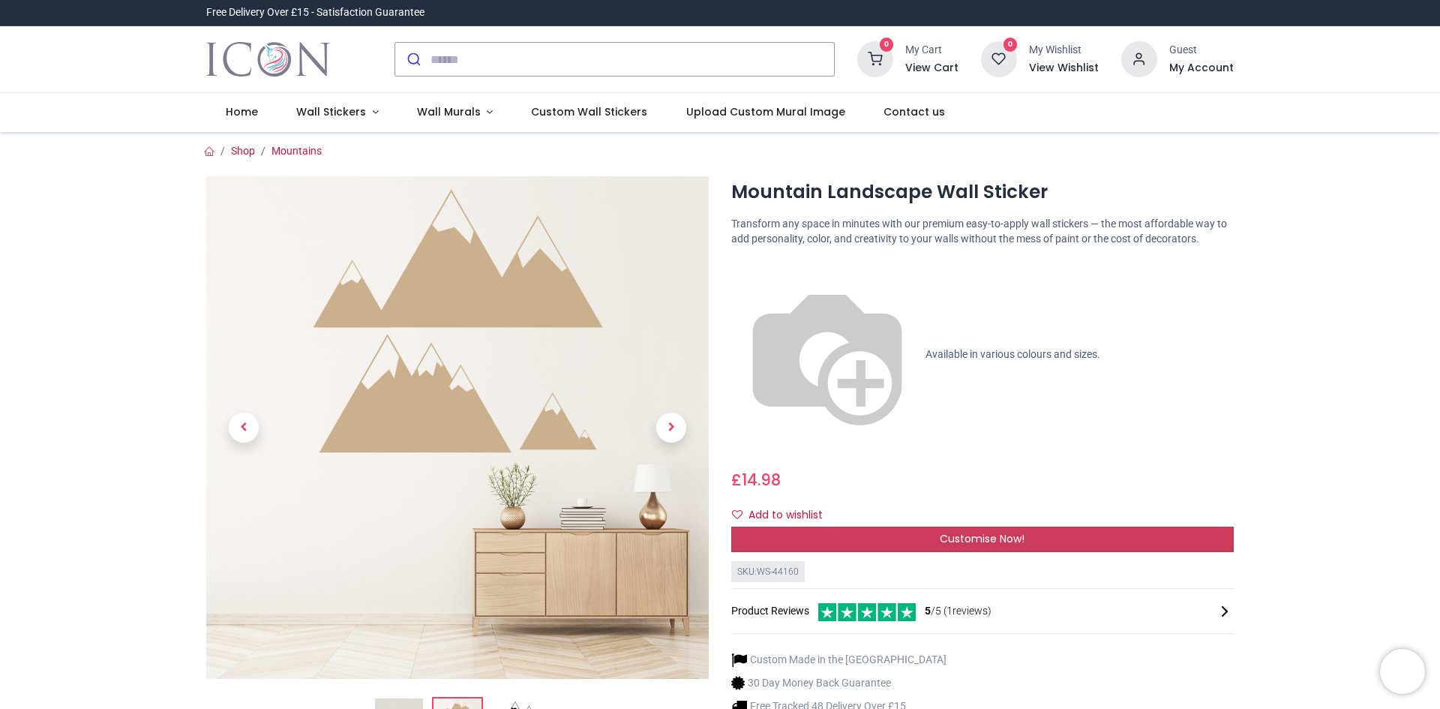
click at [873, 527] on div "Customise Now!" at bounding box center [982, 540] width 503 height 26
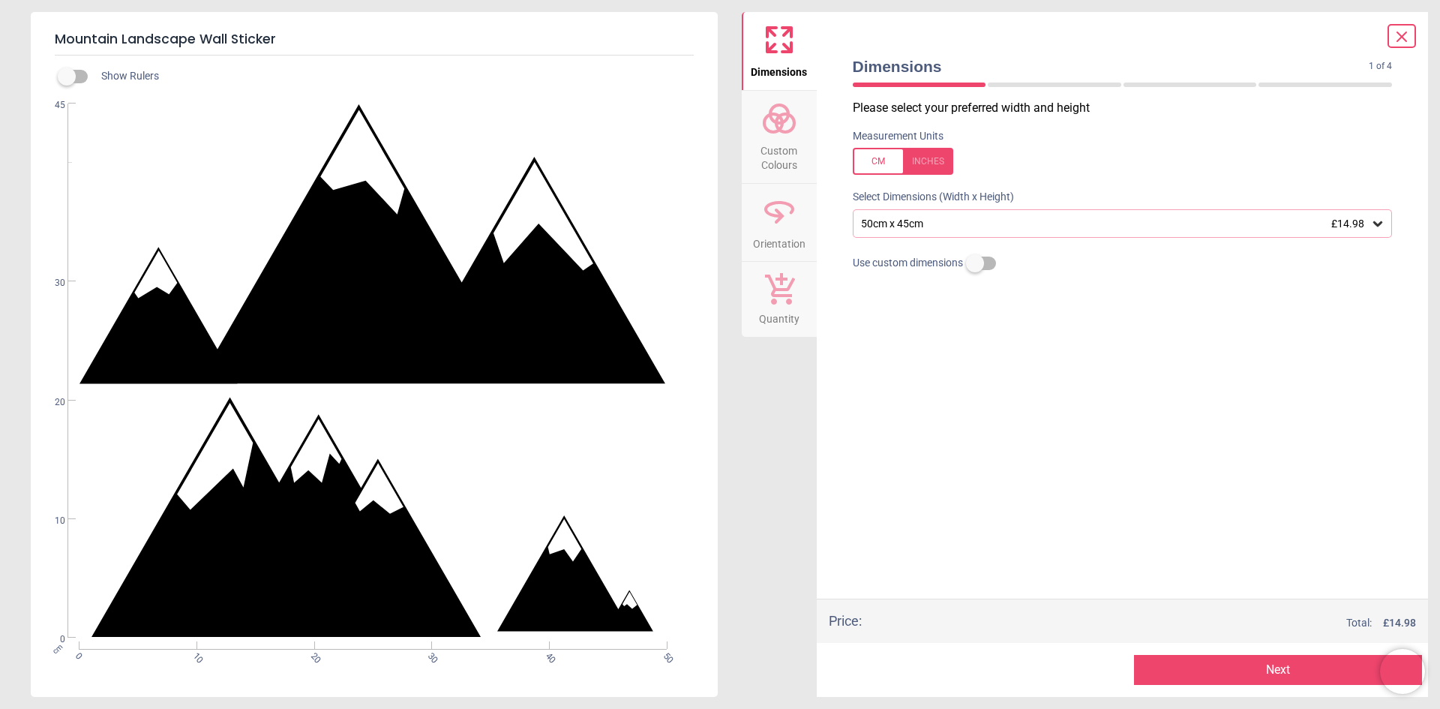
click at [784, 137] on span "Custom Colours" at bounding box center [779, 155] width 72 height 37
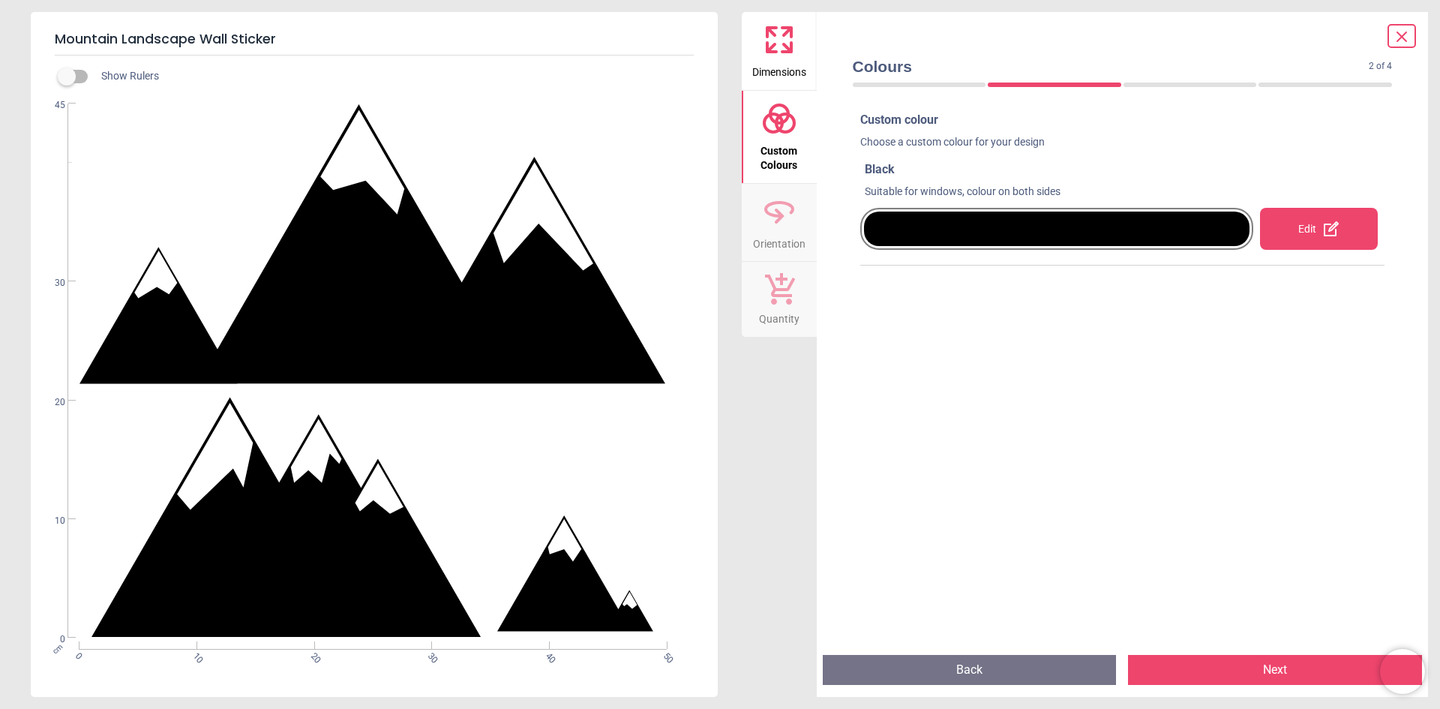
click at [1297, 236] on div "Edit" at bounding box center [1319, 229] width 118 height 42
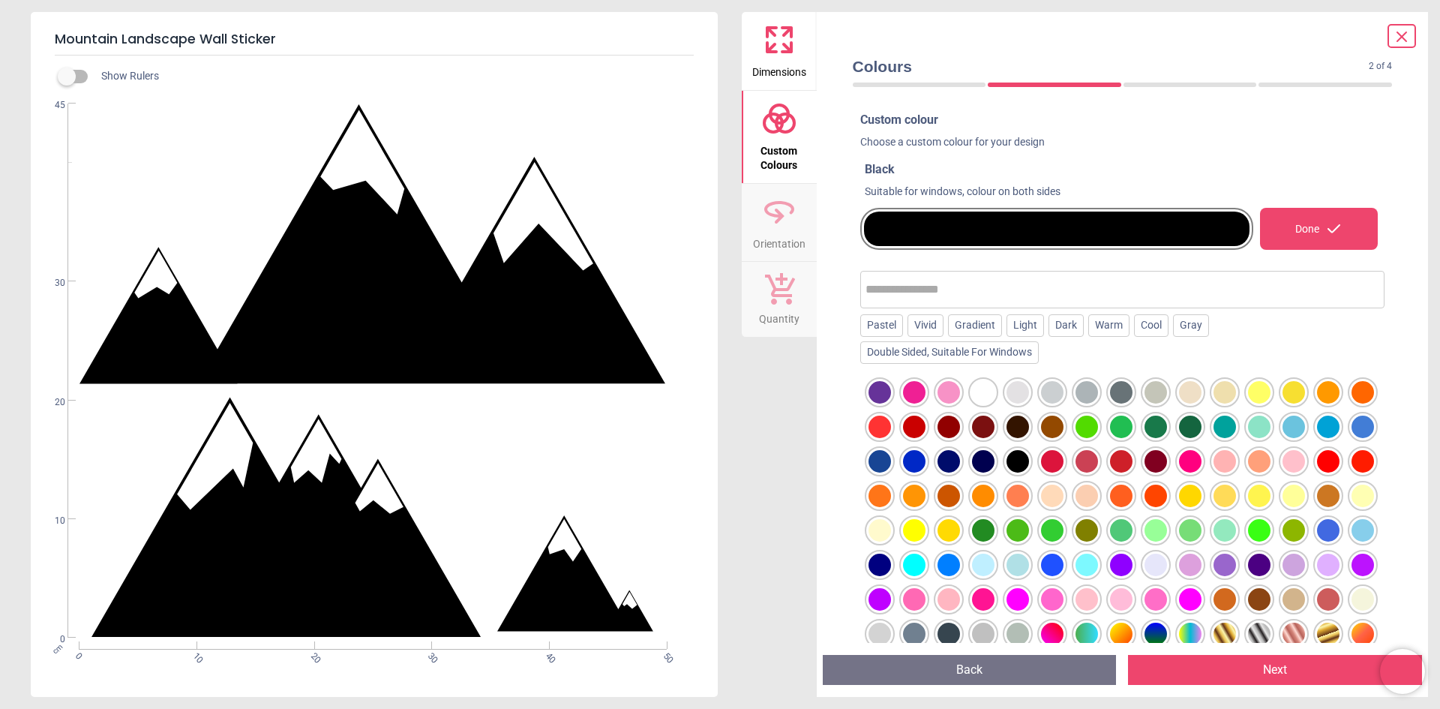
click at [1049, 566] on div at bounding box center [1052, 565] width 23 height 23
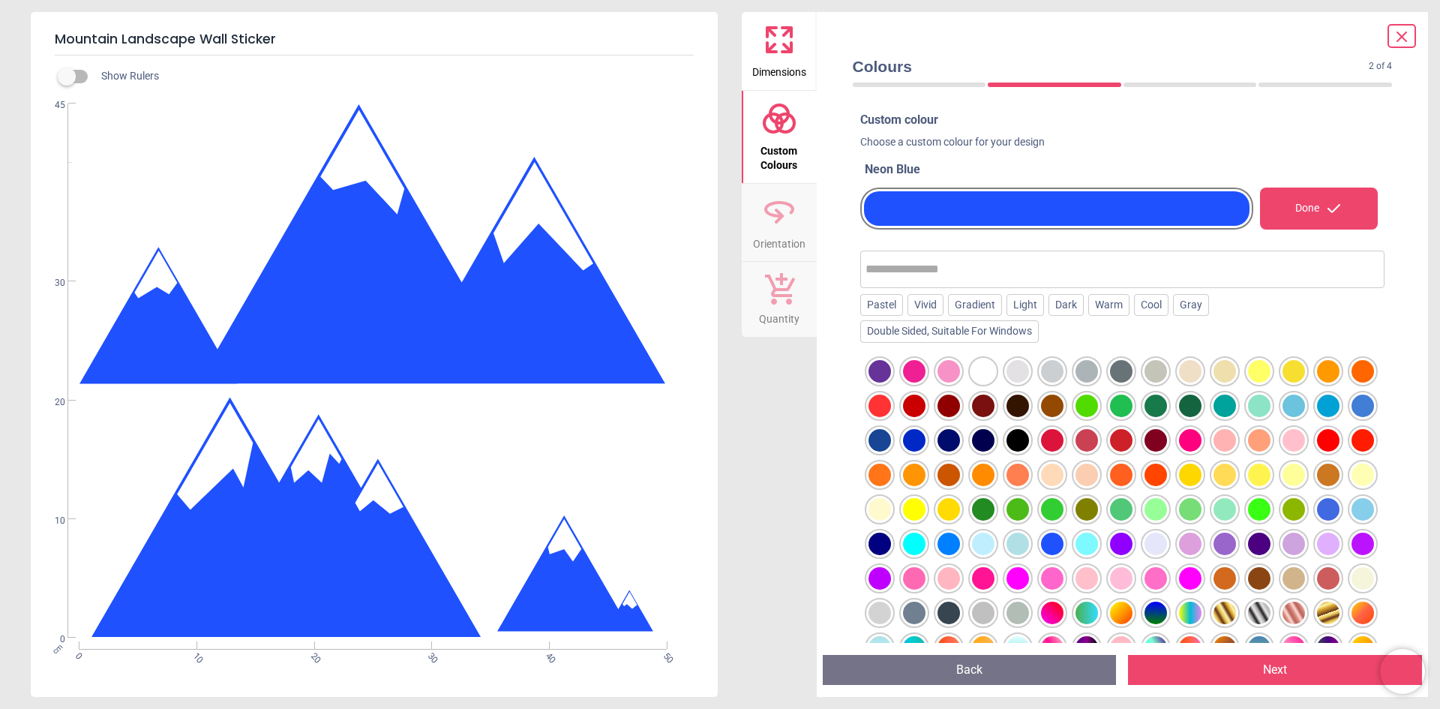
click at [1330, 407] on div at bounding box center [1328, 406] width 23 height 23
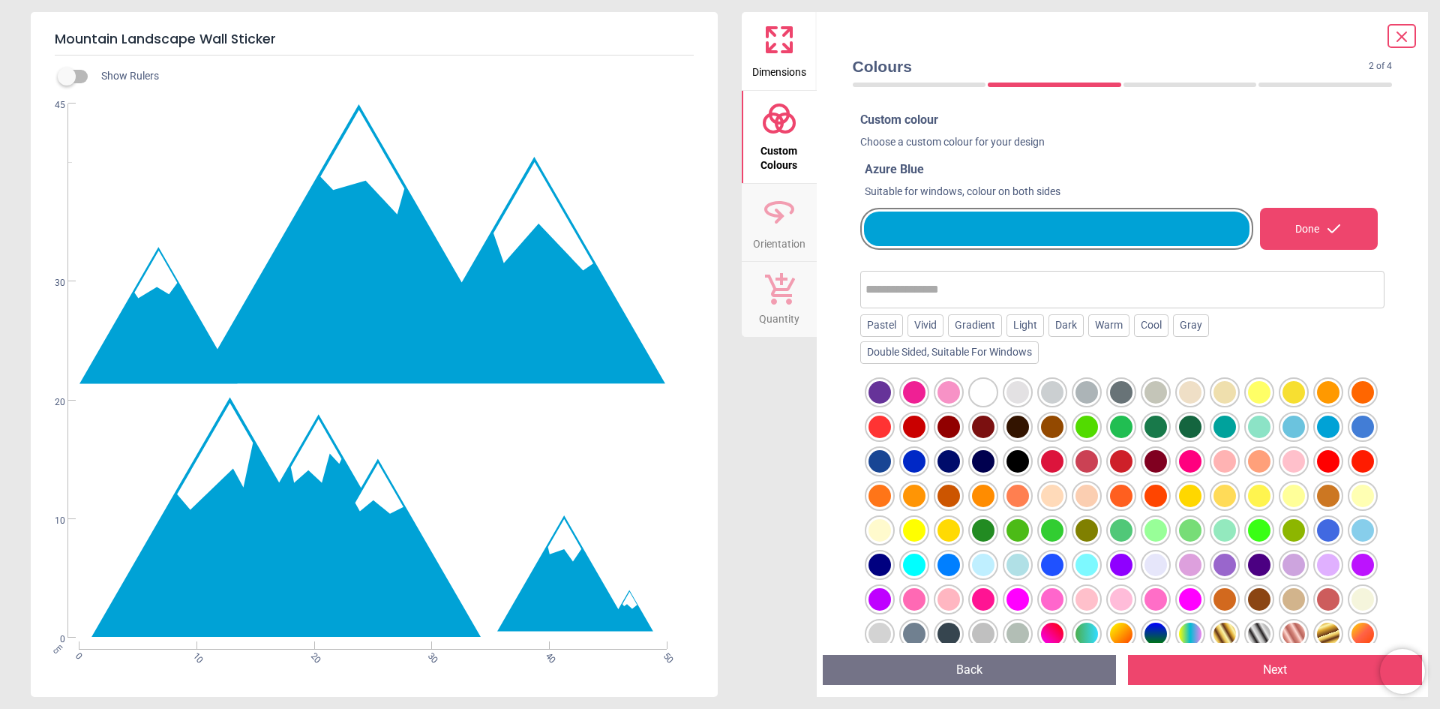
click at [1397, 34] on icon at bounding box center [1402, 37] width 18 height 18
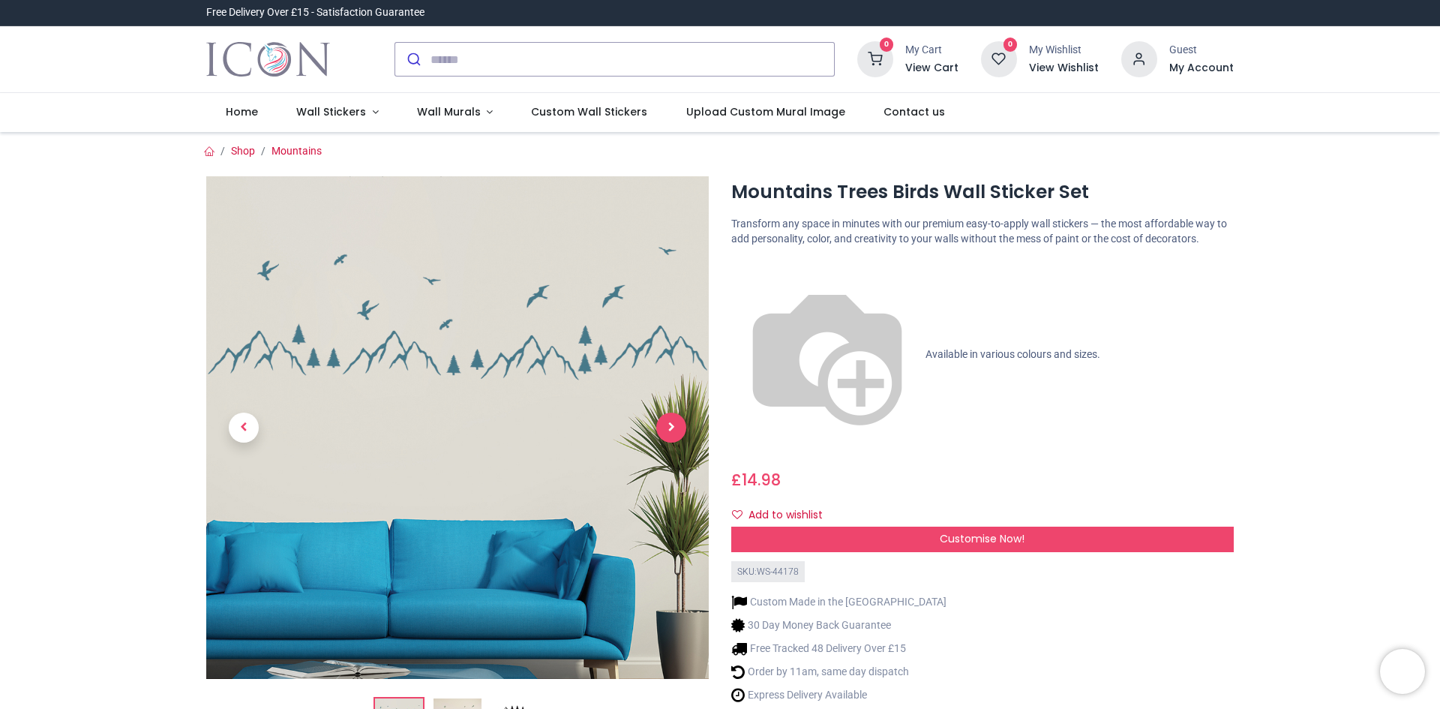
click at [671, 424] on span "Next" at bounding box center [671, 428] width 30 height 30
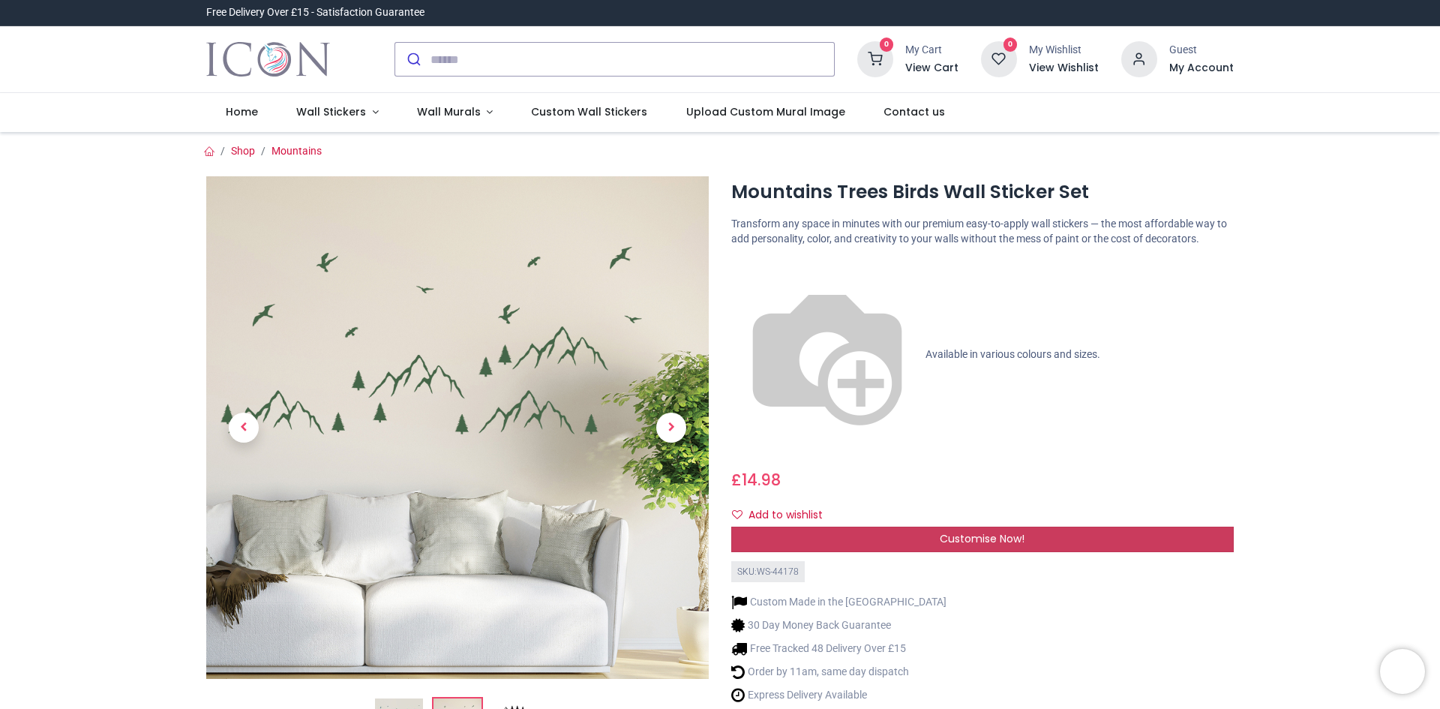
click at [842, 527] on div "Customise Now!" at bounding box center [982, 540] width 503 height 26
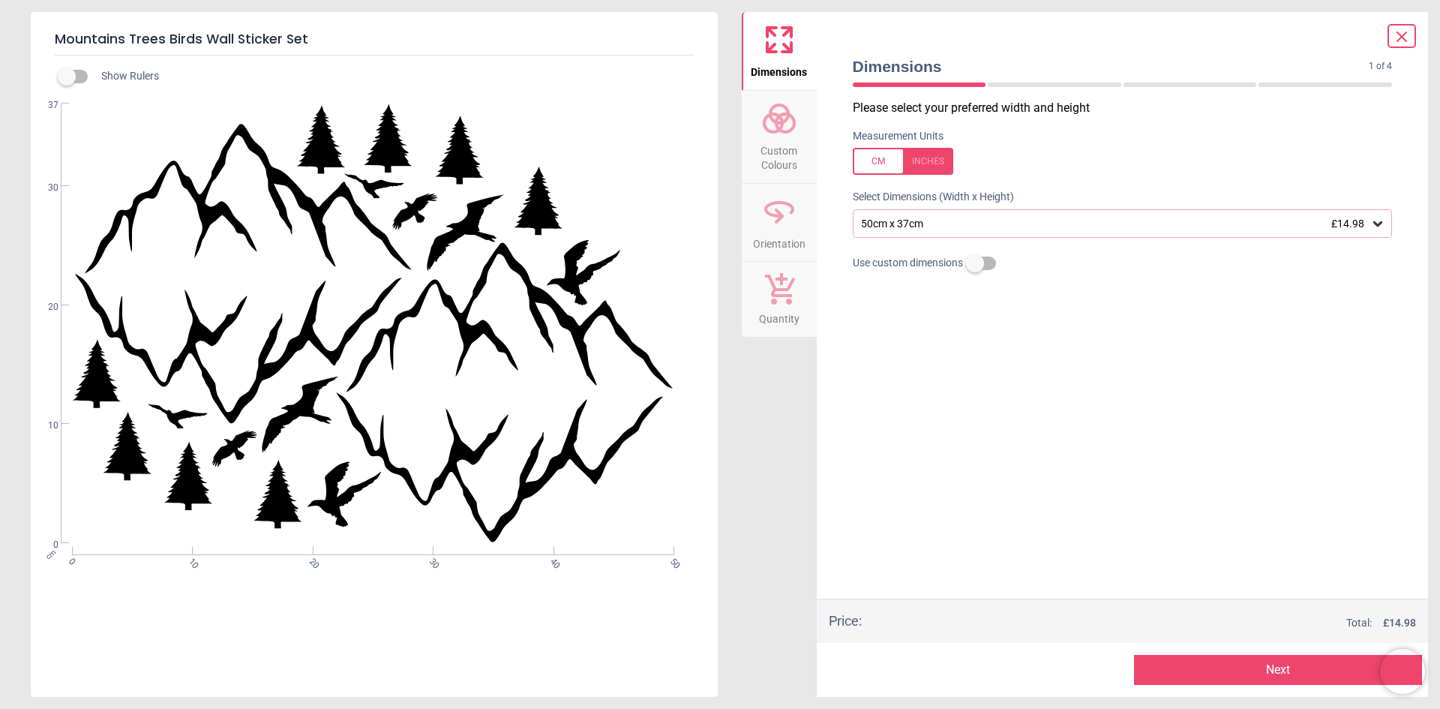
click at [1399, 36] on icon at bounding box center [1402, 37] width 18 height 18
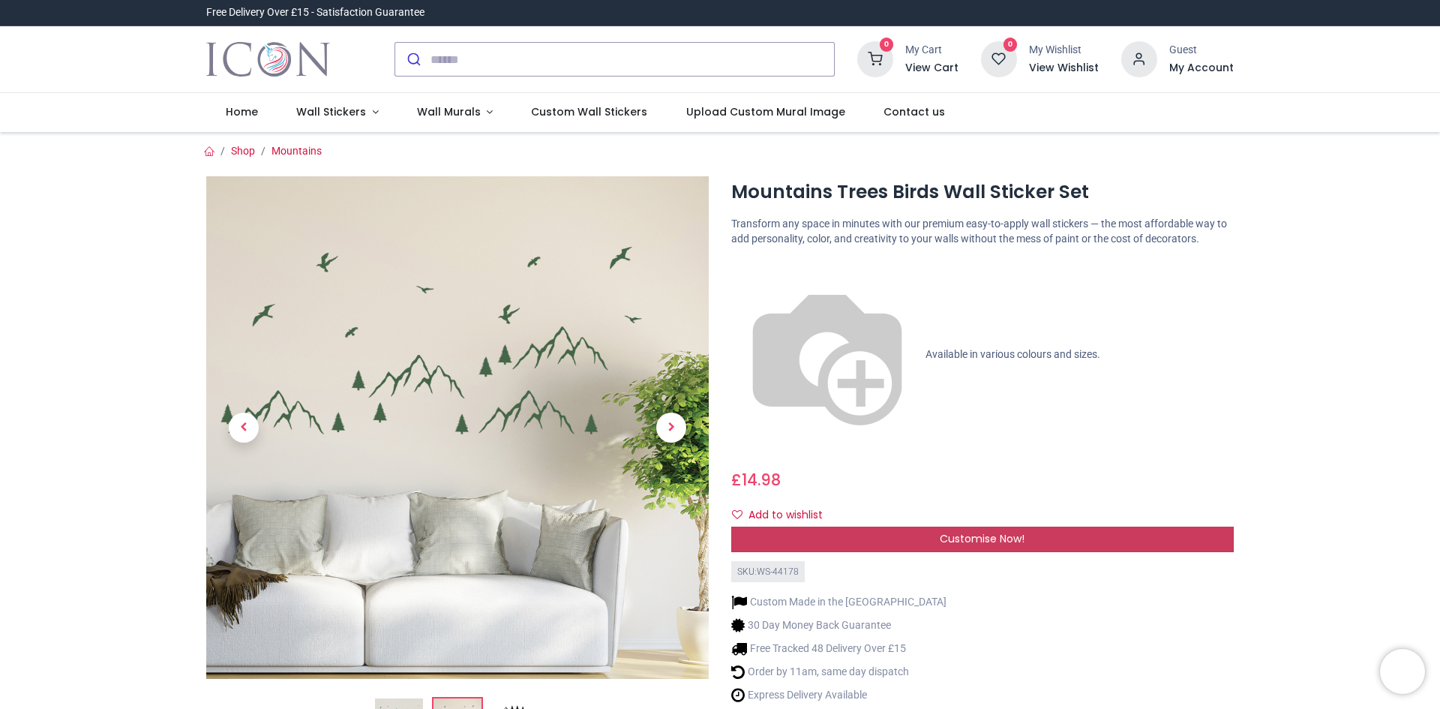
click at [947, 531] on span "Customise Now!" at bounding box center [982, 538] width 85 height 15
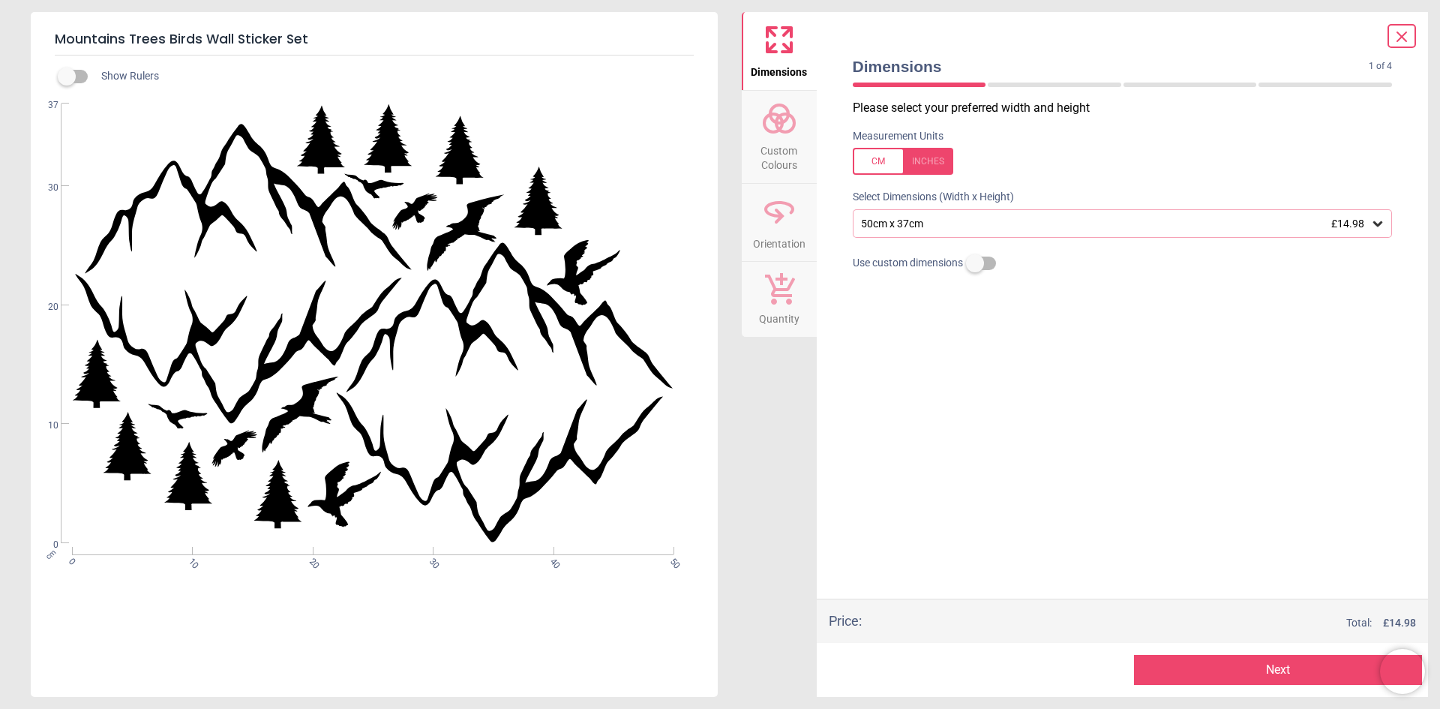
click at [956, 230] on div "50cm x 37cm £14.98" at bounding box center [1116, 224] width 512 height 13
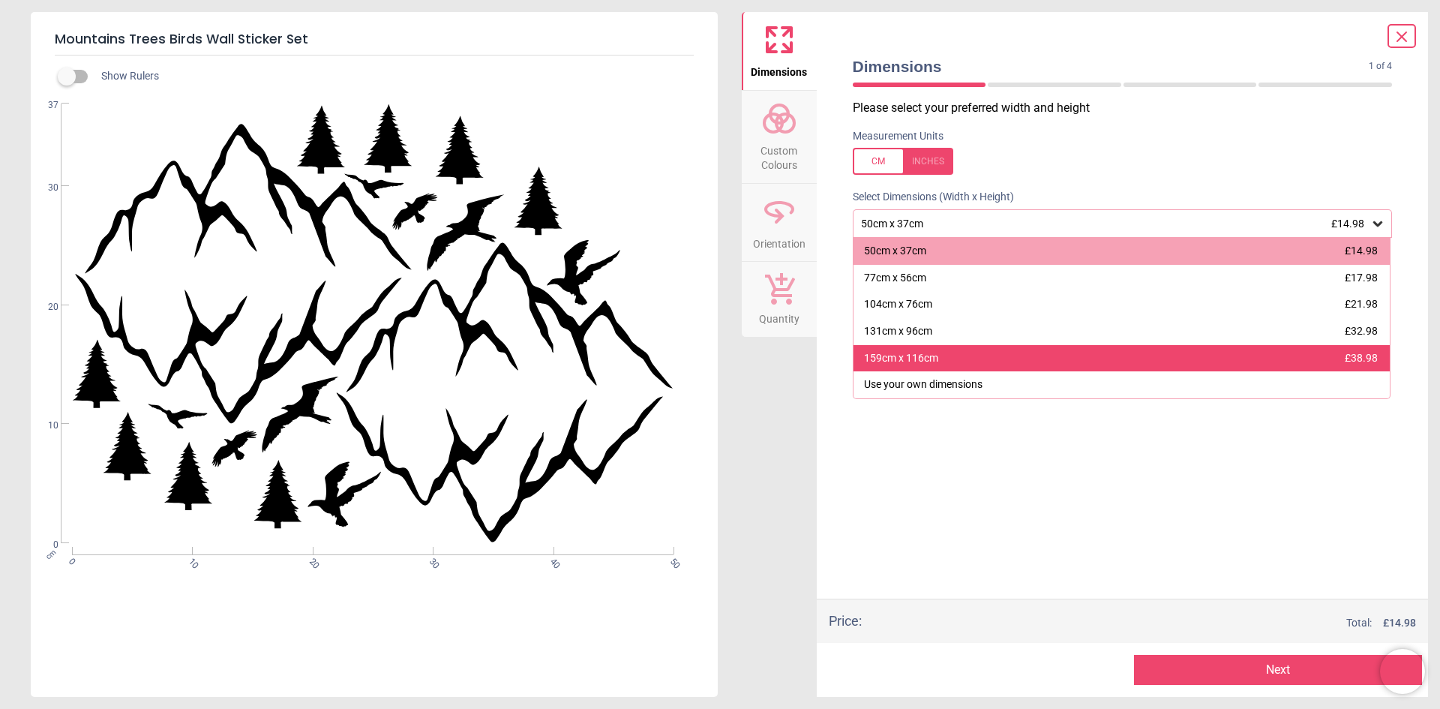
click at [919, 351] on div "159cm x 116cm" at bounding box center [901, 358] width 74 height 15
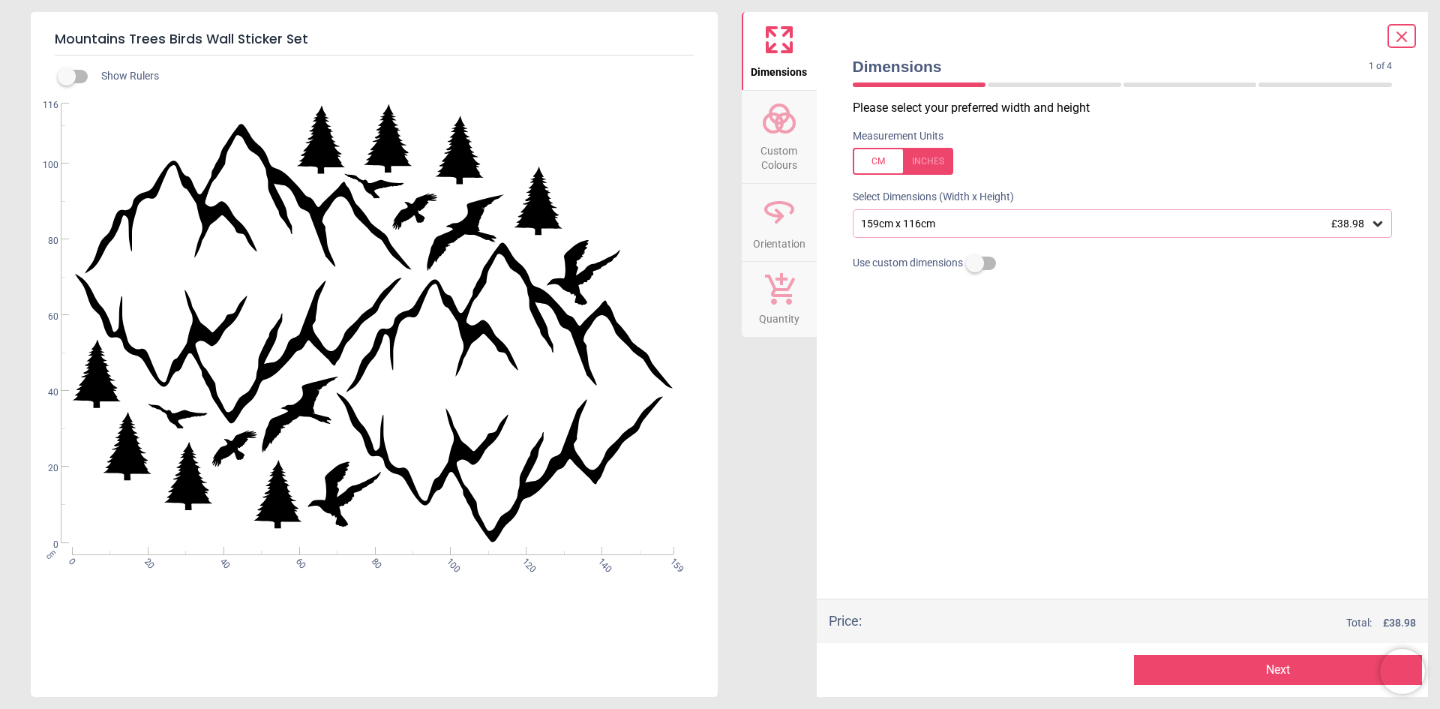
click at [785, 119] on circle at bounding box center [779, 114] width 18 height 18
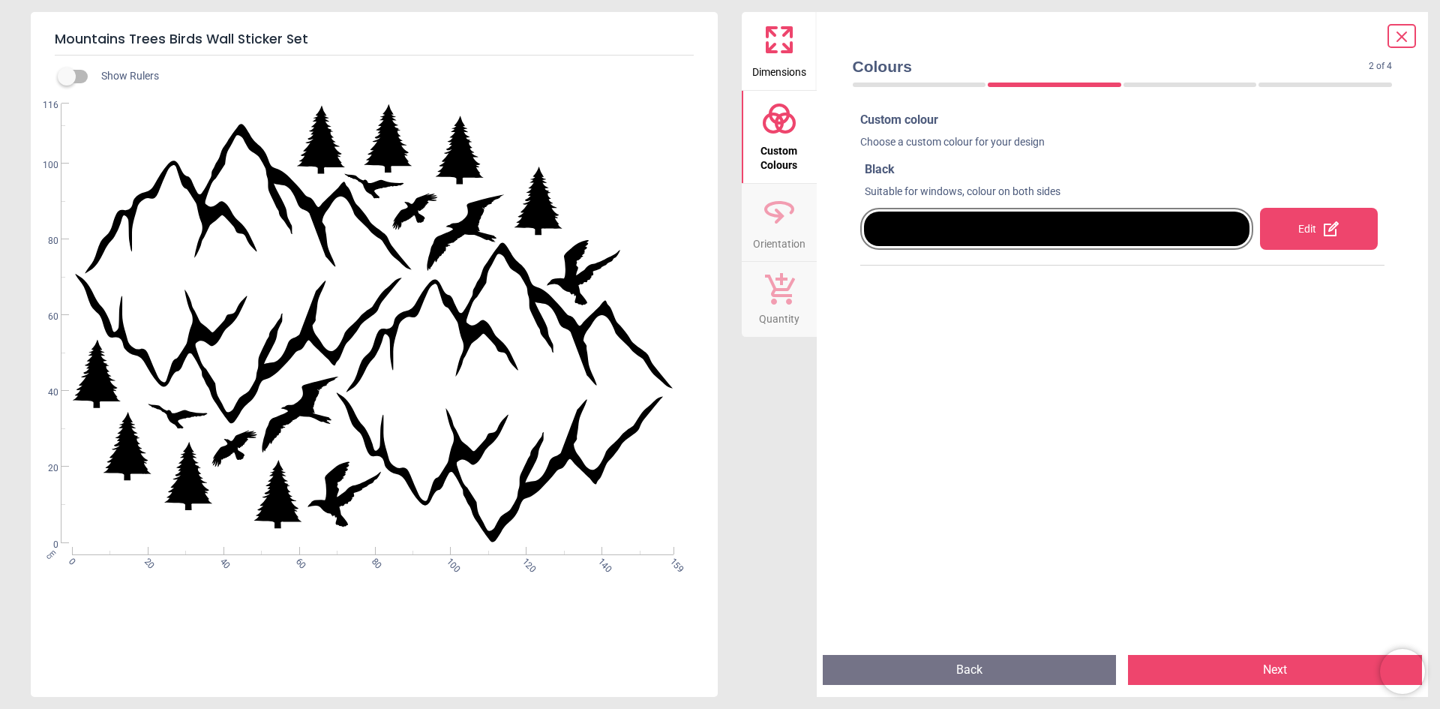
click at [1316, 234] on div "Edit" at bounding box center [1319, 229] width 118 height 42
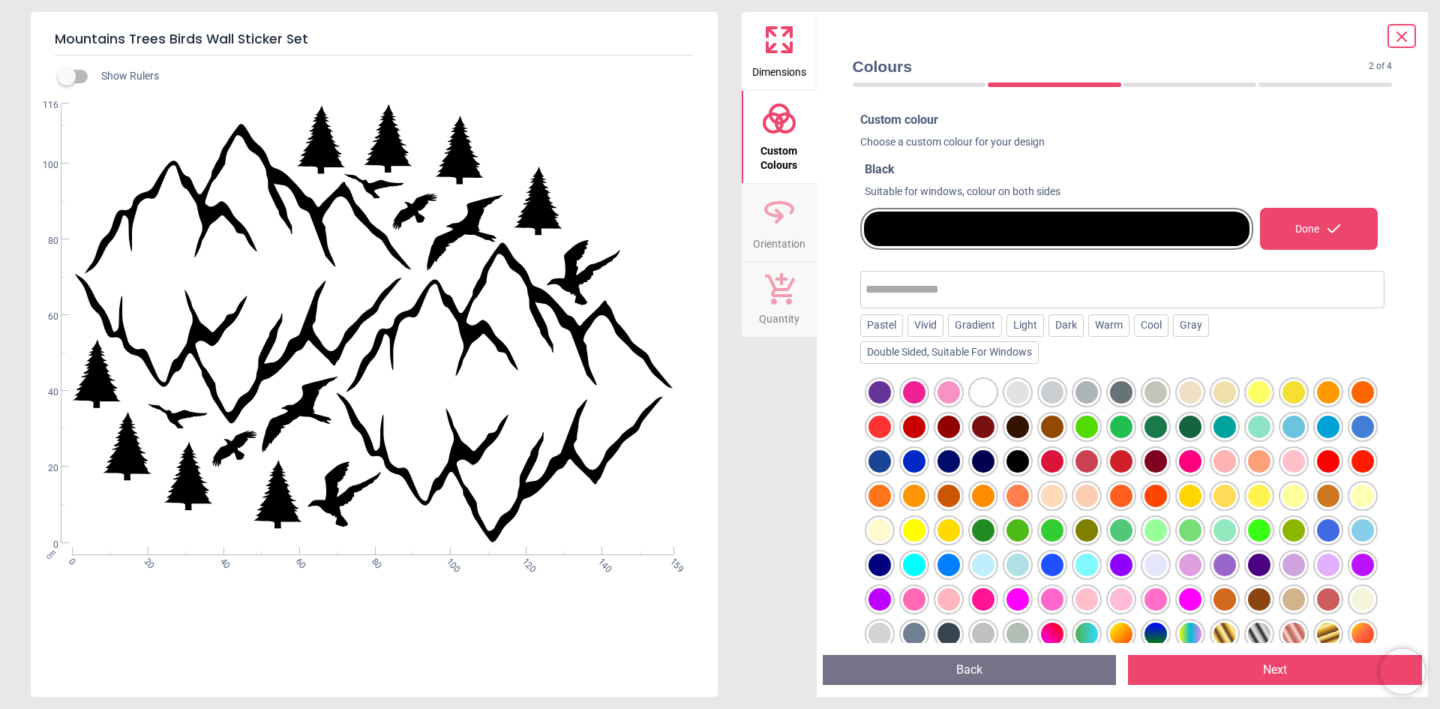
click at [1297, 429] on div at bounding box center [1294, 427] width 23 height 23
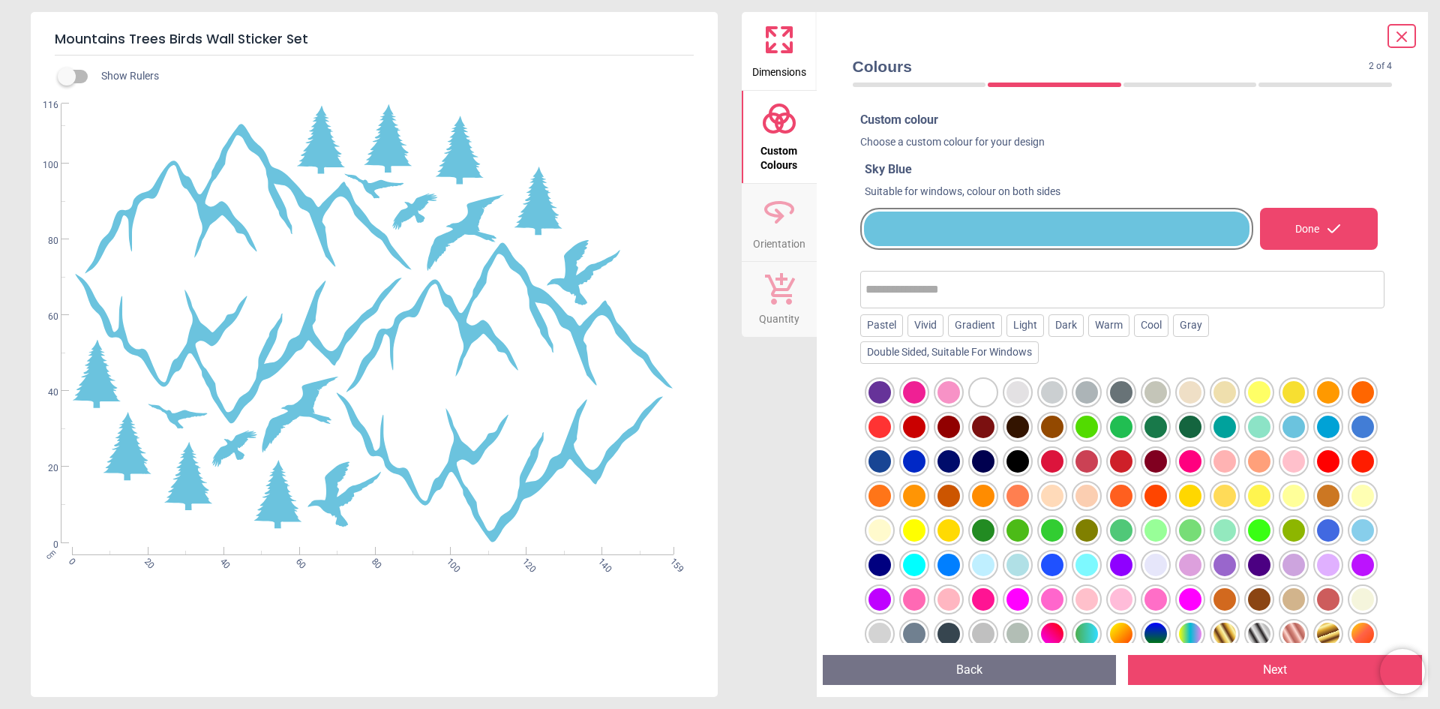
click at [1331, 430] on div at bounding box center [1328, 427] width 23 height 23
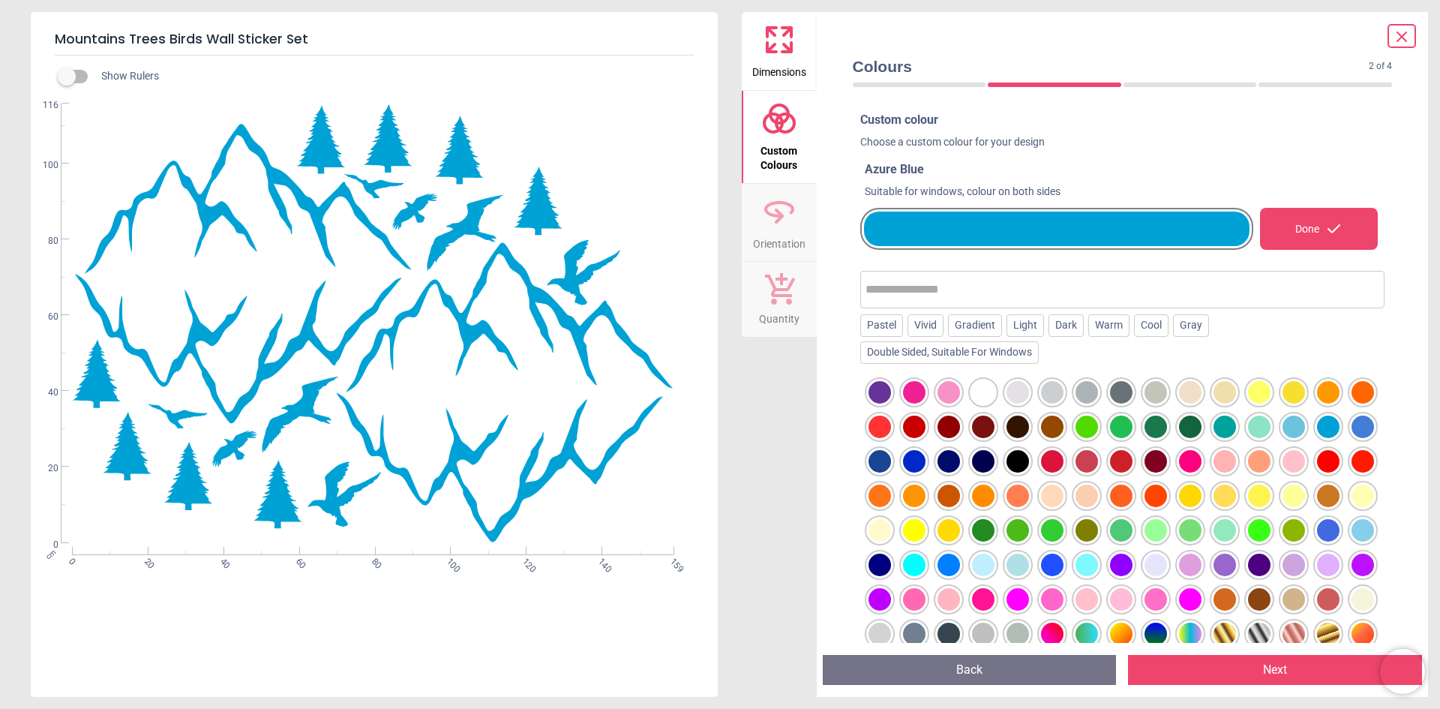
click at [1405, 28] on icon at bounding box center [1402, 37] width 18 height 18
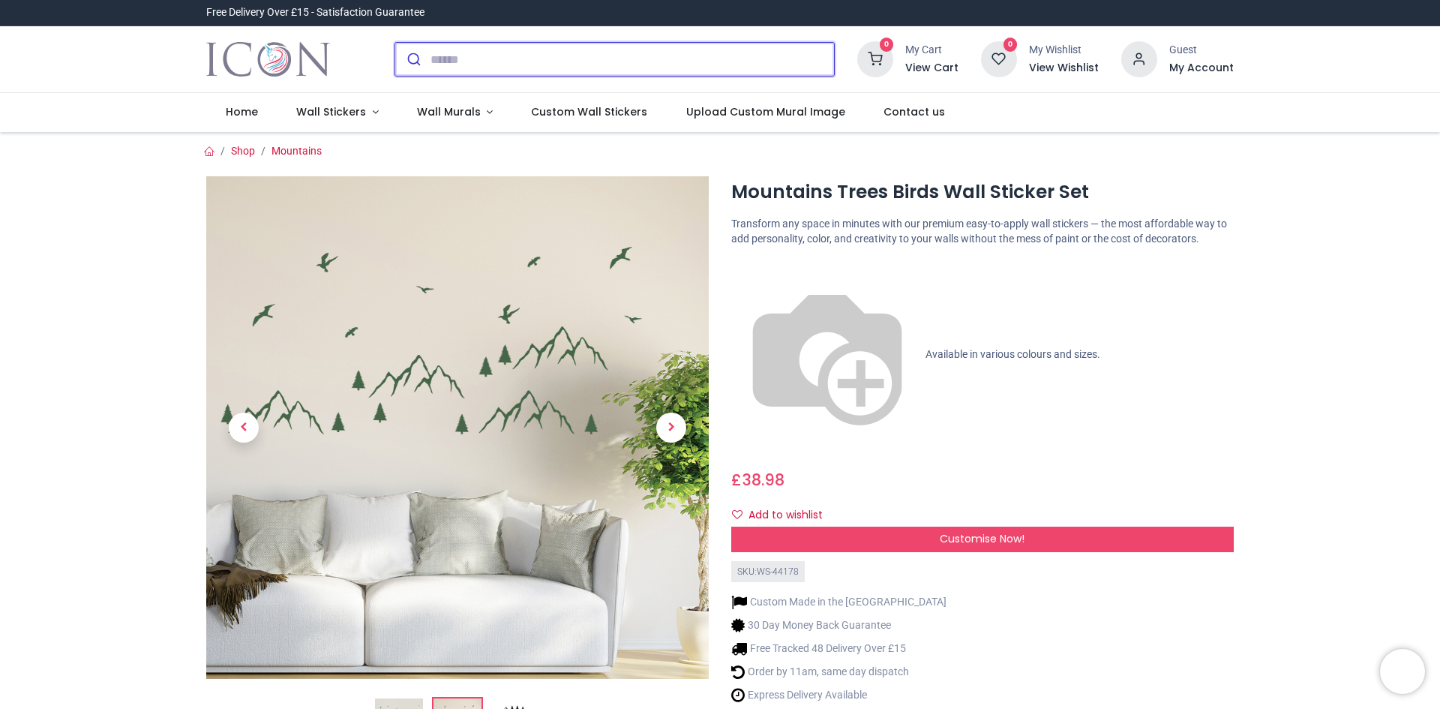
click at [572, 68] on input "search" at bounding box center [633, 59] width 404 height 33
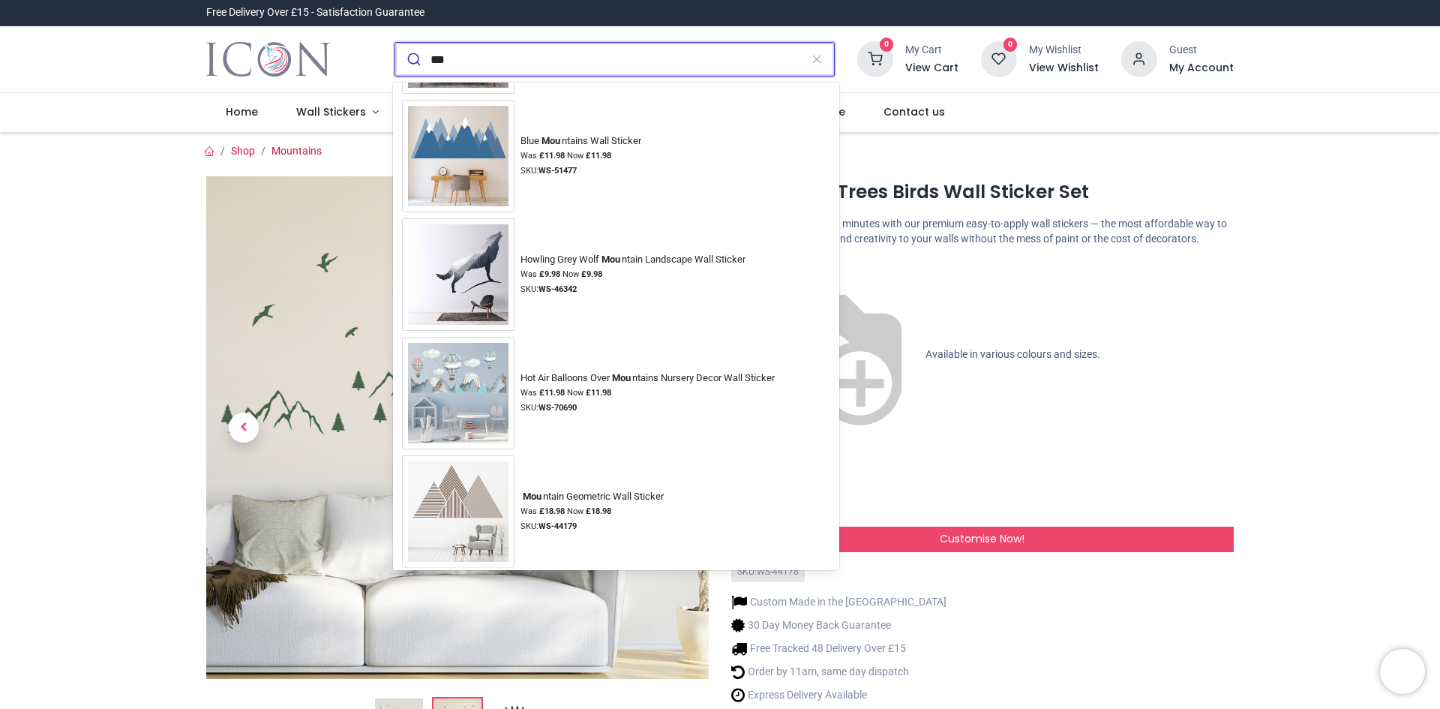
scroll to position [468, 0]
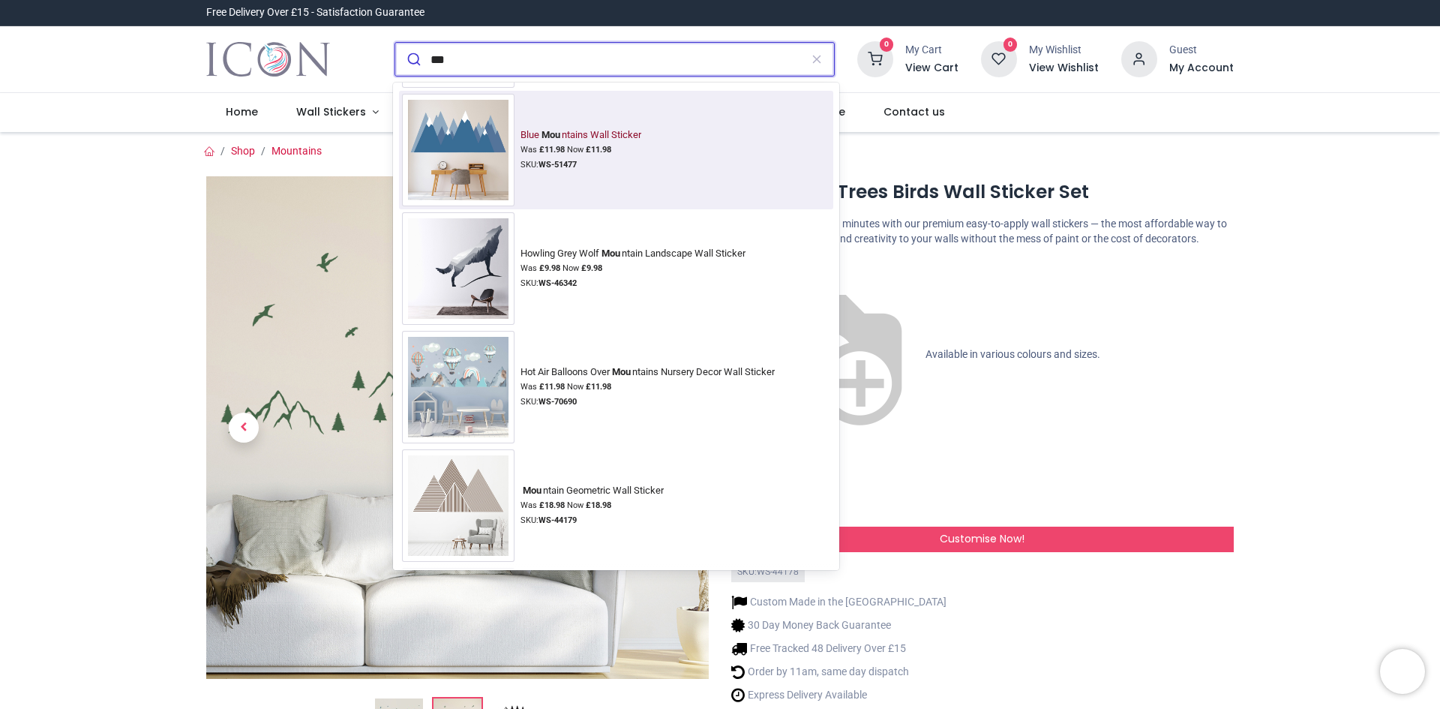
click at [473, 135] on img at bounding box center [458, 150] width 113 height 113
type input "***"
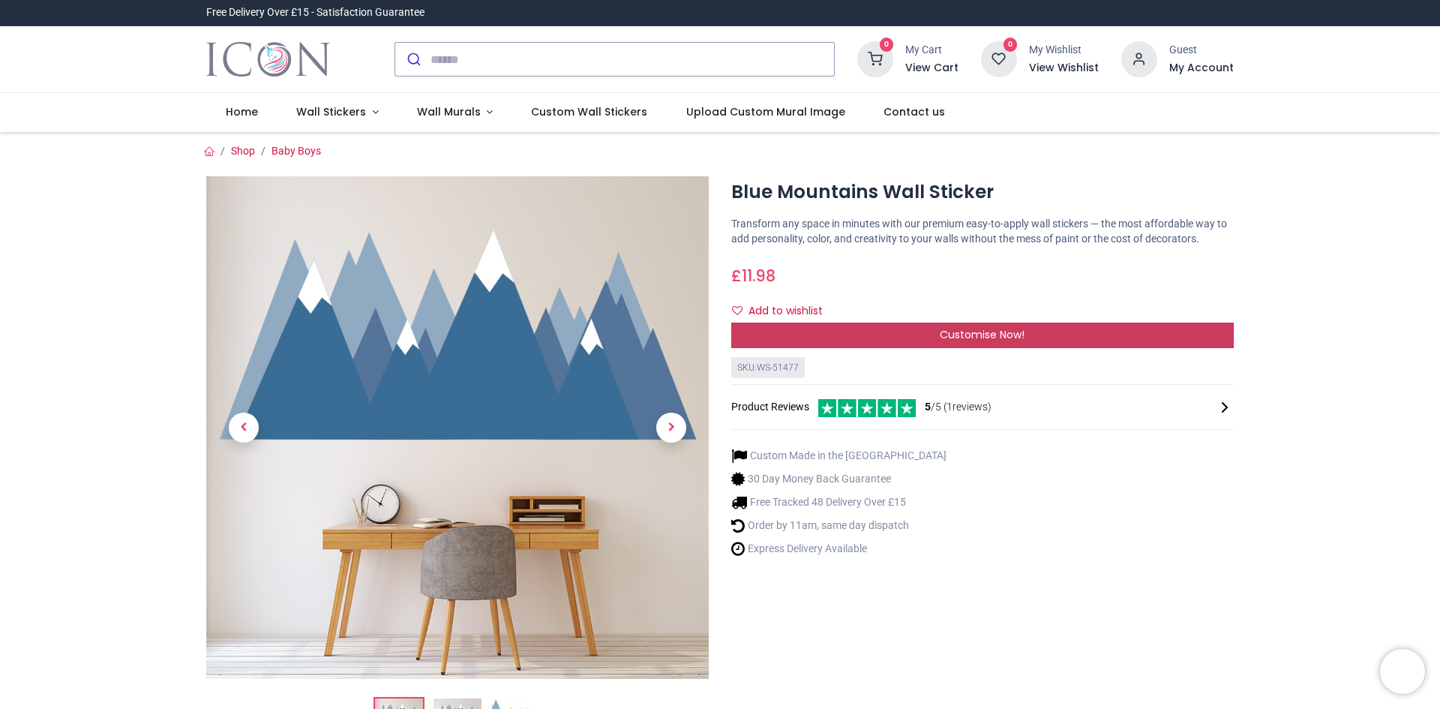
click at [808, 330] on div "Customise Now!" at bounding box center [982, 336] width 503 height 26
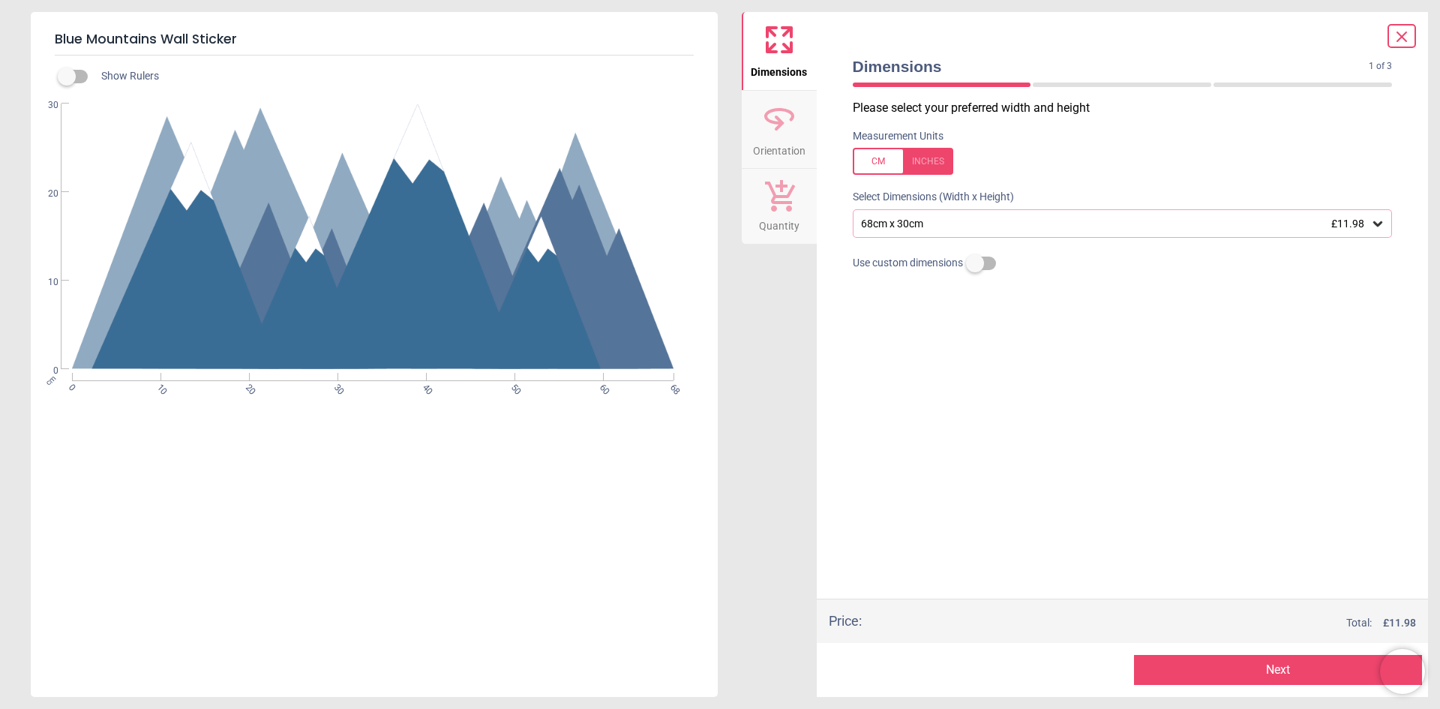
click at [914, 225] on div "68cm x 30cm £11.98" at bounding box center [1116, 224] width 512 height 13
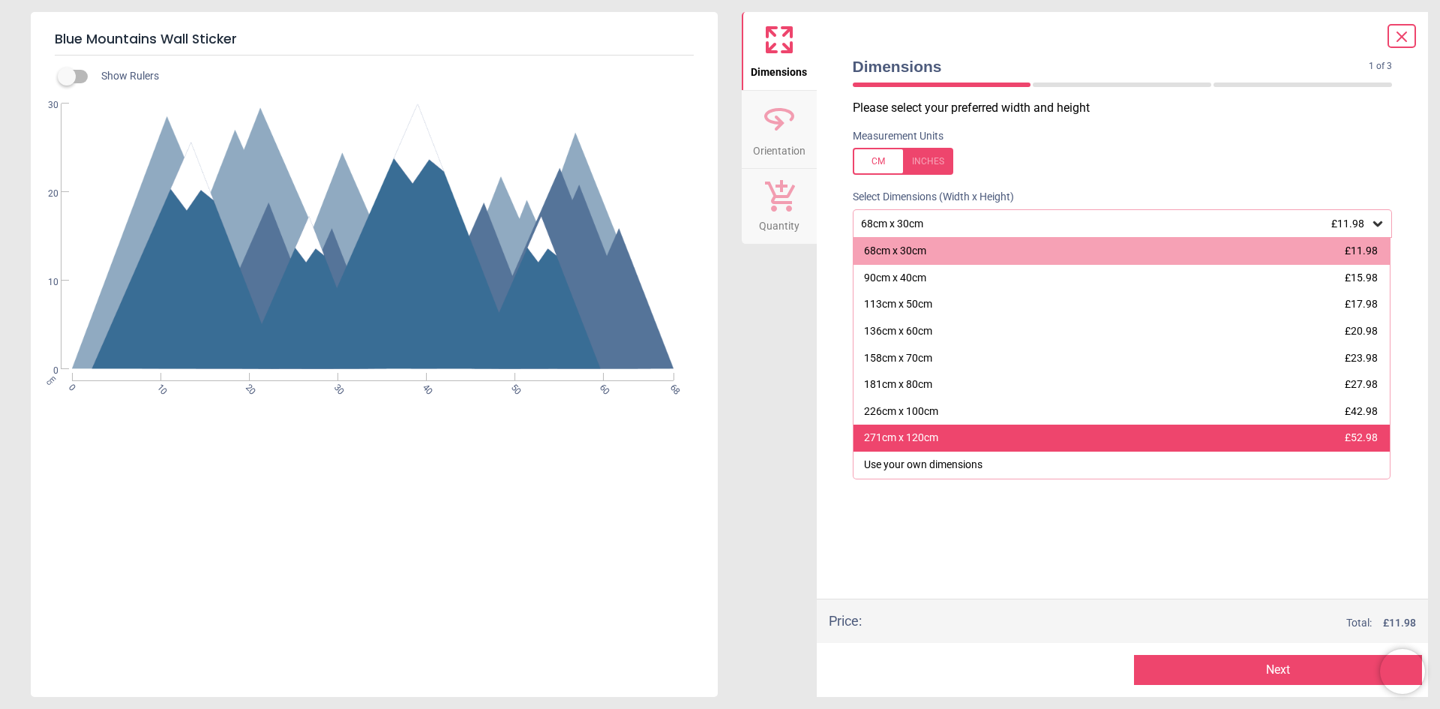
click at [927, 438] on div "271cm x 120cm" at bounding box center [901, 438] width 74 height 15
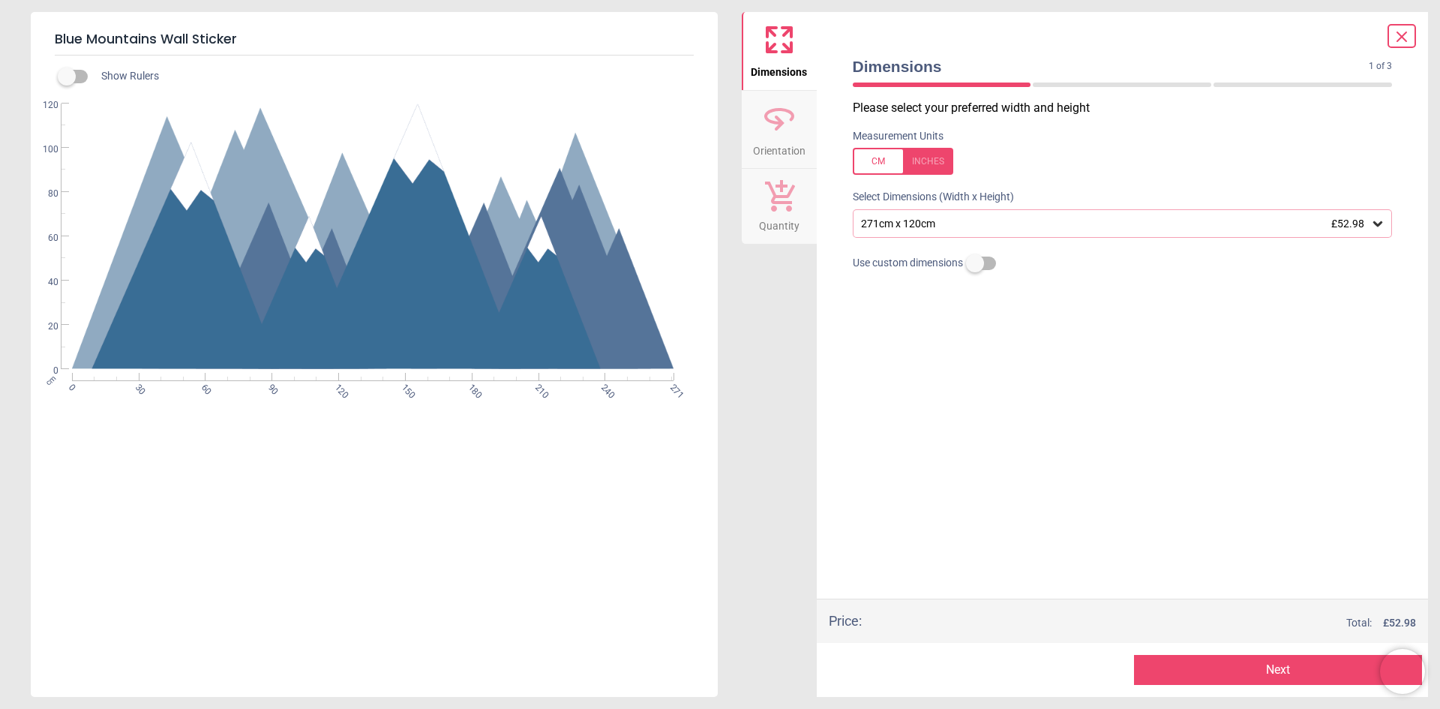
click at [1406, 46] on div at bounding box center [1402, 36] width 29 height 24
click at [1405, 41] on icon at bounding box center [1401, 36] width 9 height 9
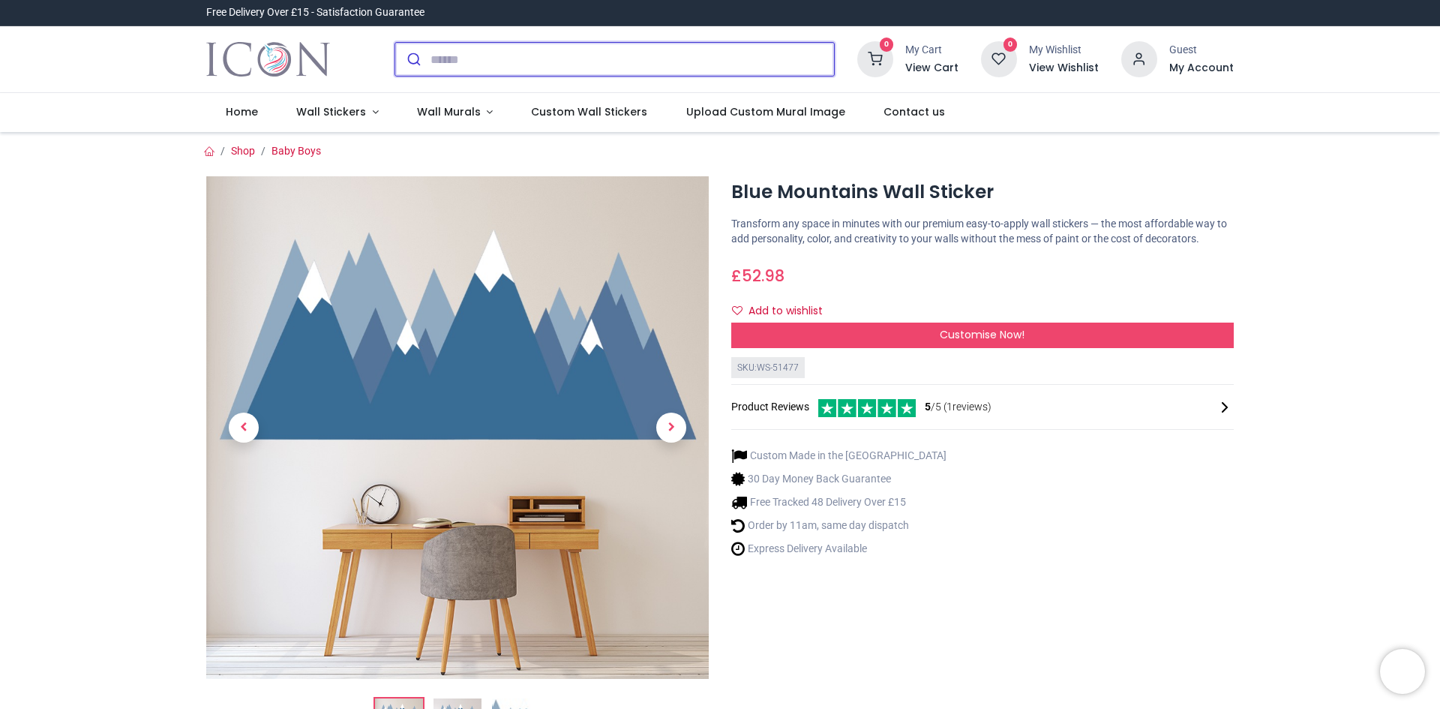
click at [794, 62] on input "search" at bounding box center [633, 59] width 404 height 33
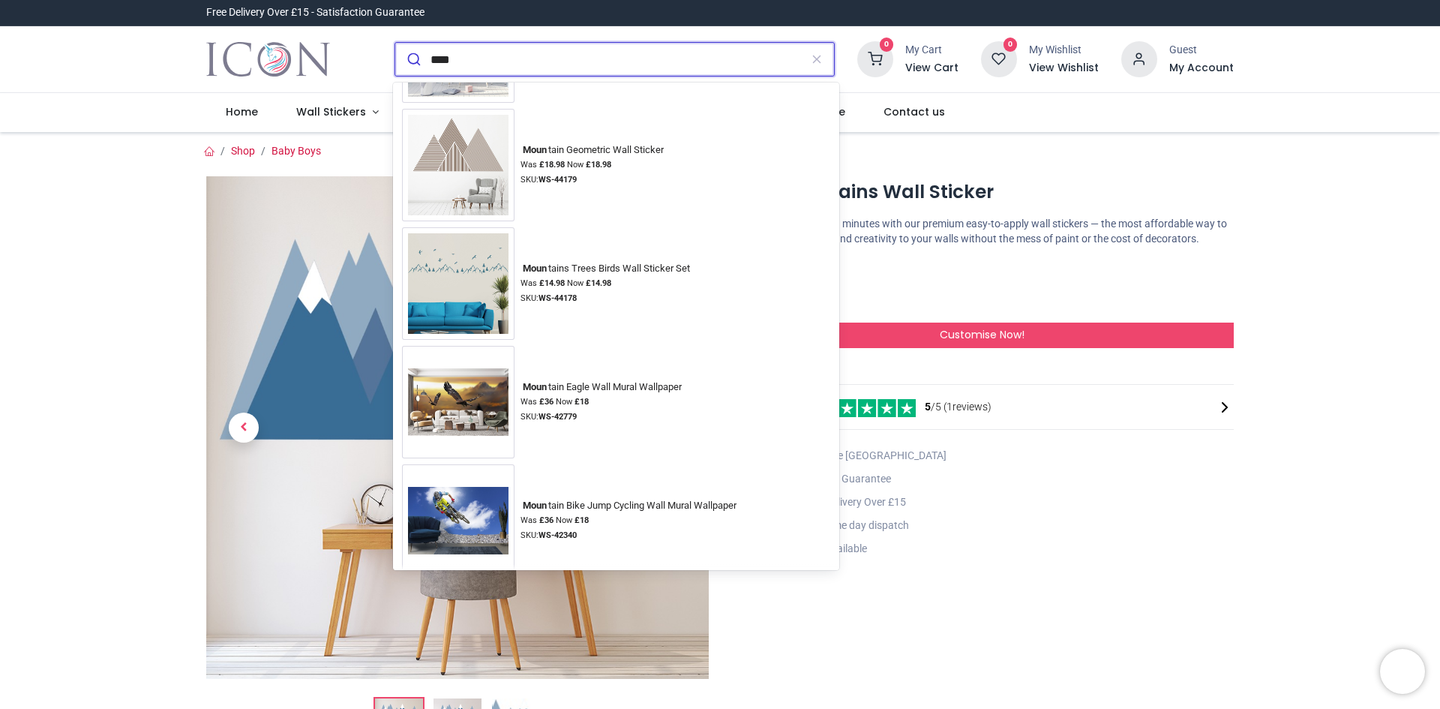
scroll to position [881, 0]
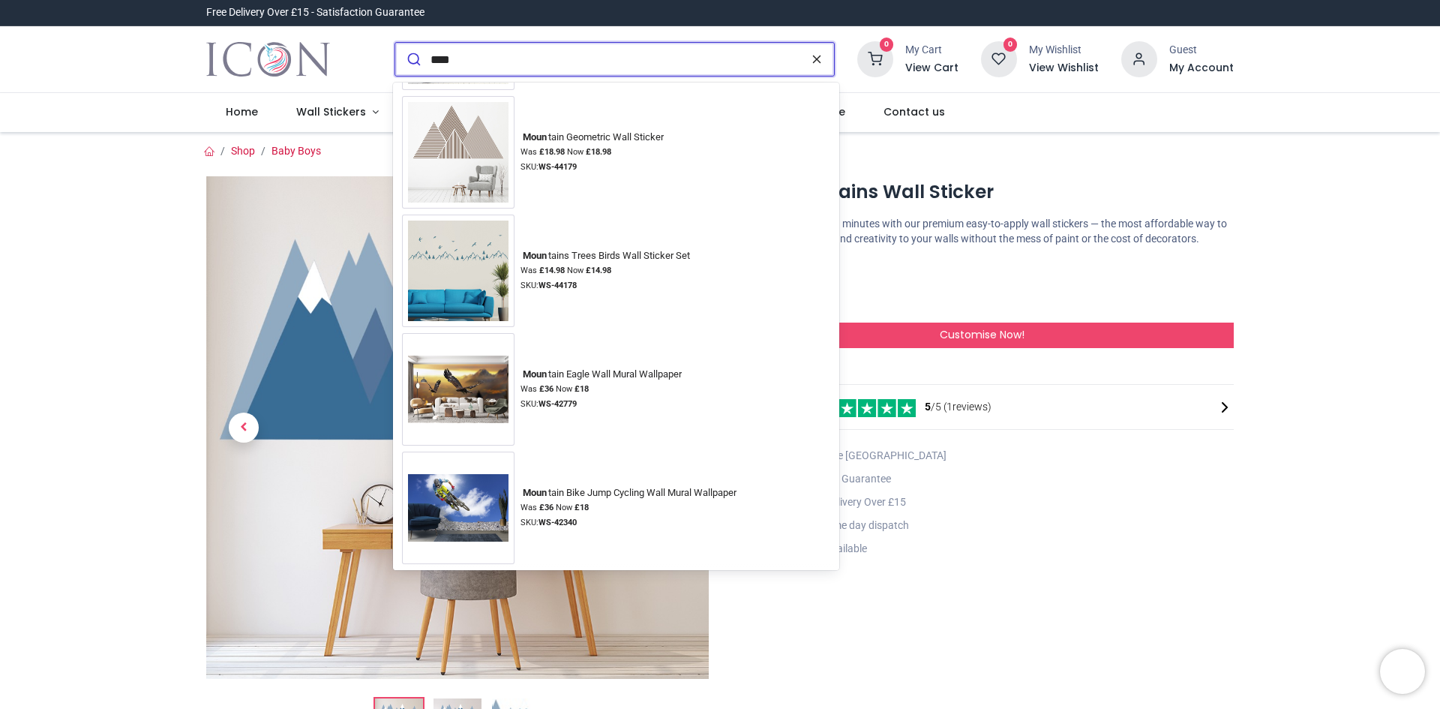
type input "****"
click at [824, 60] on icon "reset" at bounding box center [816, 60] width 15 height 14
